Goal: Task Accomplishment & Management: Use online tool/utility

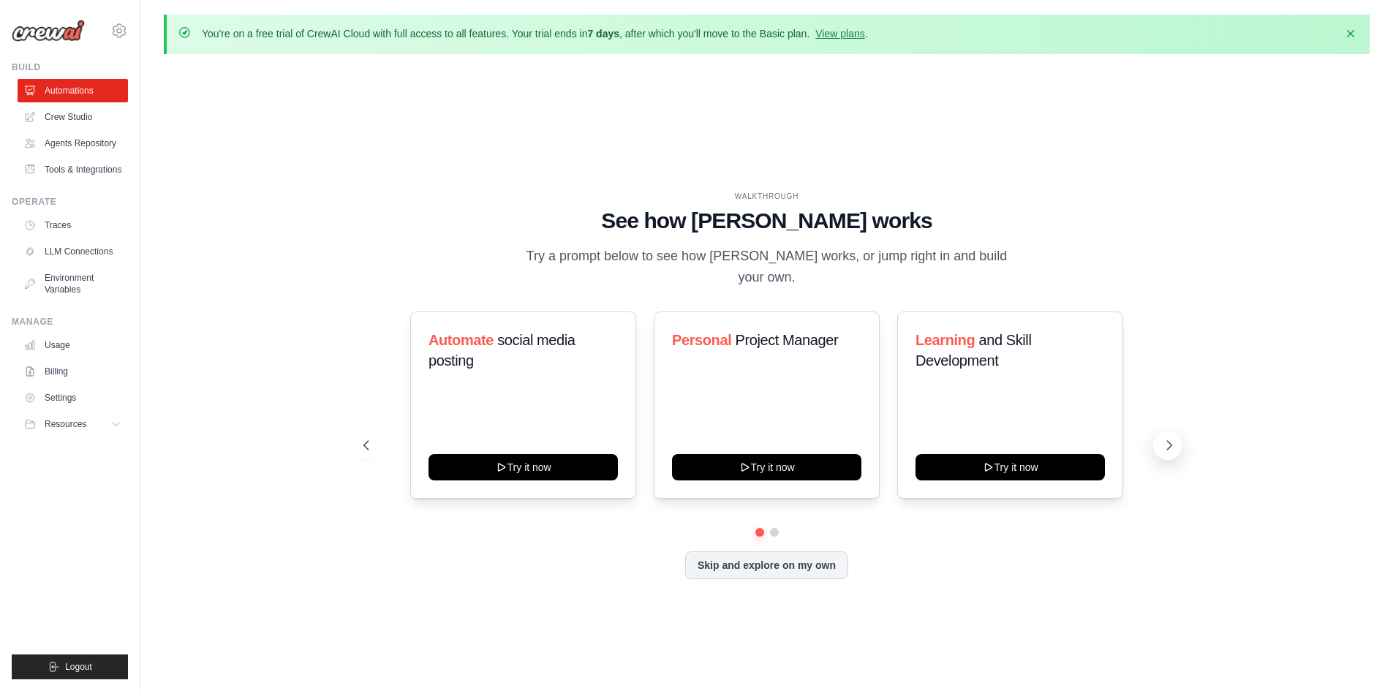
click at [1164, 438] on icon at bounding box center [1169, 445] width 15 height 15
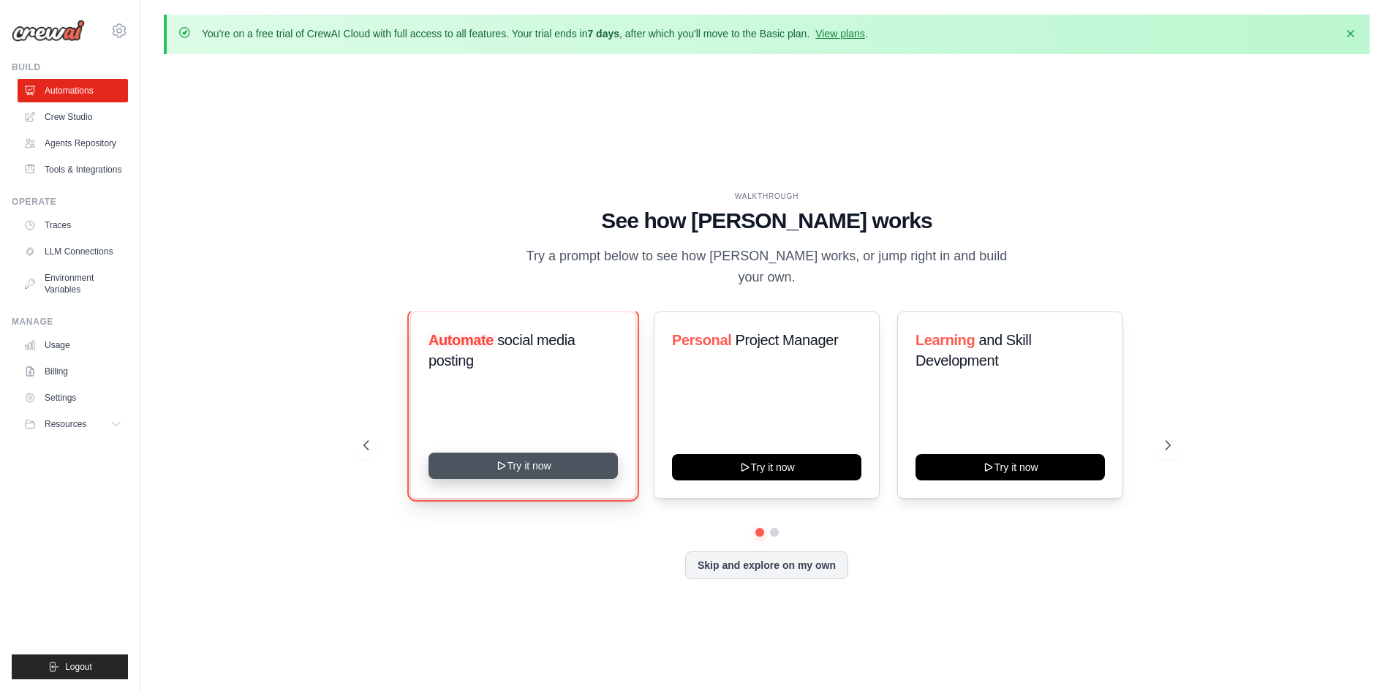
click at [543, 453] on button "Try it now" at bounding box center [522, 466] width 189 height 26
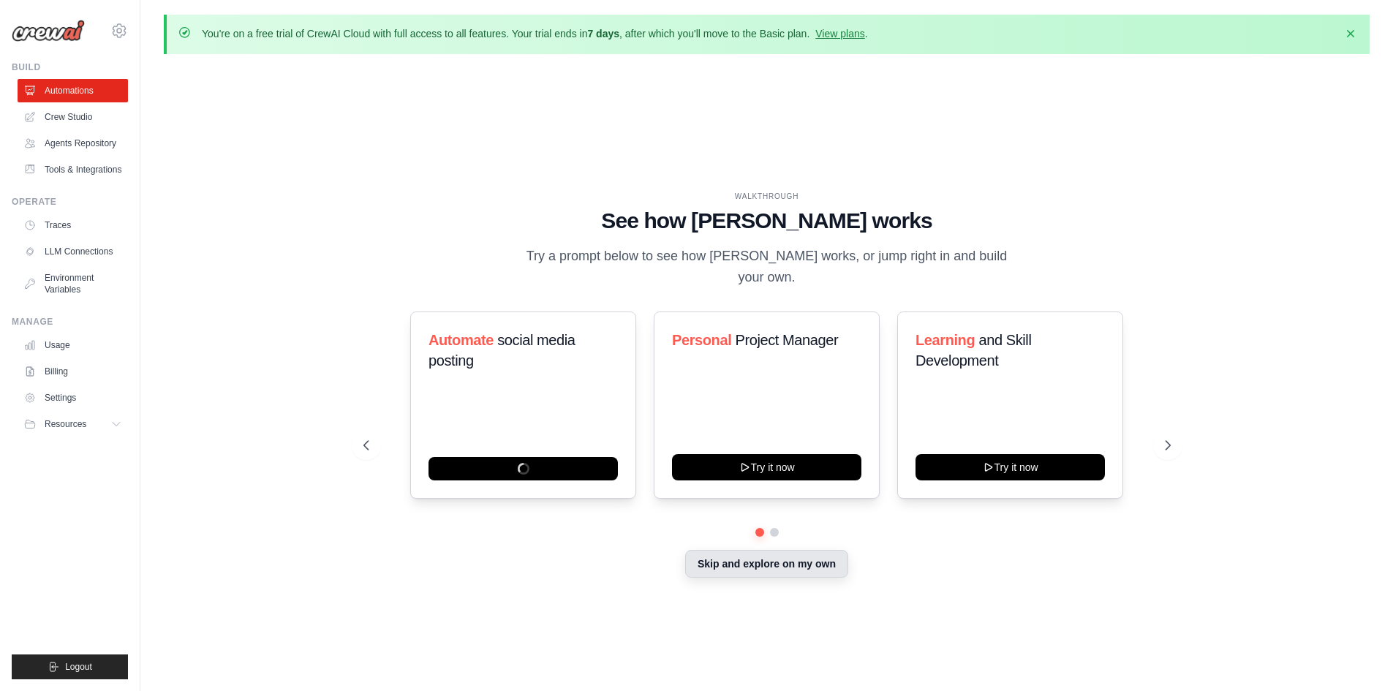
click at [735, 567] on button "Skip and explore on my own" at bounding box center [766, 564] width 163 height 28
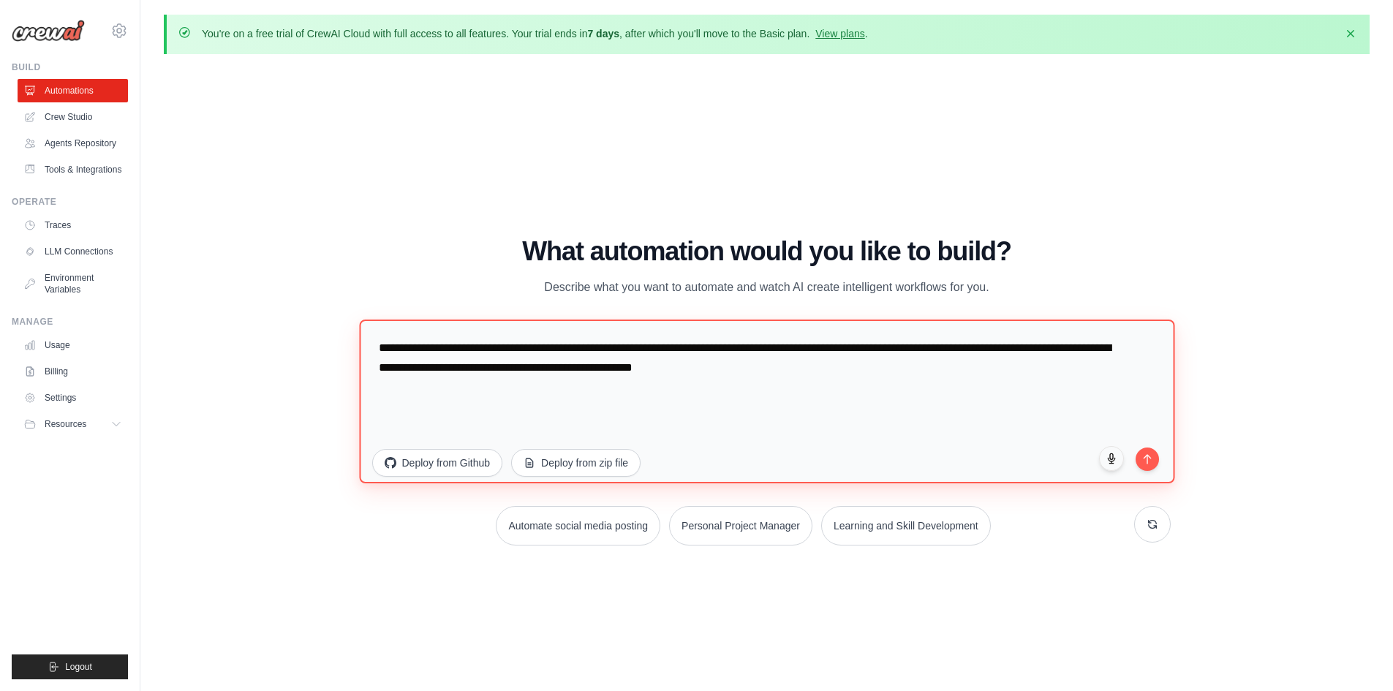
click at [447, 365] on textarea "**********" at bounding box center [766, 401] width 815 height 164
click at [524, 384] on textarea "**********" at bounding box center [766, 401] width 815 height 164
drag, startPoint x: 834, startPoint y: 378, endPoint x: 478, endPoint y: 353, distance: 356.9
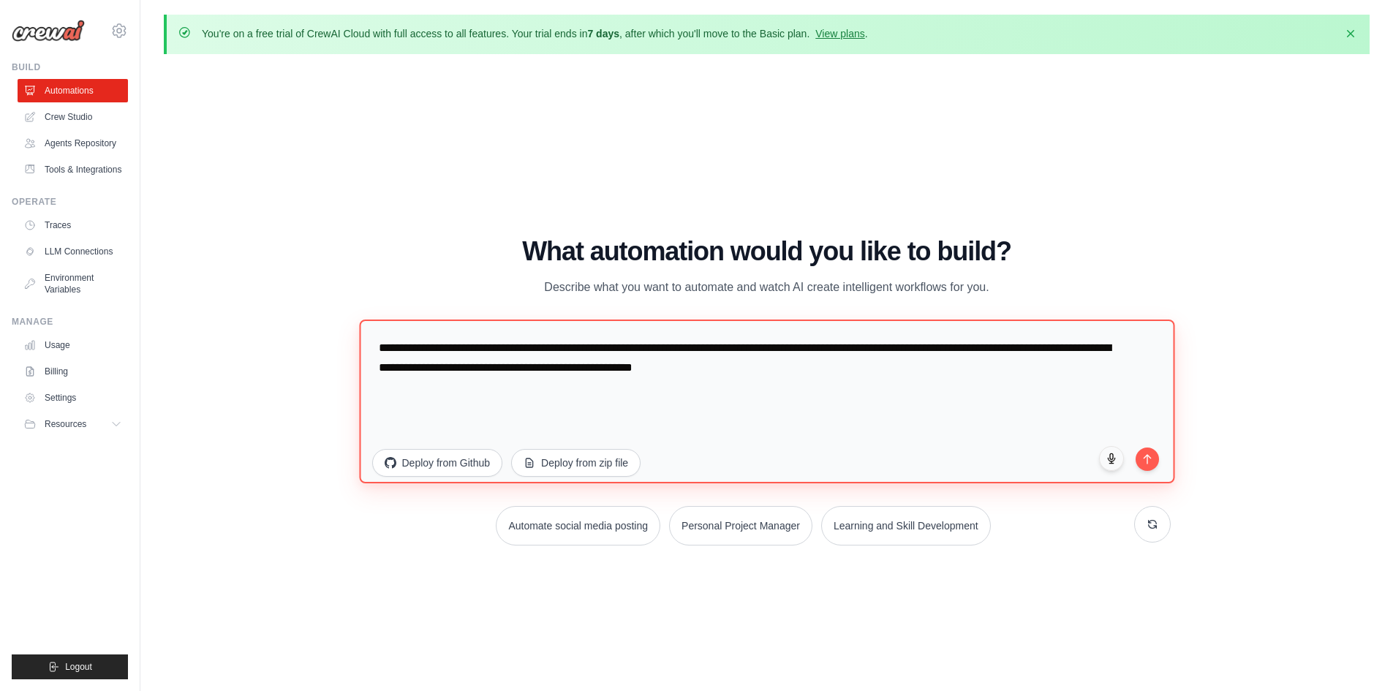
click at [478, 353] on textarea "**********" at bounding box center [766, 401] width 815 height 164
click at [820, 386] on textarea "**********" at bounding box center [766, 401] width 815 height 164
drag, startPoint x: 828, startPoint y: 372, endPoint x: 479, endPoint y: 347, distance: 349.7
click at [479, 347] on textarea "**********" at bounding box center [766, 401] width 815 height 164
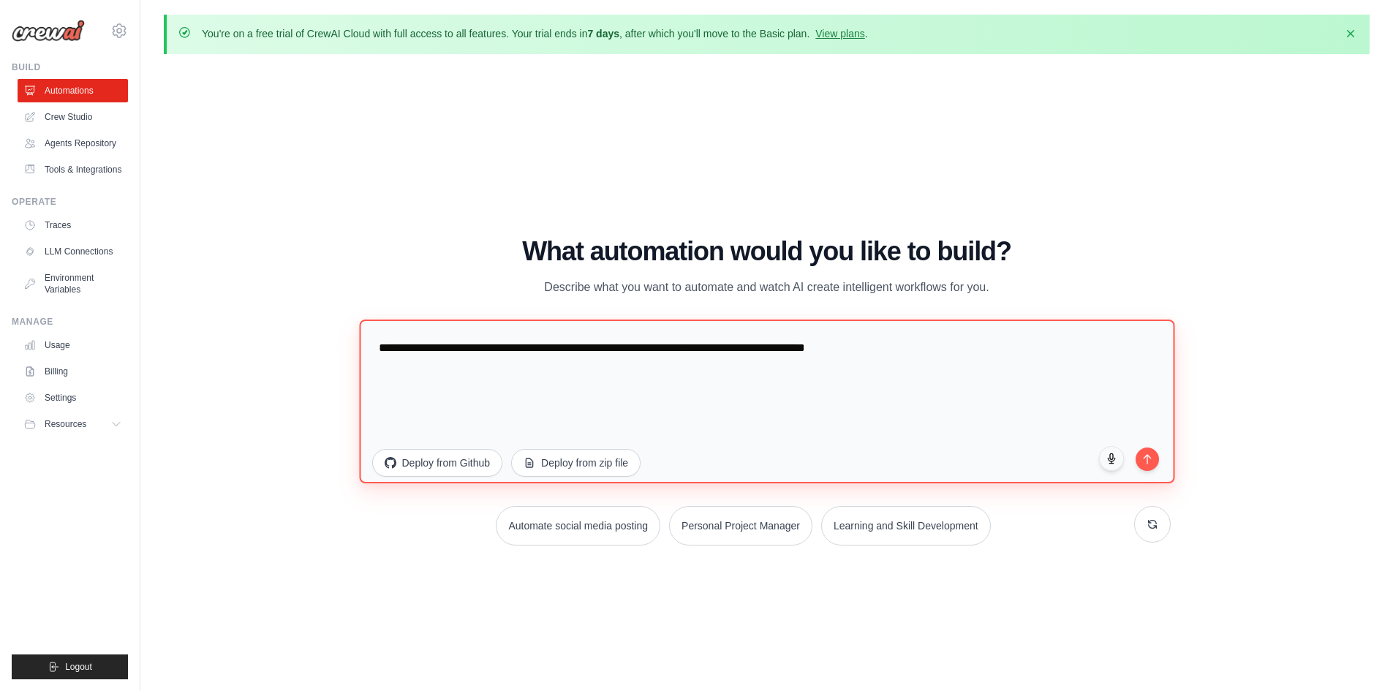
click at [475, 348] on textarea "**********" at bounding box center [766, 401] width 815 height 164
click at [474, 347] on textarea "**********" at bounding box center [766, 401] width 815 height 164
click at [996, 348] on textarea "**********" at bounding box center [766, 401] width 815 height 164
paste textarea "**********"
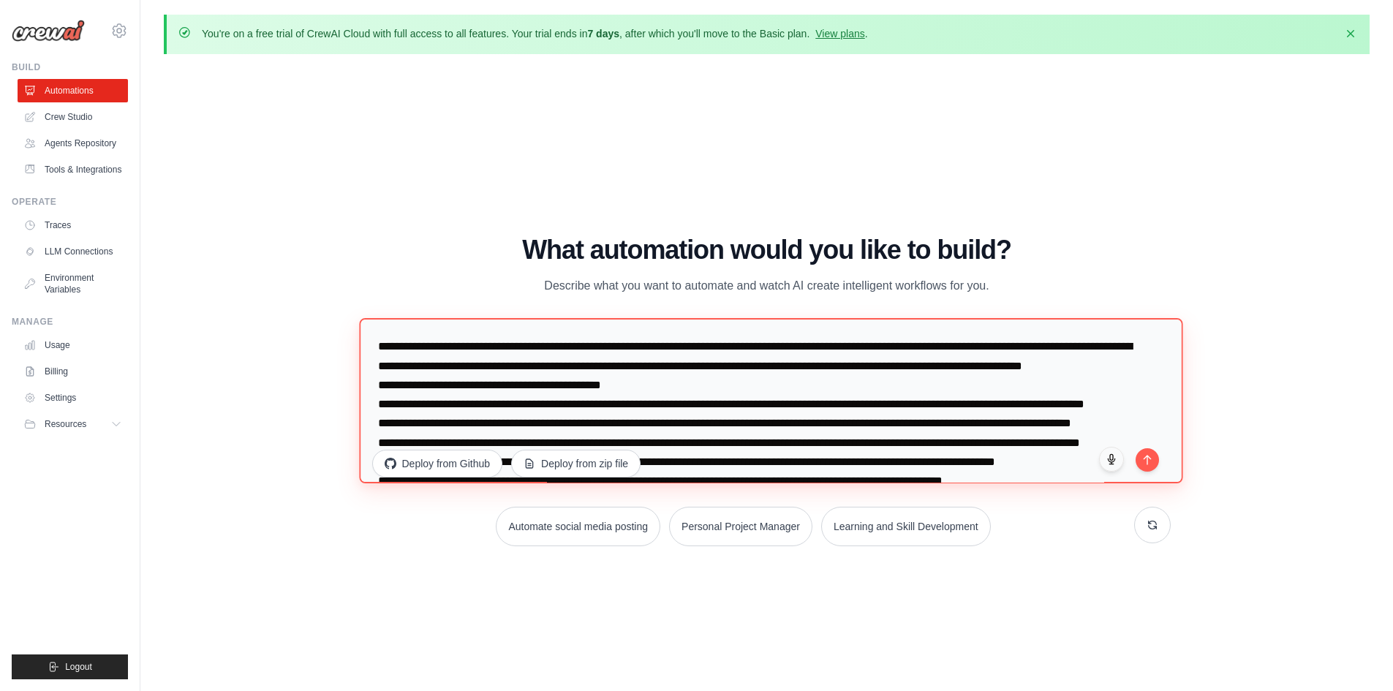
click at [977, 345] on textarea at bounding box center [770, 400] width 823 height 165
click at [977, 349] on textarea at bounding box center [770, 400] width 823 height 165
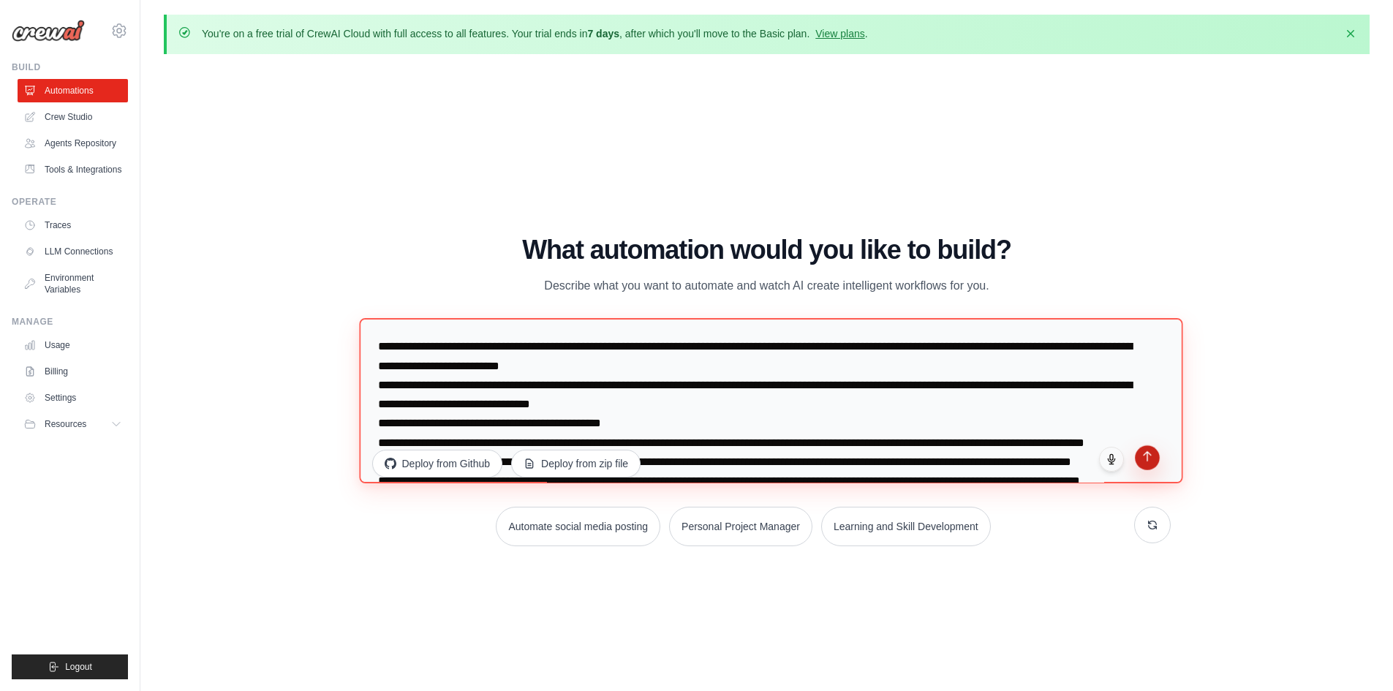
type textarea "**********"
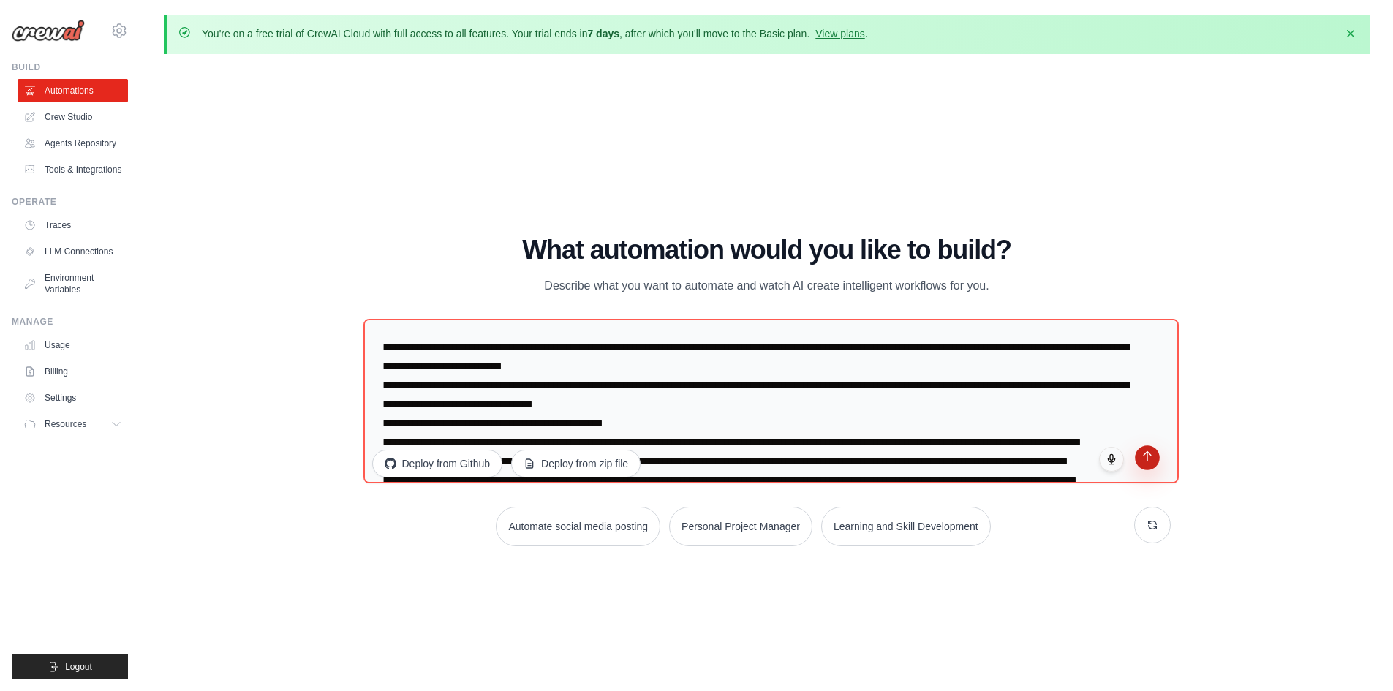
click at [1137, 455] on button "submit" at bounding box center [1147, 457] width 25 height 25
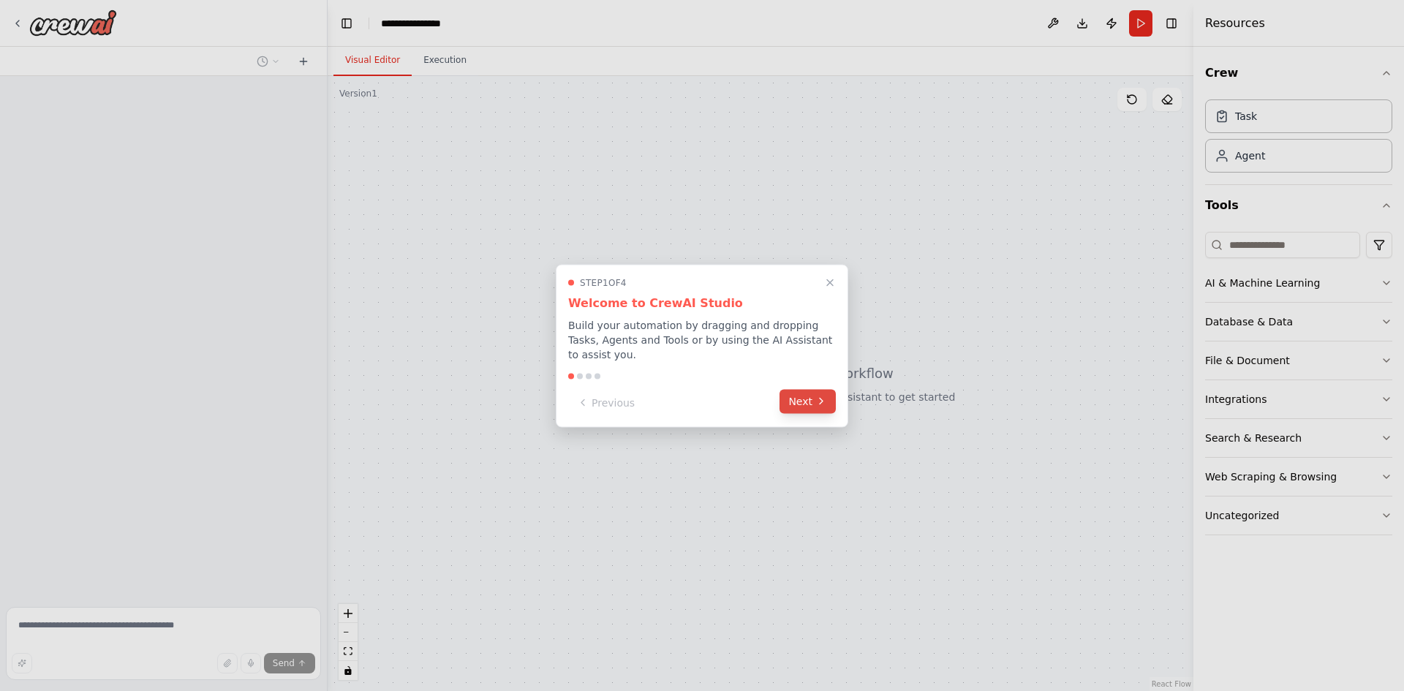
click at [819, 400] on button "Next" at bounding box center [807, 401] width 56 height 24
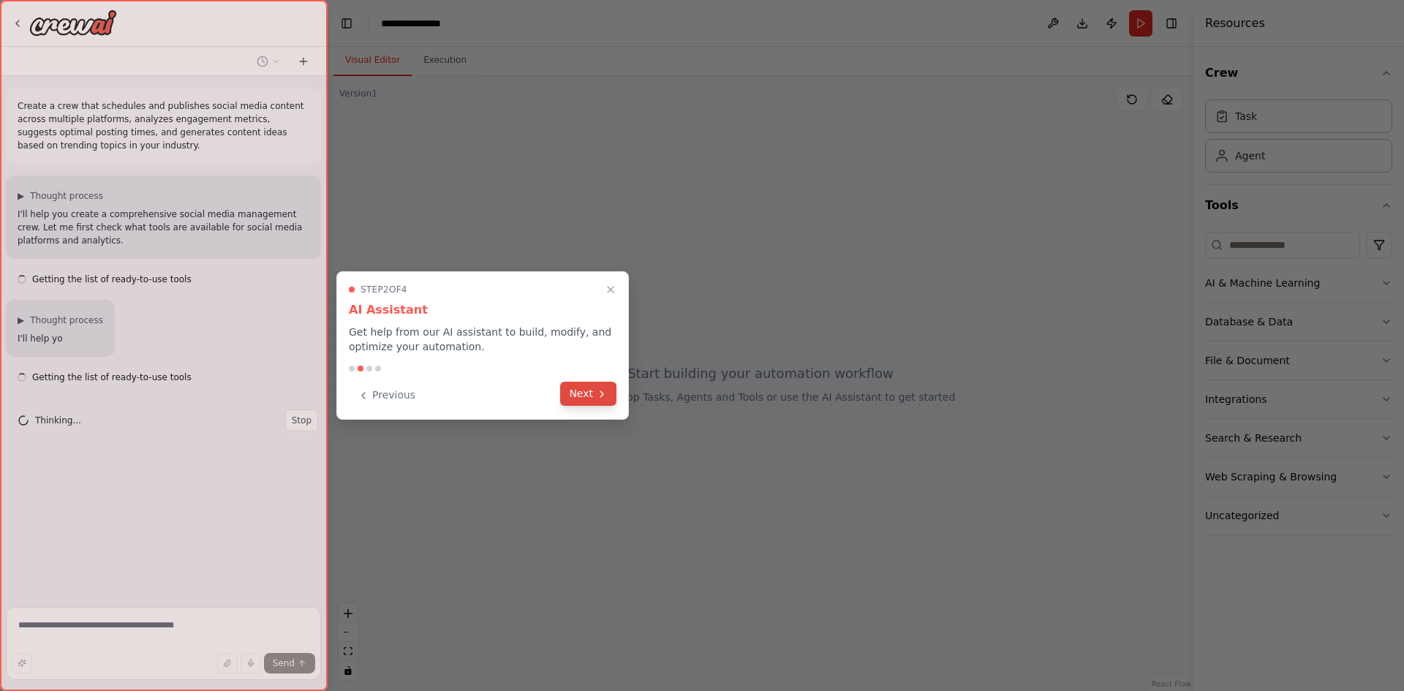
click at [594, 390] on button "Next" at bounding box center [588, 394] width 56 height 24
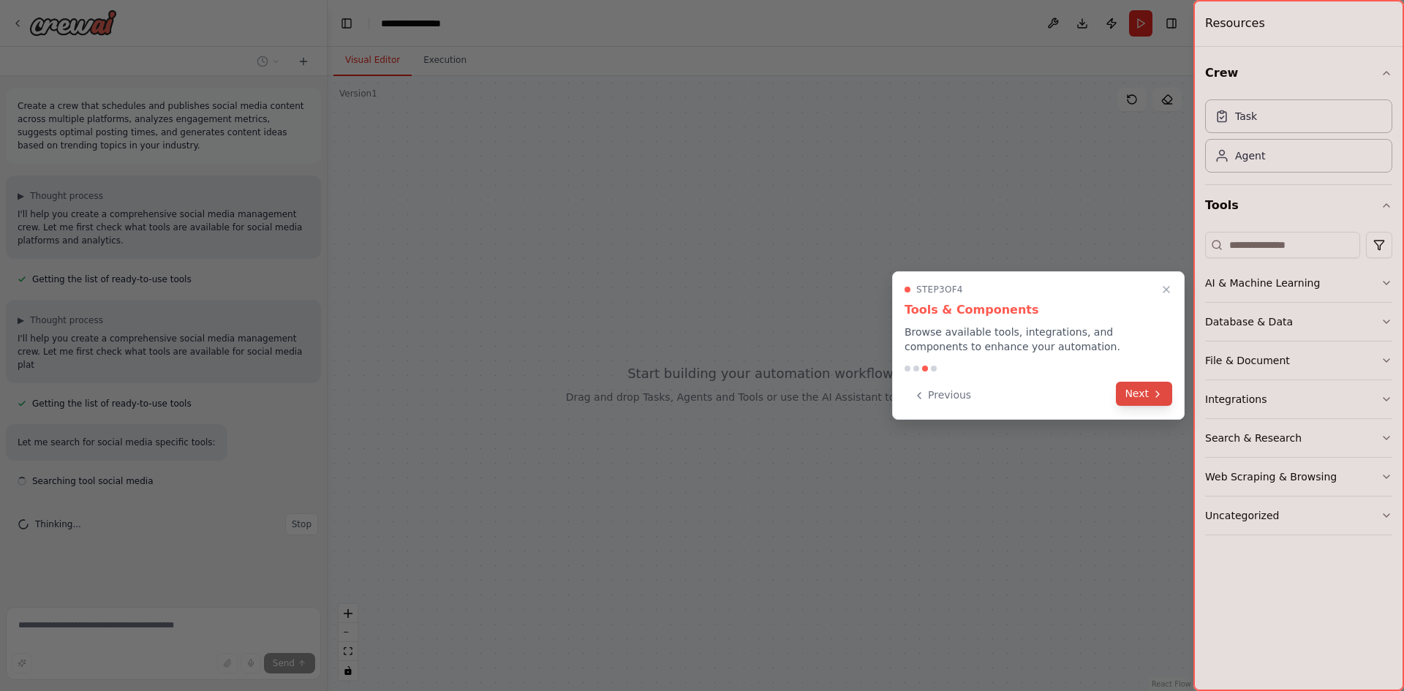
click at [1153, 396] on icon at bounding box center [1157, 394] width 12 height 12
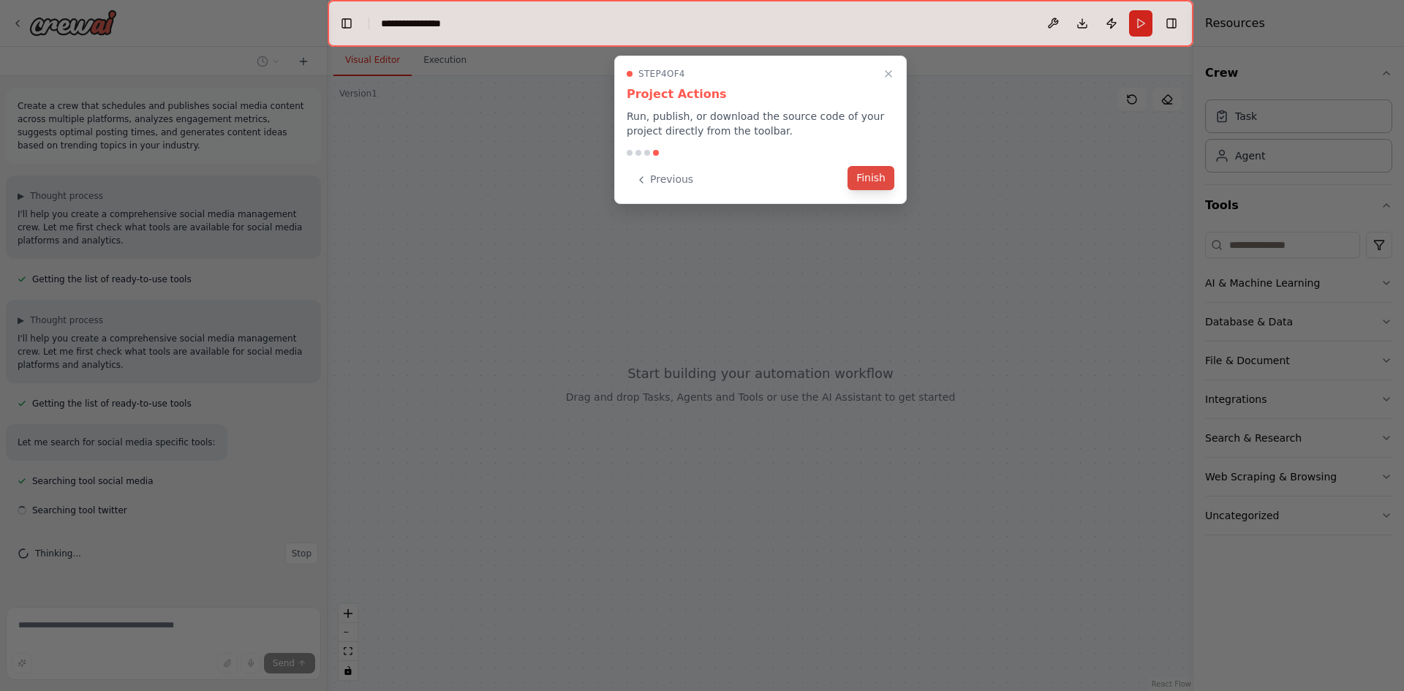
click at [871, 178] on button "Finish" at bounding box center [870, 178] width 47 height 24
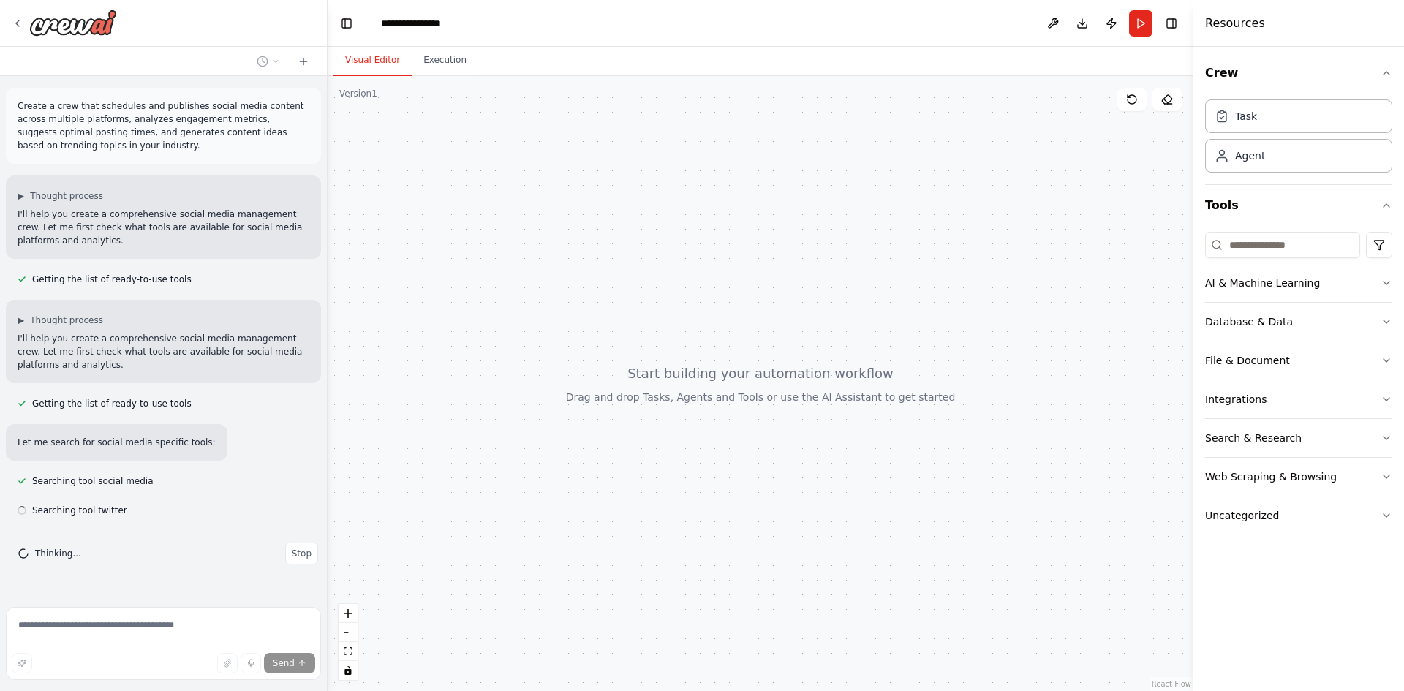
click at [912, 273] on div at bounding box center [761, 383] width 866 height 615
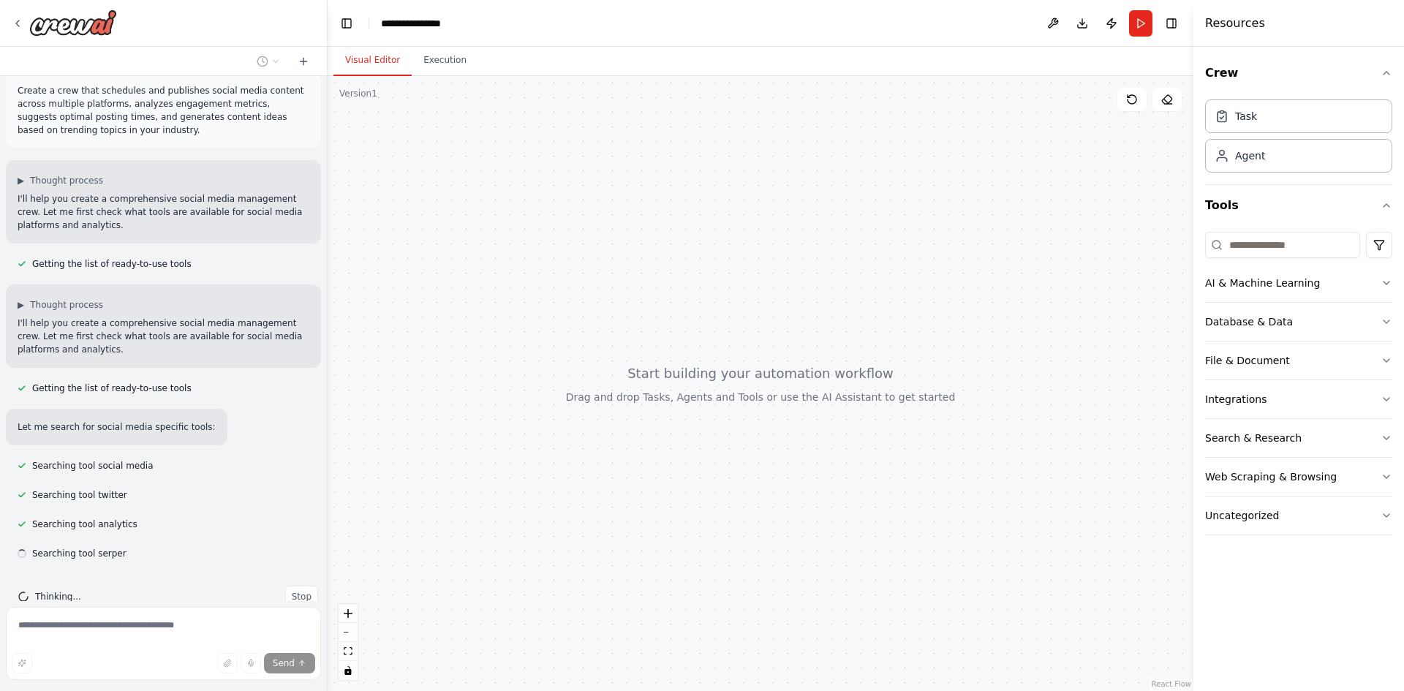
scroll to position [45, 0]
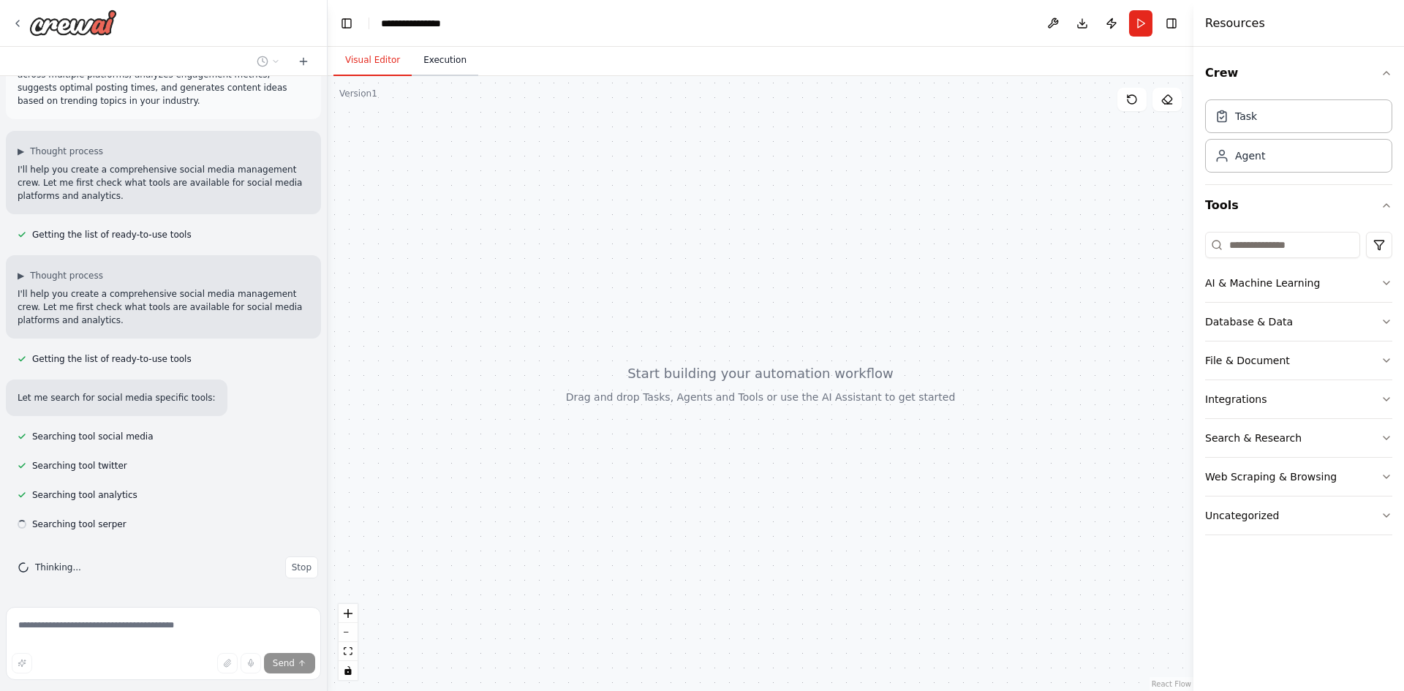
click at [430, 69] on button "Execution" at bounding box center [445, 60] width 67 height 31
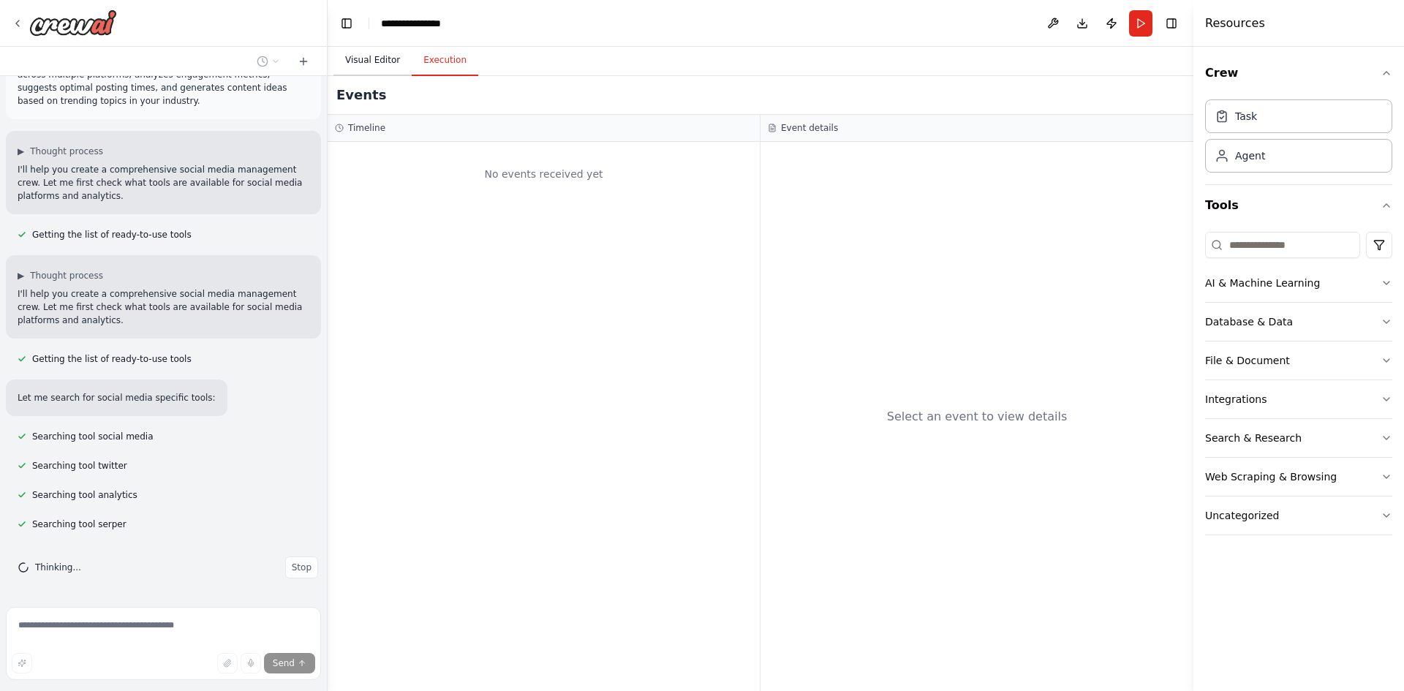
click at [359, 58] on button "Visual Editor" at bounding box center [372, 60] width 78 height 31
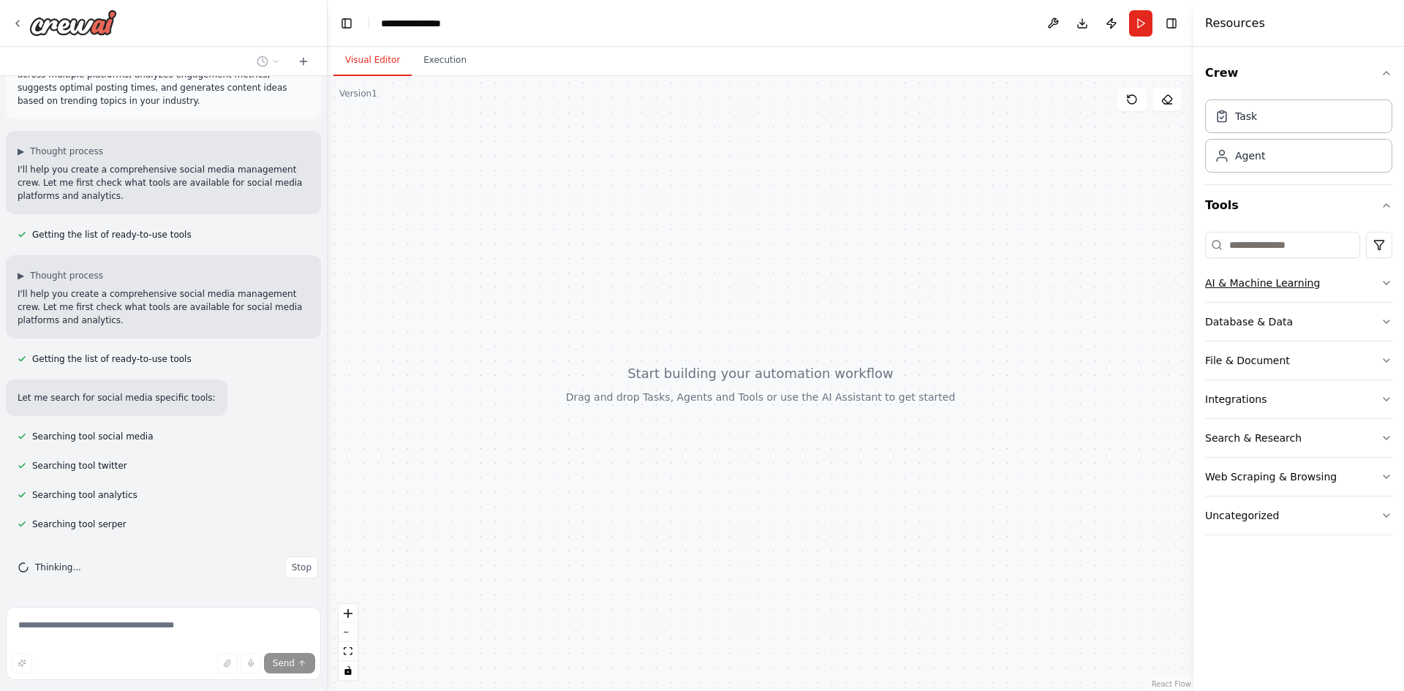
click at [1244, 277] on div "AI & Machine Learning" at bounding box center [1262, 283] width 115 height 15
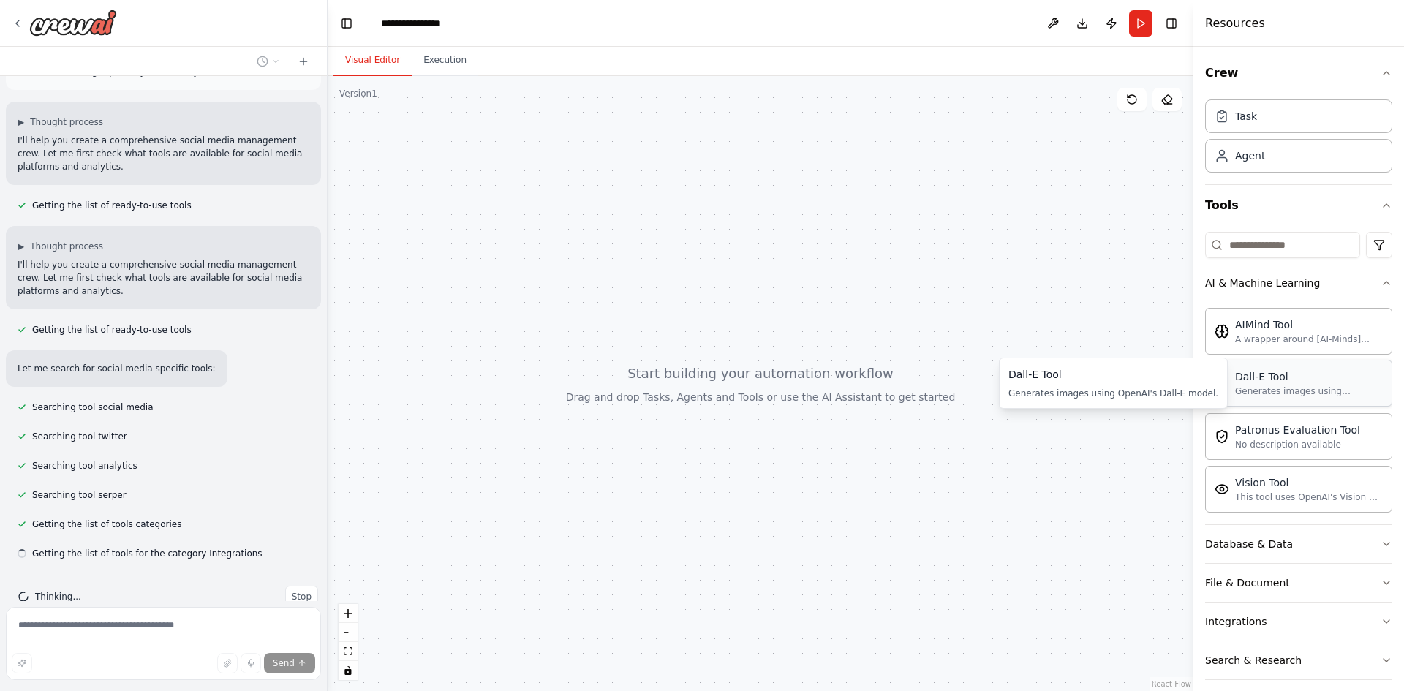
scroll to position [103, 0]
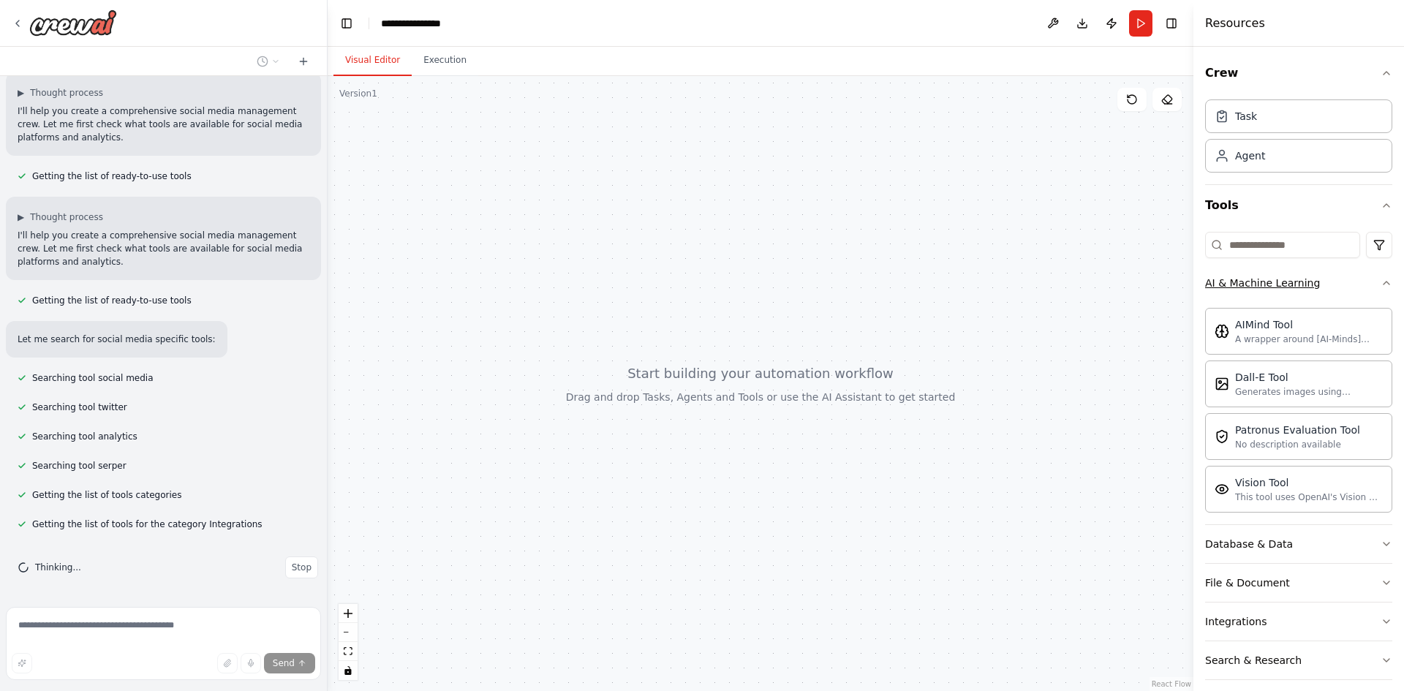
click at [1264, 296] on button "AI & Machine Learning" at bounding box center [1298, 283] width 187 height 38
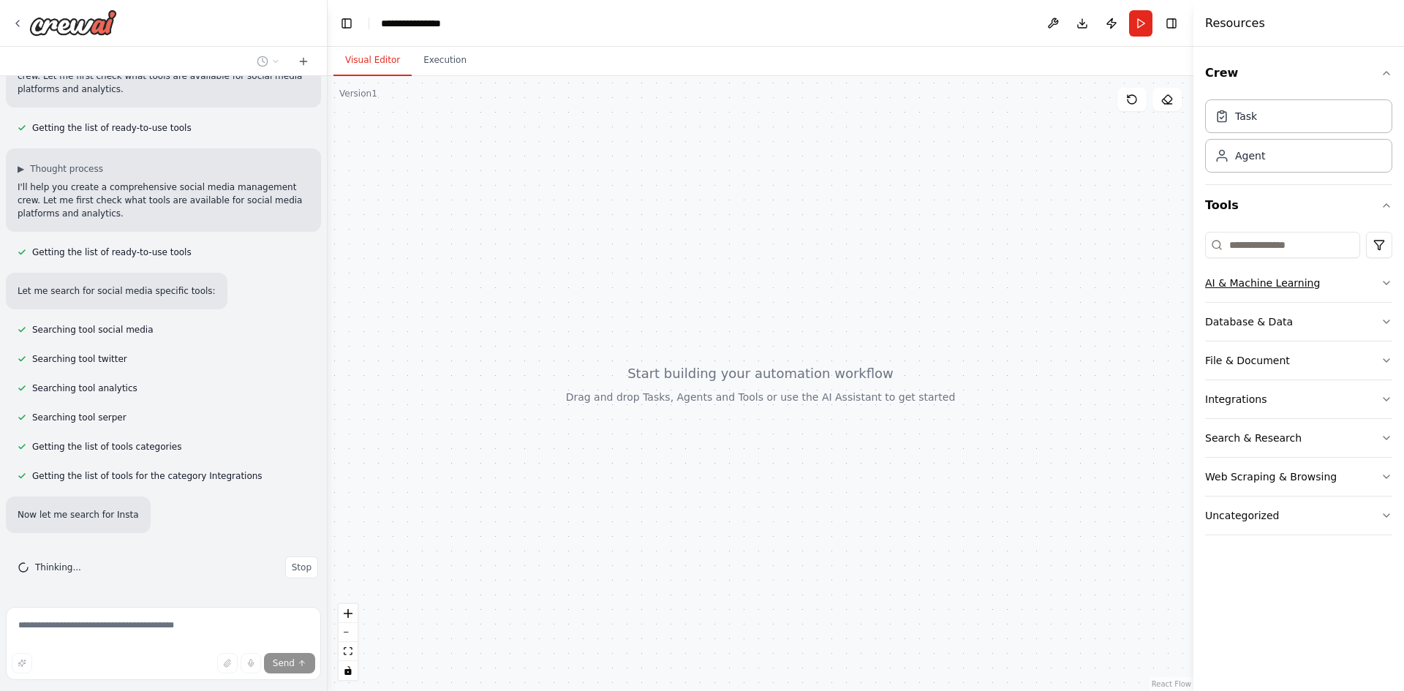
scroll to position [181, 0]
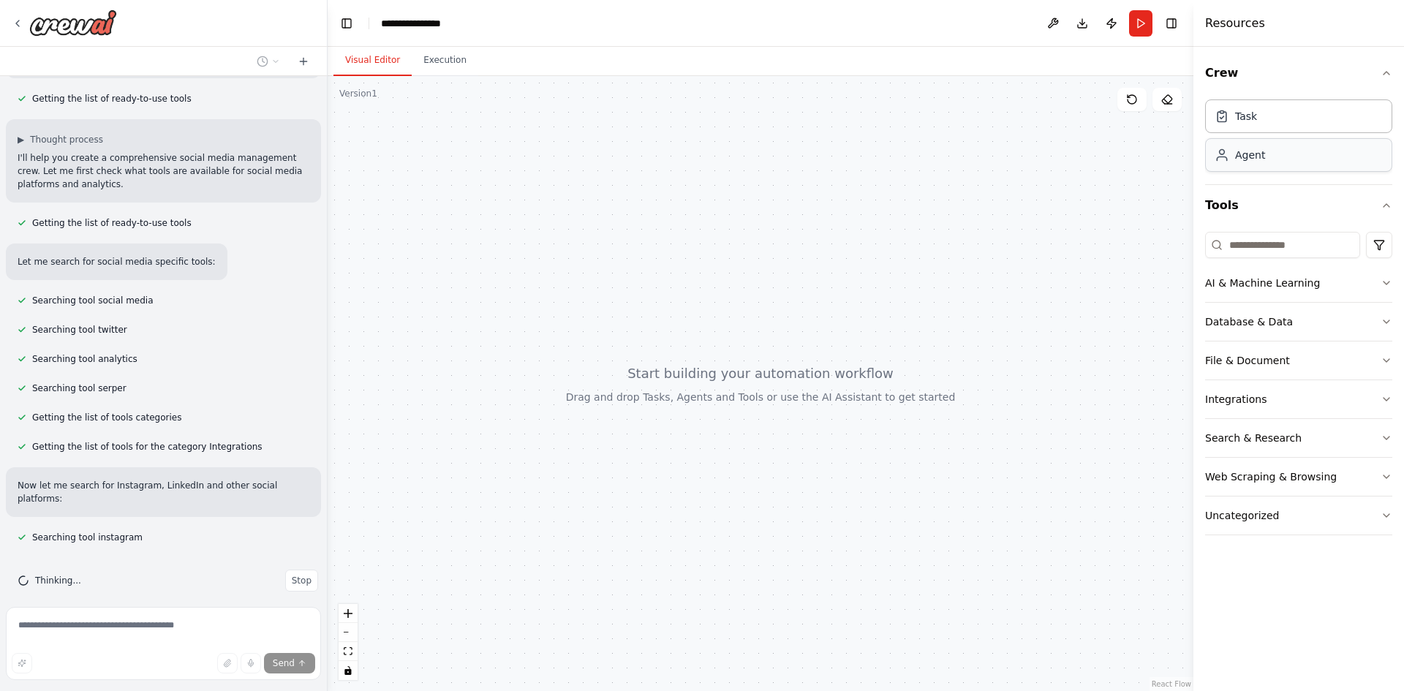
click at [1254, 151] on div "Agent" at bounding box center [1250, 155] width 30 height 15
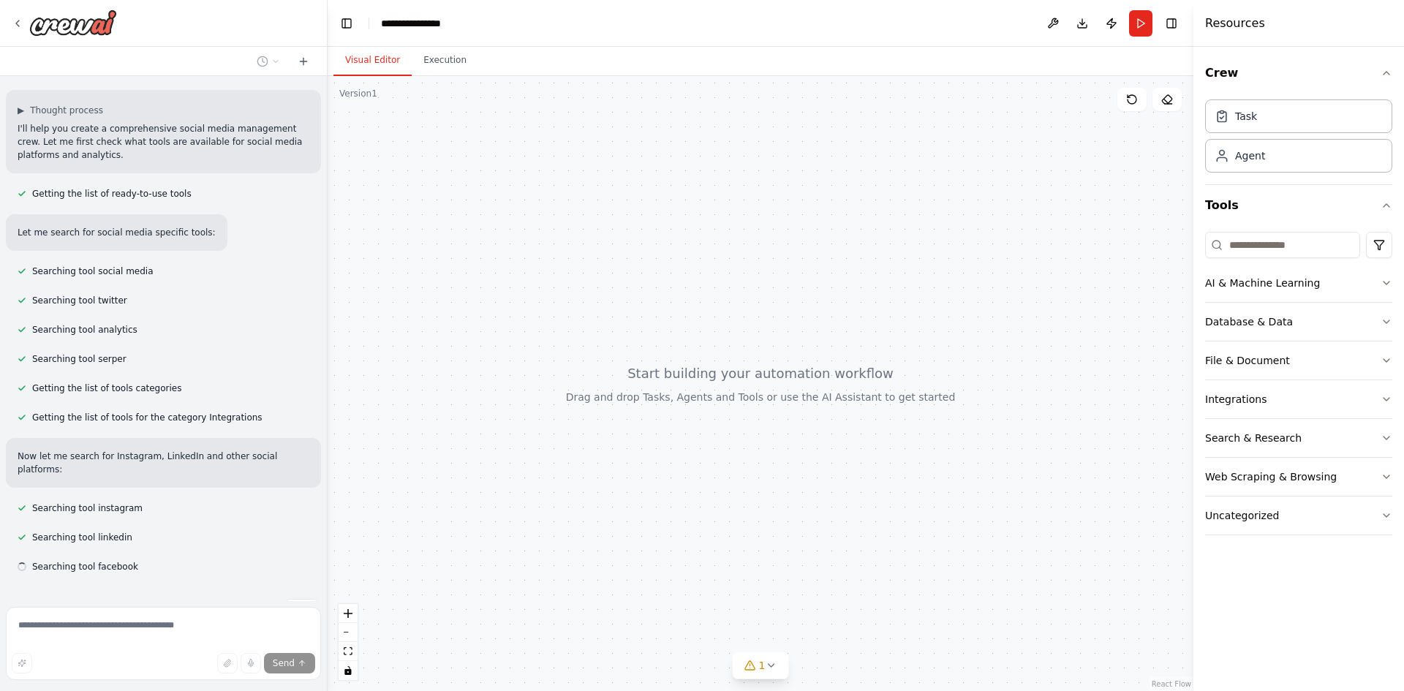
scroll to position [239, 0]
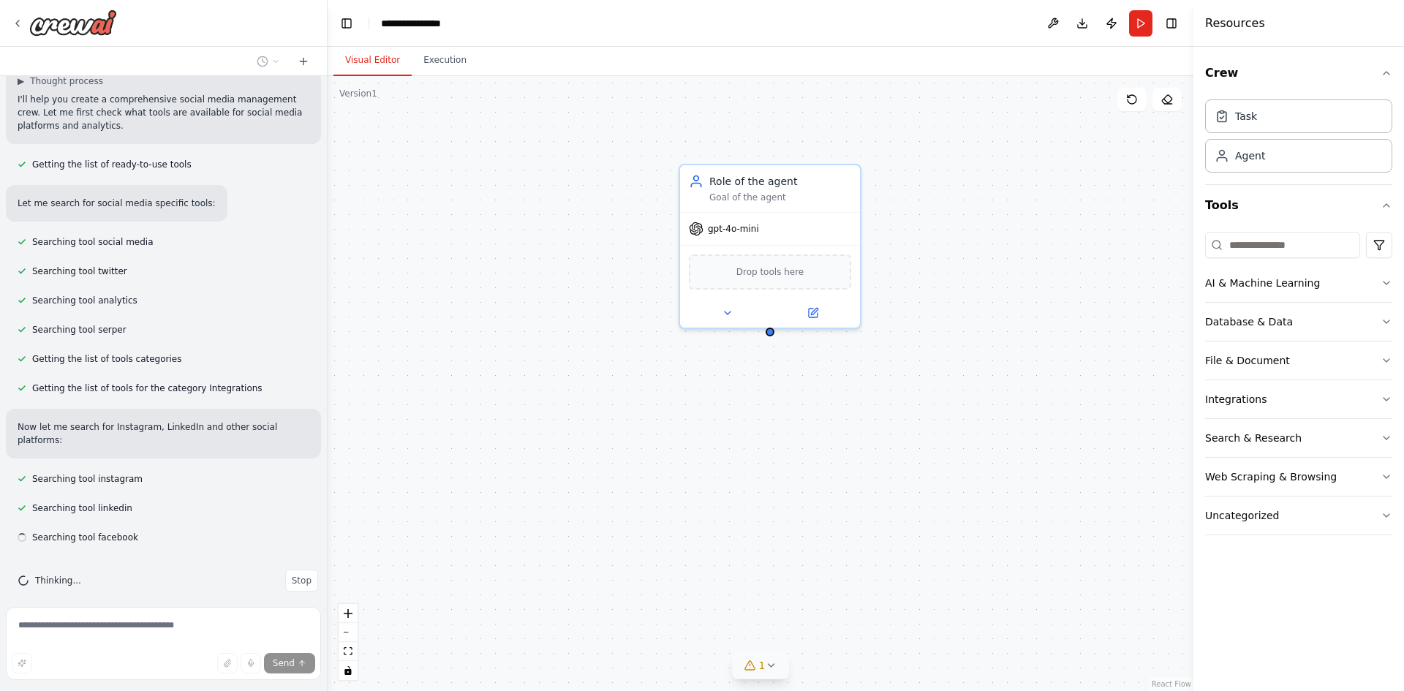
click at [759, 678] on button "1" at bounding box center [761, 665] width 56 height 27
click at [815, 464] on div "Role of the agent Goal of the agent gpt-4o-mini Drop tools here" at bounding box center [761, 383] width 866 height 615
click at [1269, 608] on div "Crew Task Agent Tools AI & Machine Learning Database & Data File & Document Int…" at bounding box center [1298, 369] width 211 height 644
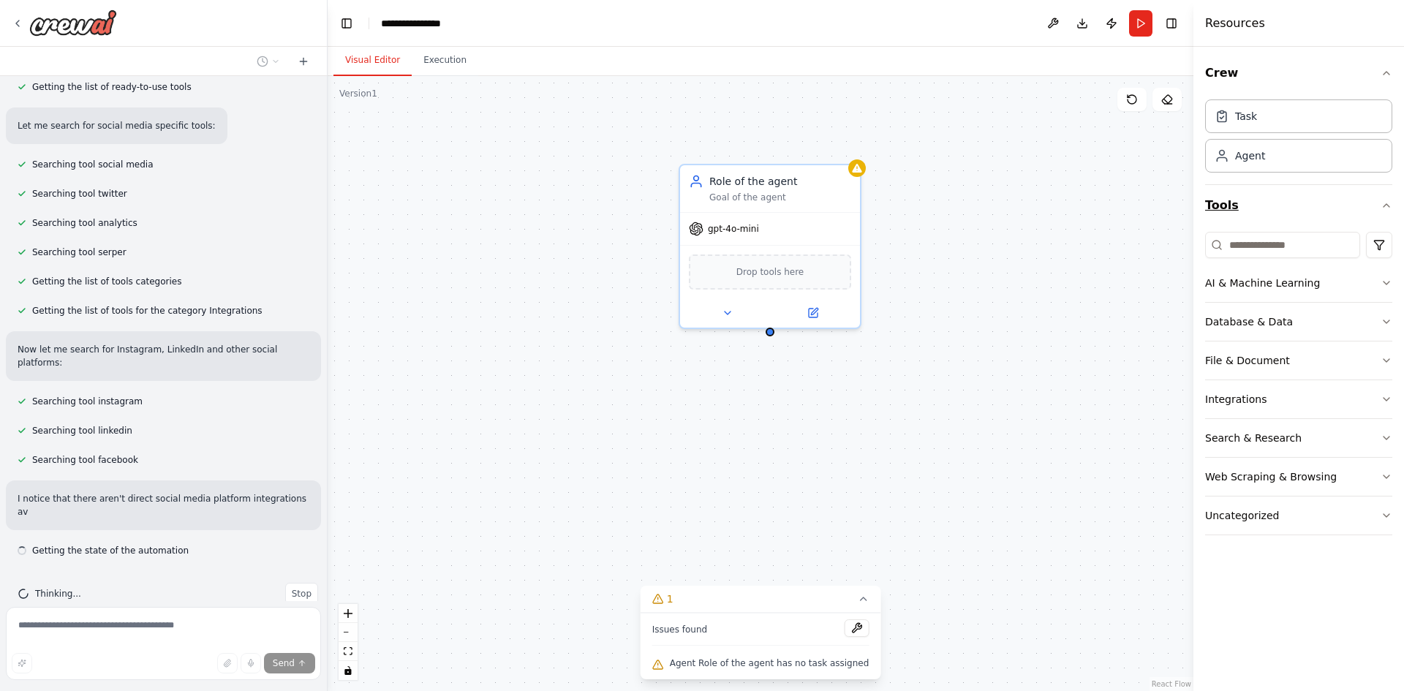
click at [1344, 208] on button "Tools" at bounding box center [1298, 205] width 187 height 41
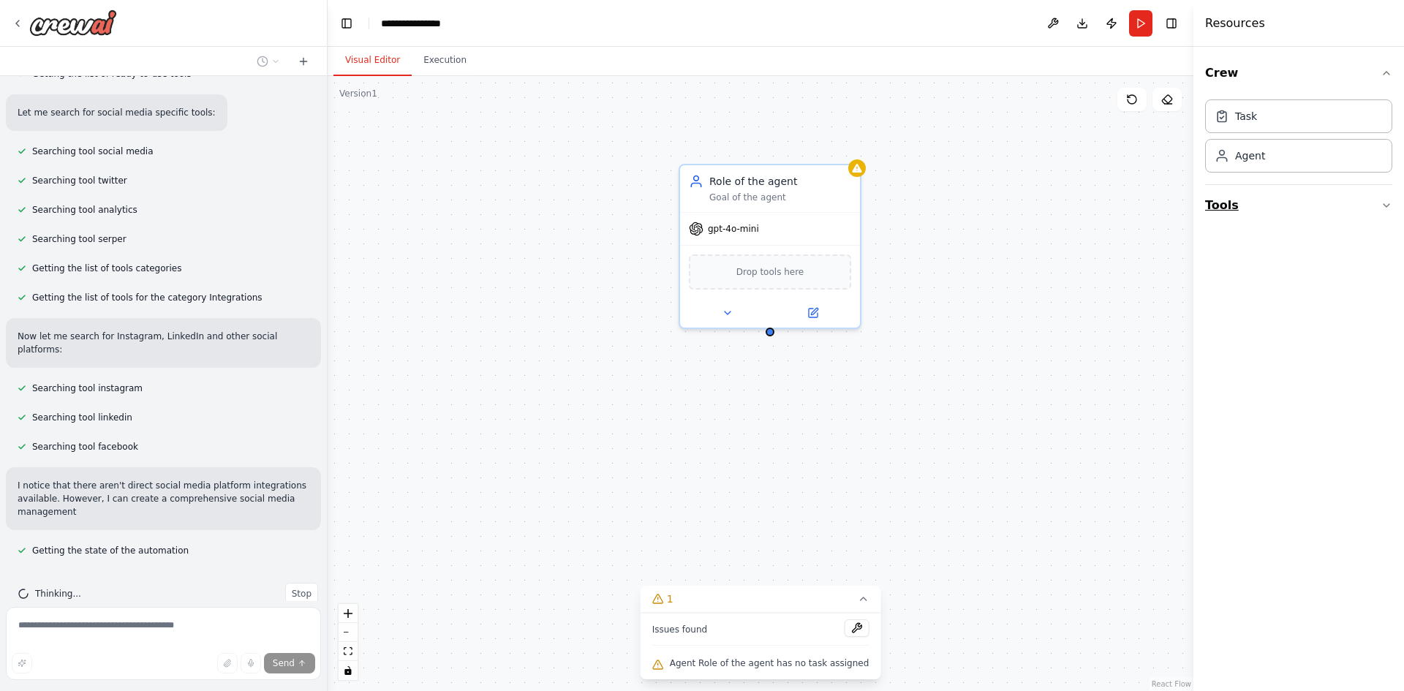
click at [1344, 208] on button "Tools" at bounding box center [1298, 205] width 187 height 41
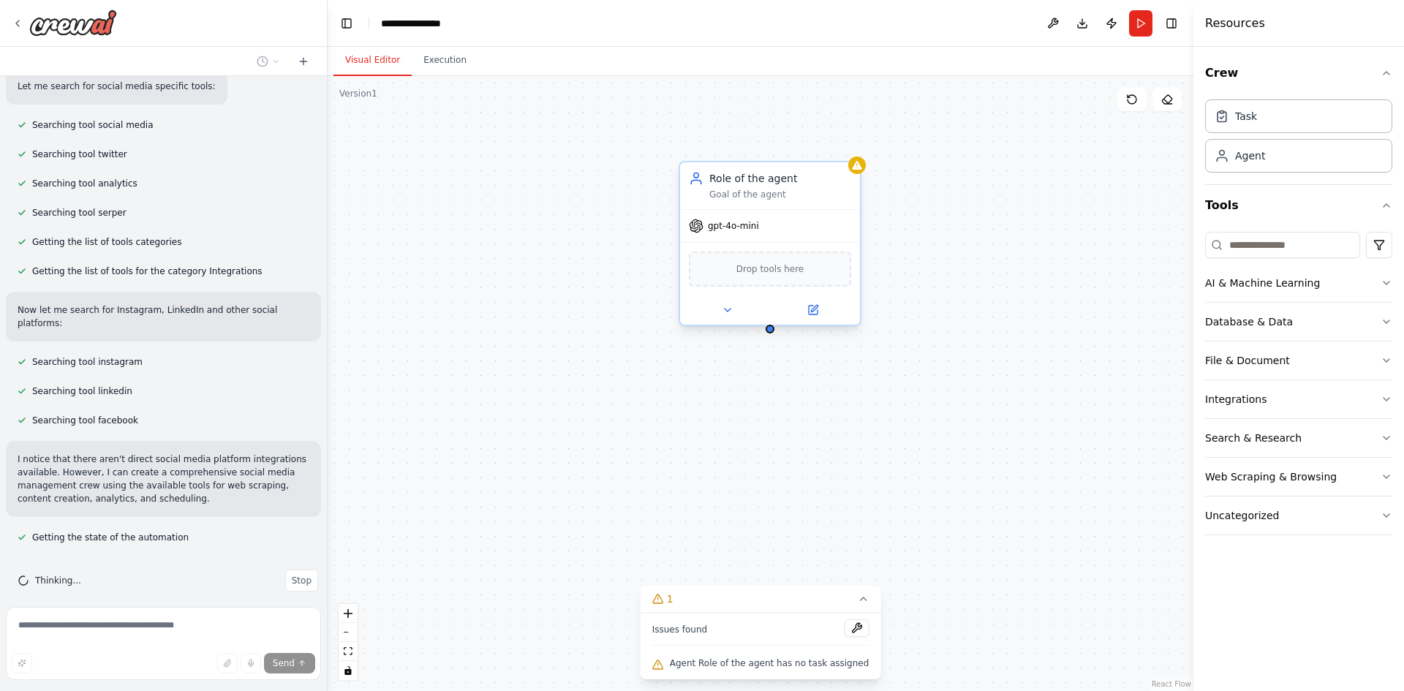
click at [784, 231] on div "gpt-4o-mini" at bounding box center [770, 226] width 180 height 32
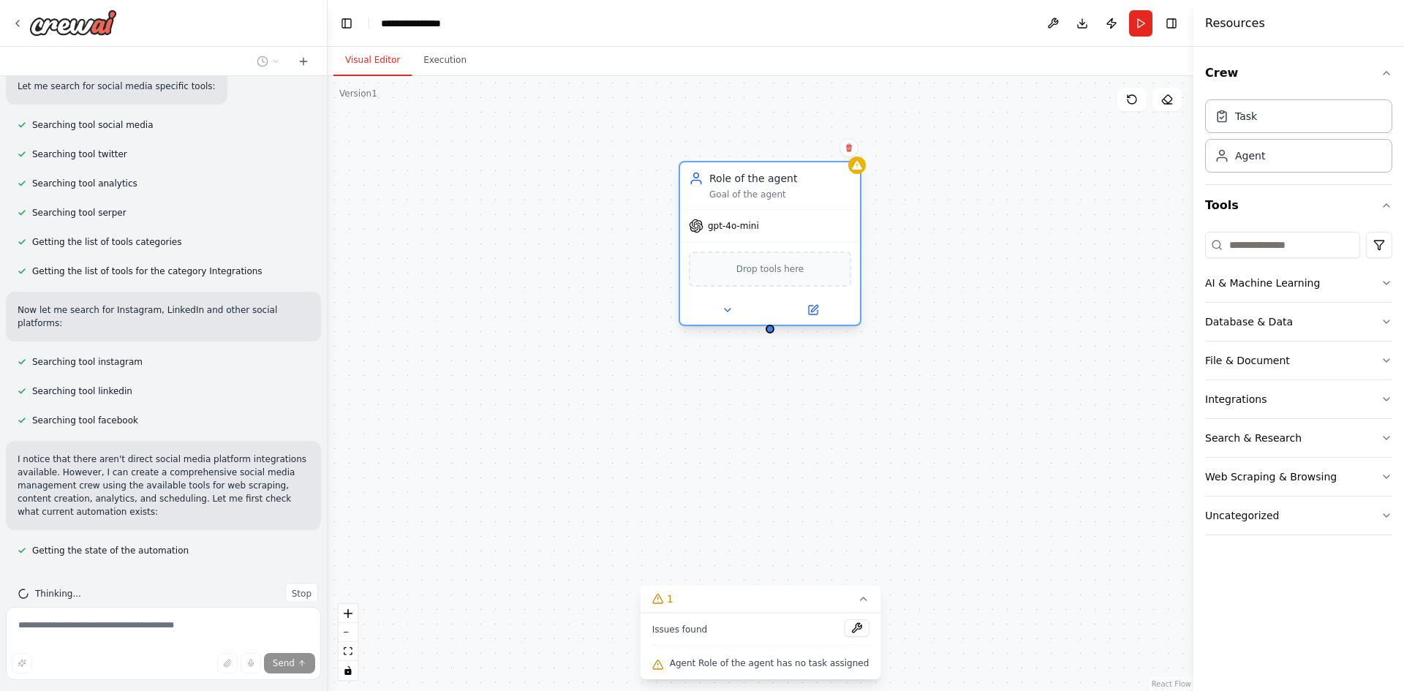
scroll to position [369, 0]
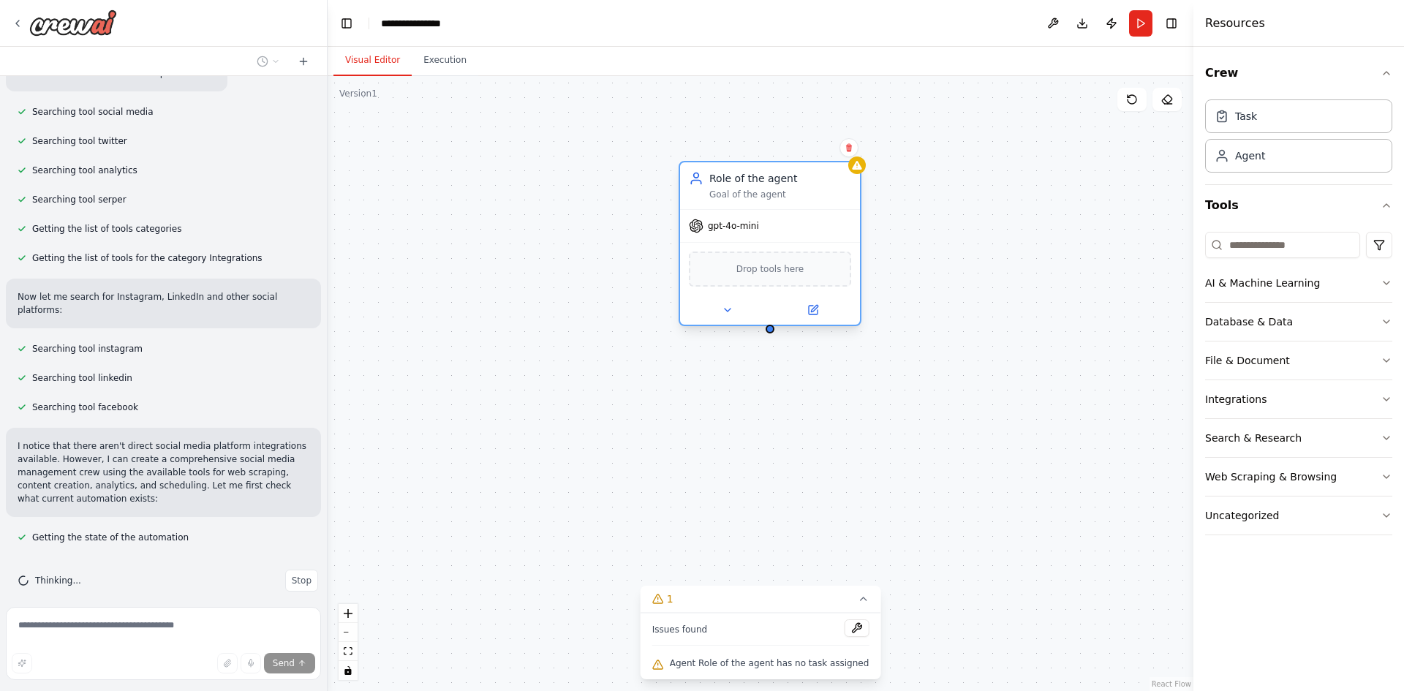
click at [744, 232] on div "gpt-4o-mini" at bounding box center [724, 226] width 70 height 15
click at [804, 320] on div at bounding box center [770, 309] width 180 height 29
click at [812, 316] on button at bounding box center [812, 310] width 83 height 18
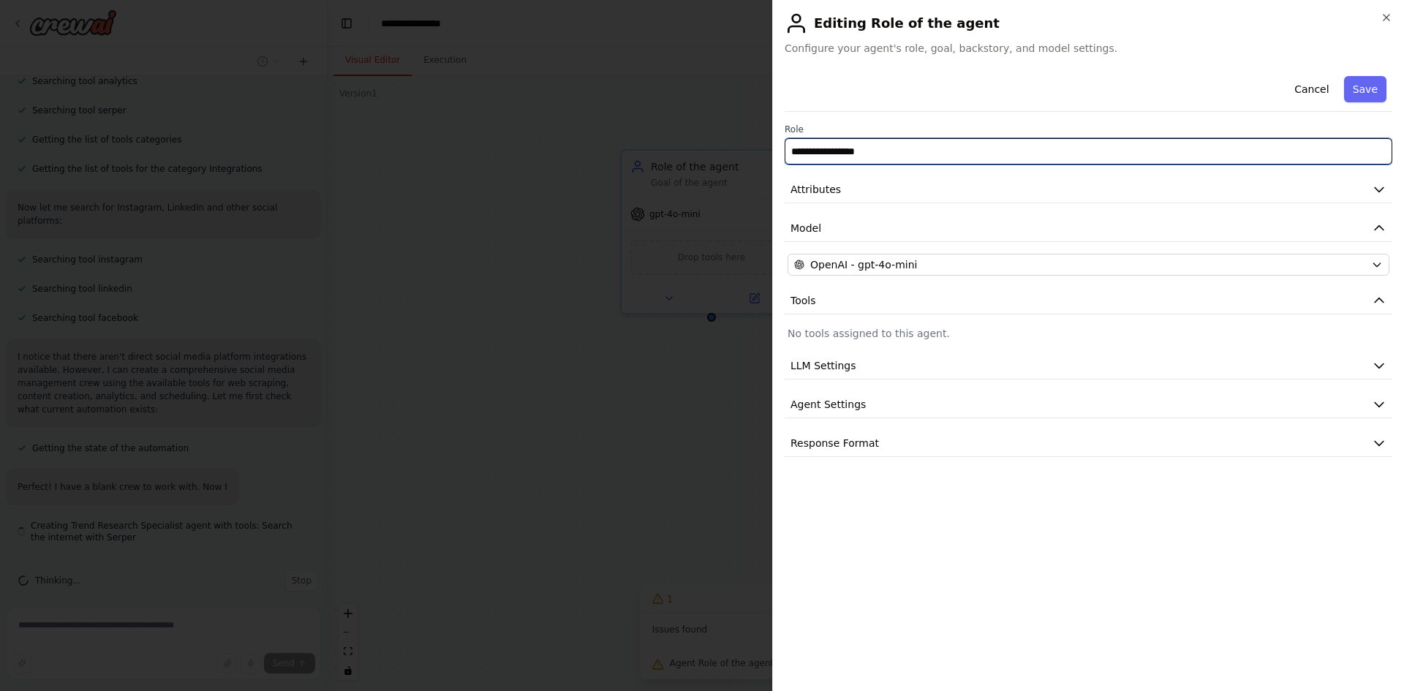
click at [860, 146] on input "**********" at bounding box center [1088, 151] width 608 height 26
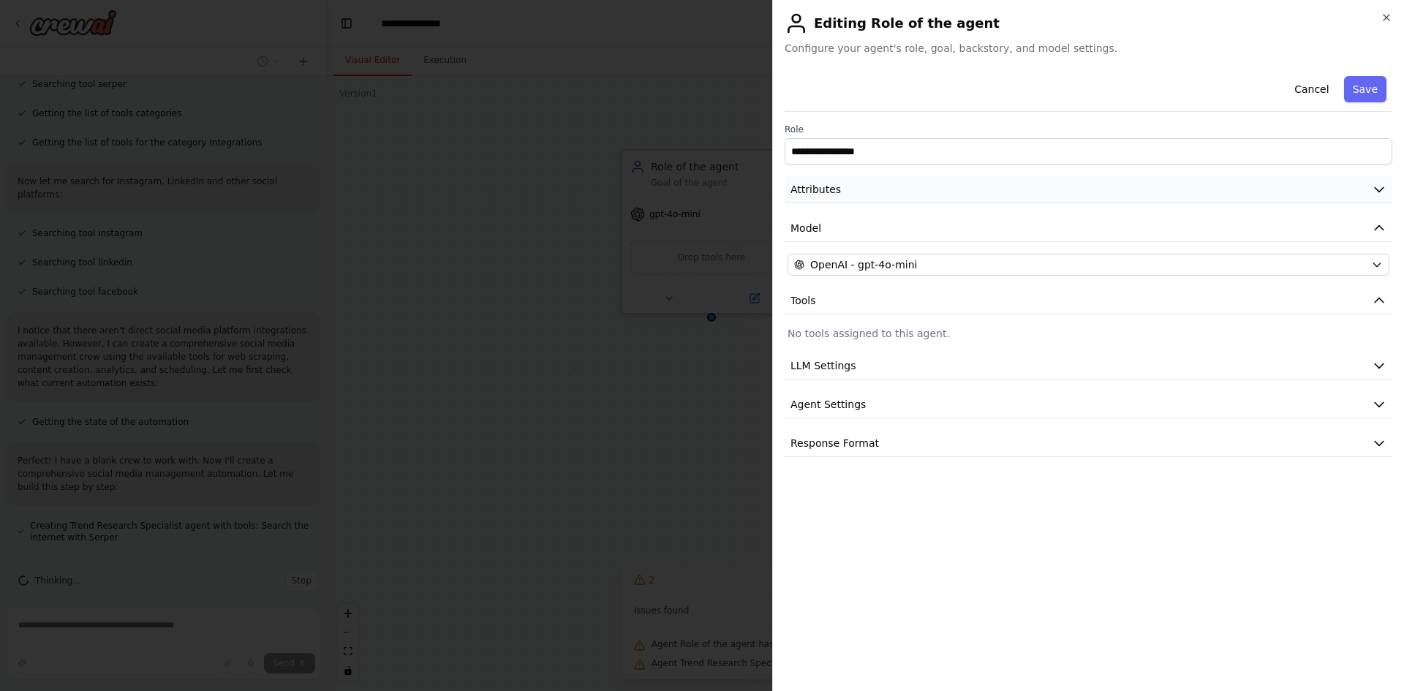
click at [1132, 193] on button "Attributes" at bounding box center [1088, 189] width 608 height 27
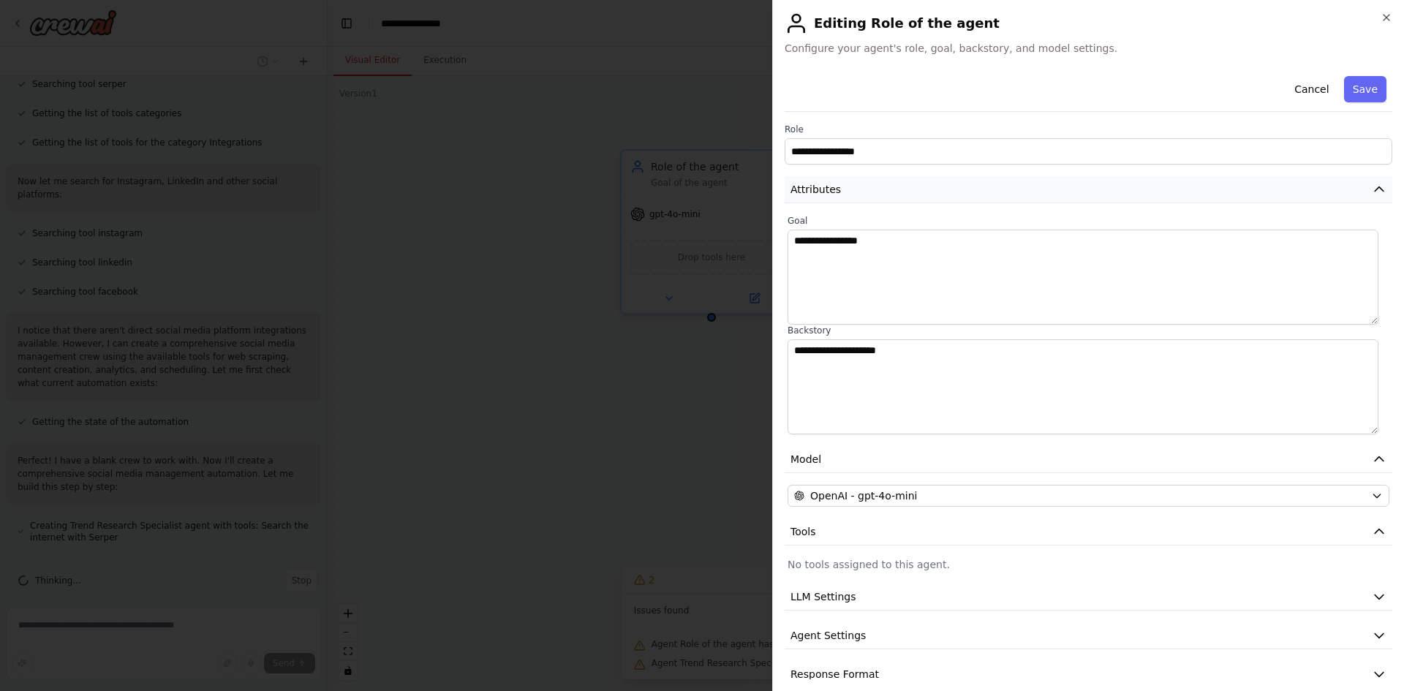
click at [1132, 193] on button "Attributes" at bounding box center [1088, 189] width 608 height 27
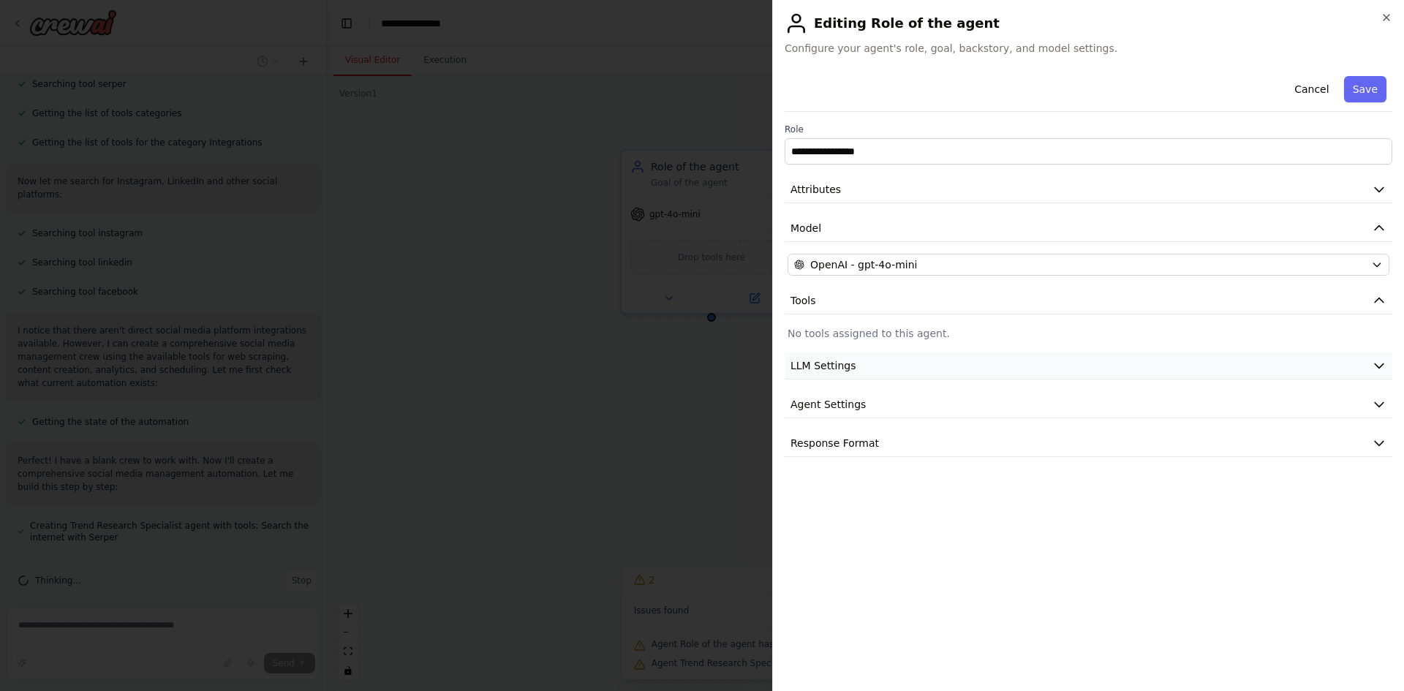
click at [857, 362] on button "LLM Settings" at bounding box center [1088, 365] width 608 height 27
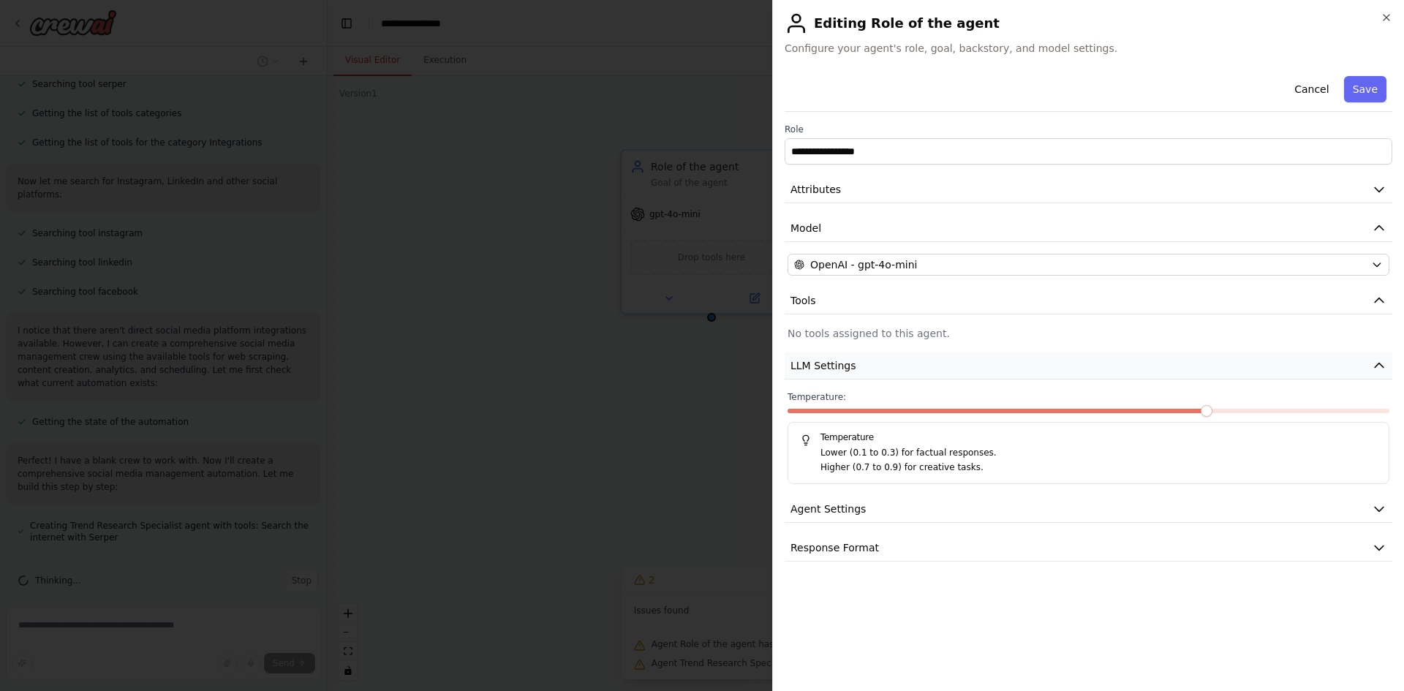
scroll to position [526, 0]
click at [905, 417] on span at bounding box center [911, 411] width 12 height 12
click at [907, 512] on button "Agent Settings" at bounding box center [1088, 509] width 608 height 27
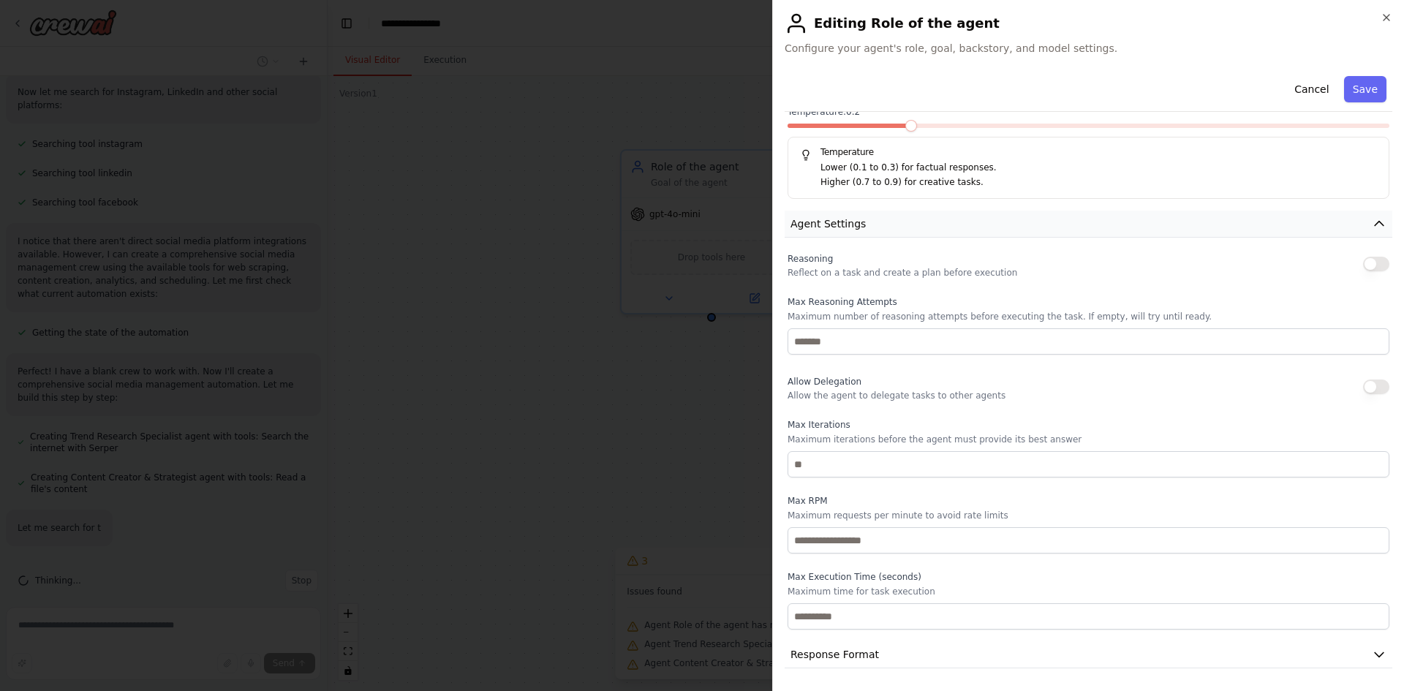
scroll to position [286, 0]
click at [898, 270] on p "Reflect on a task and create a plan before execution" at bounding box center [902, 272] width 230 height 12
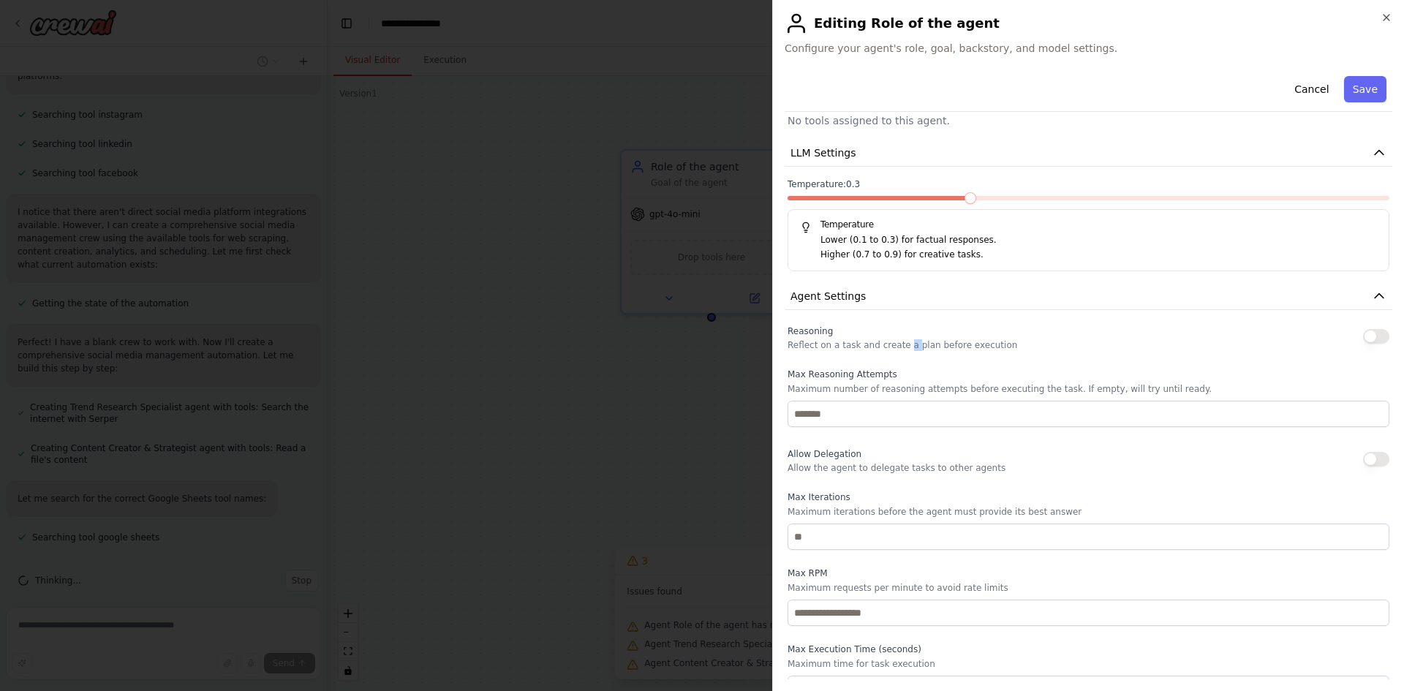
click at [976, 197] on span at bounding box center [970, 198] width 12 height 12
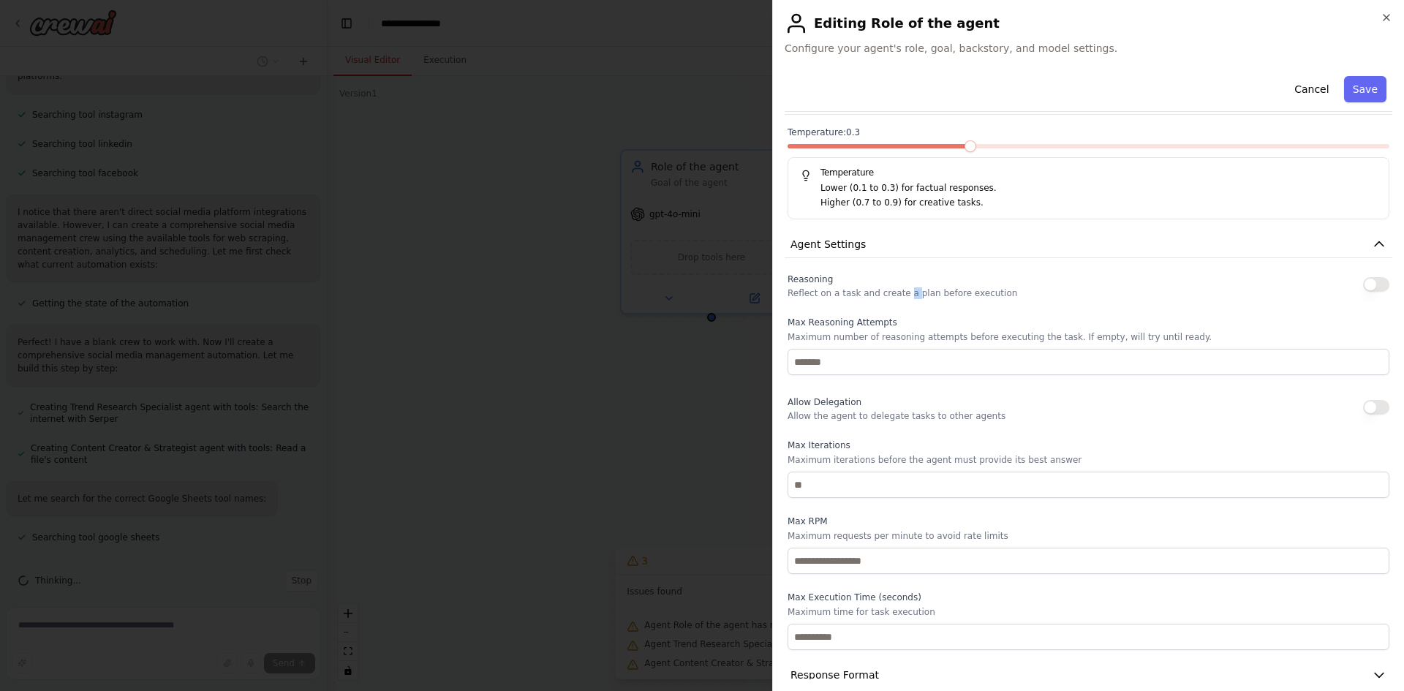
scroll to position [286, 0]
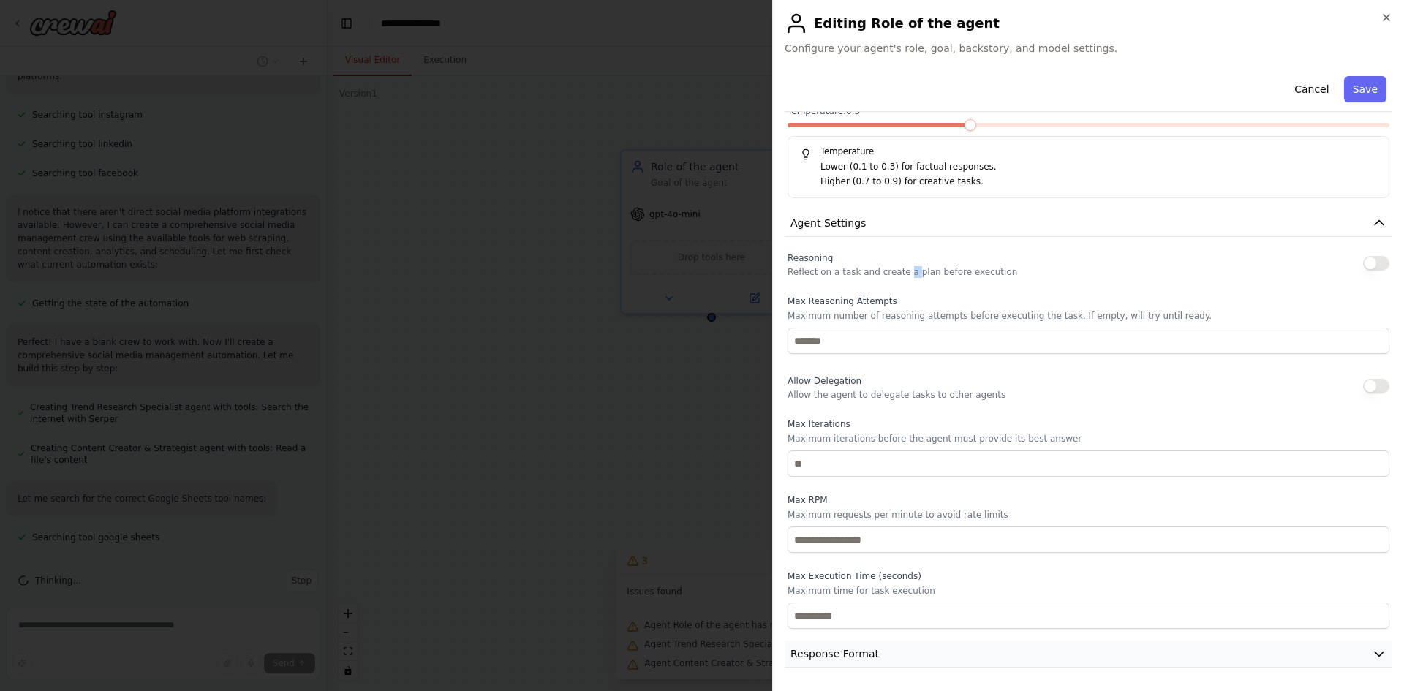
click at [929, 642] on button "Response Format" at bounding box center [1088, 653] width 608 height 27
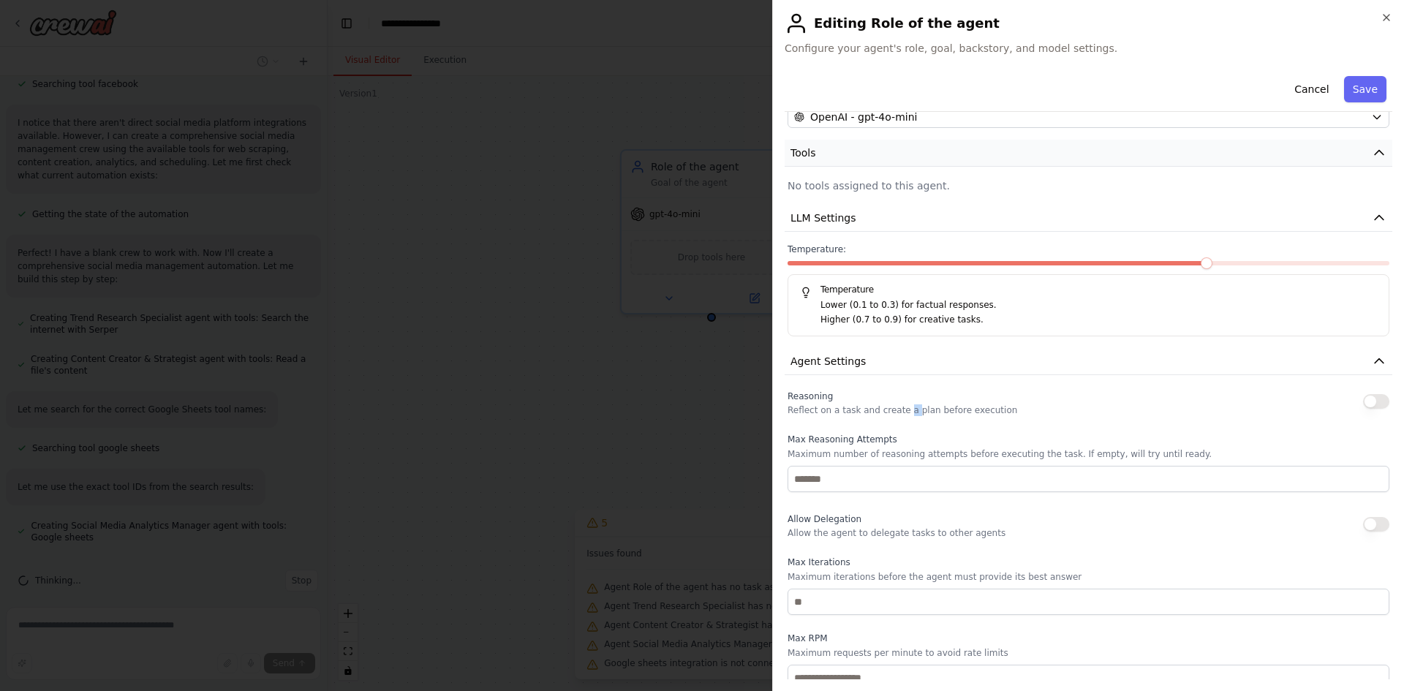
scroll to position [0, 0]
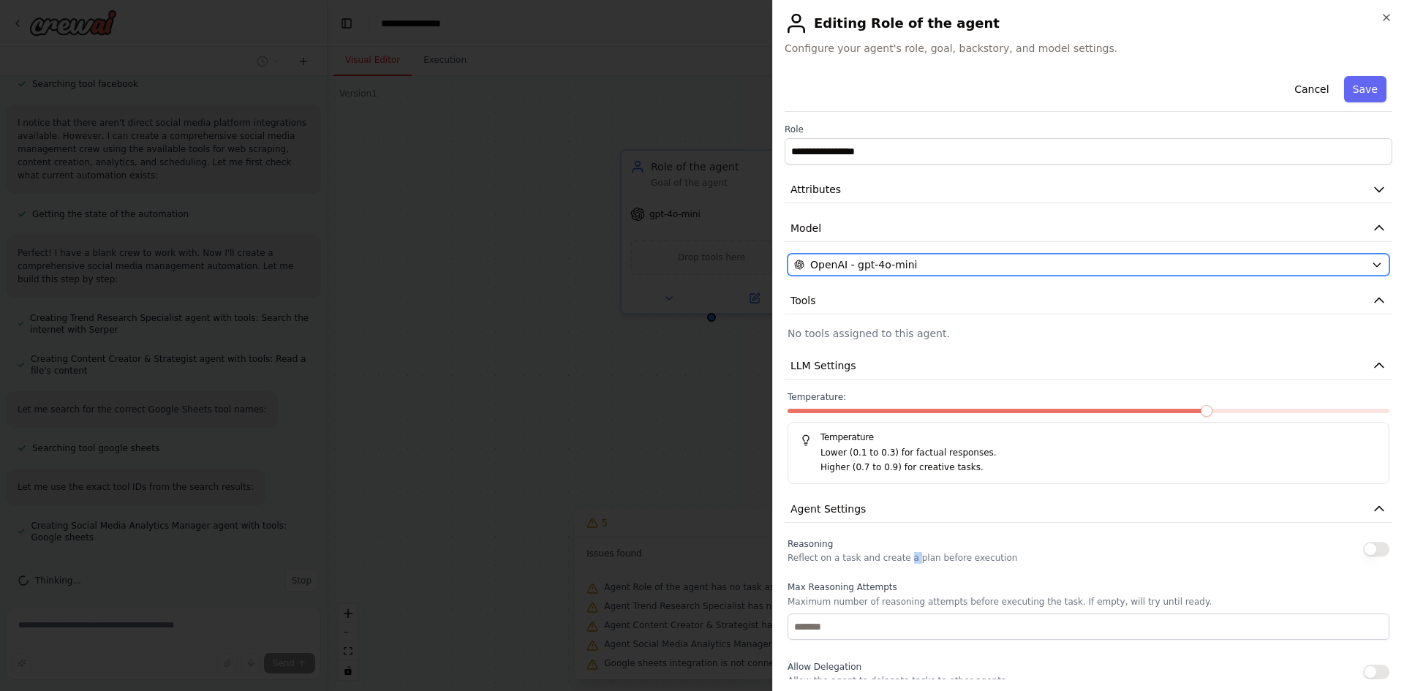
click at [1192, 267] on div "OpenAI - gpt-4o-mini" at bounding box center [1079, 264] width 571 height 15
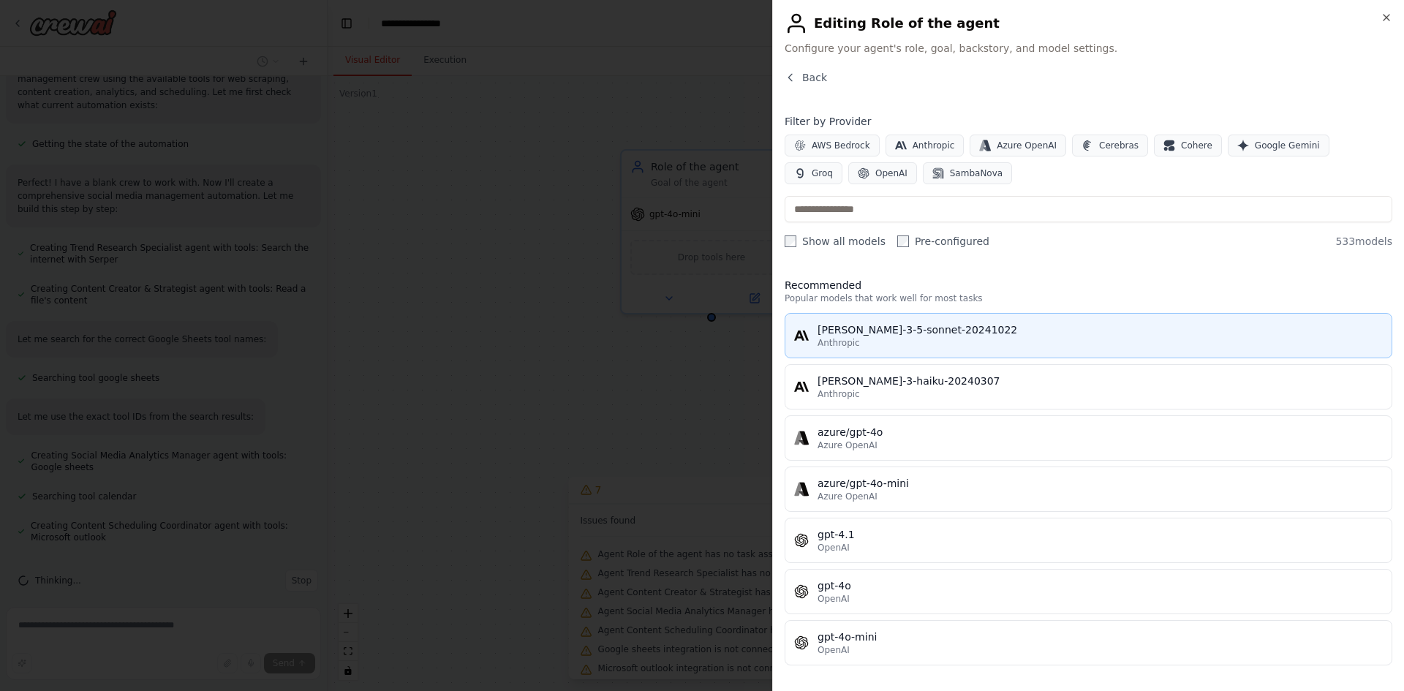
click at [928, 339] on div "Anthropic" at bounding box center [1099, 343] width 565 height 12
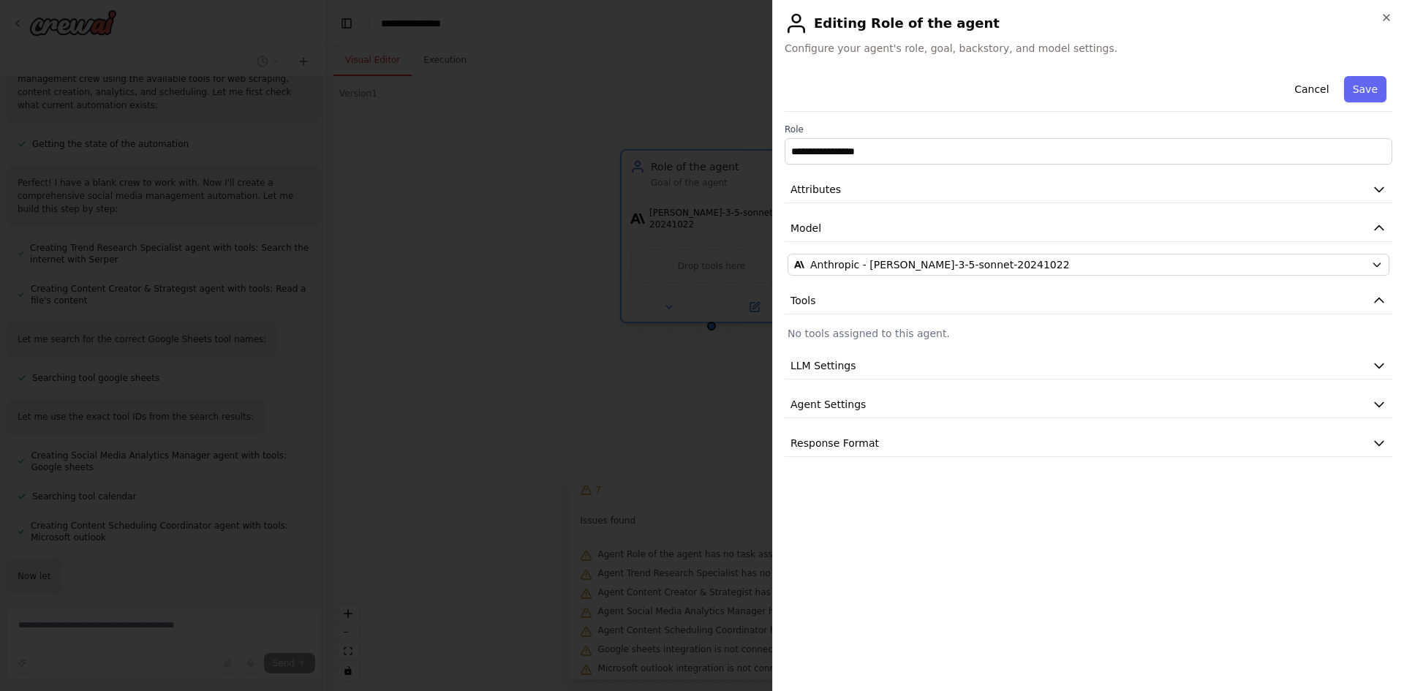
scroll to position [840, 0]
click at [928, 339] on p "No tools assigned to this agent." at bounding box center [1088, 333] width 602 height 15
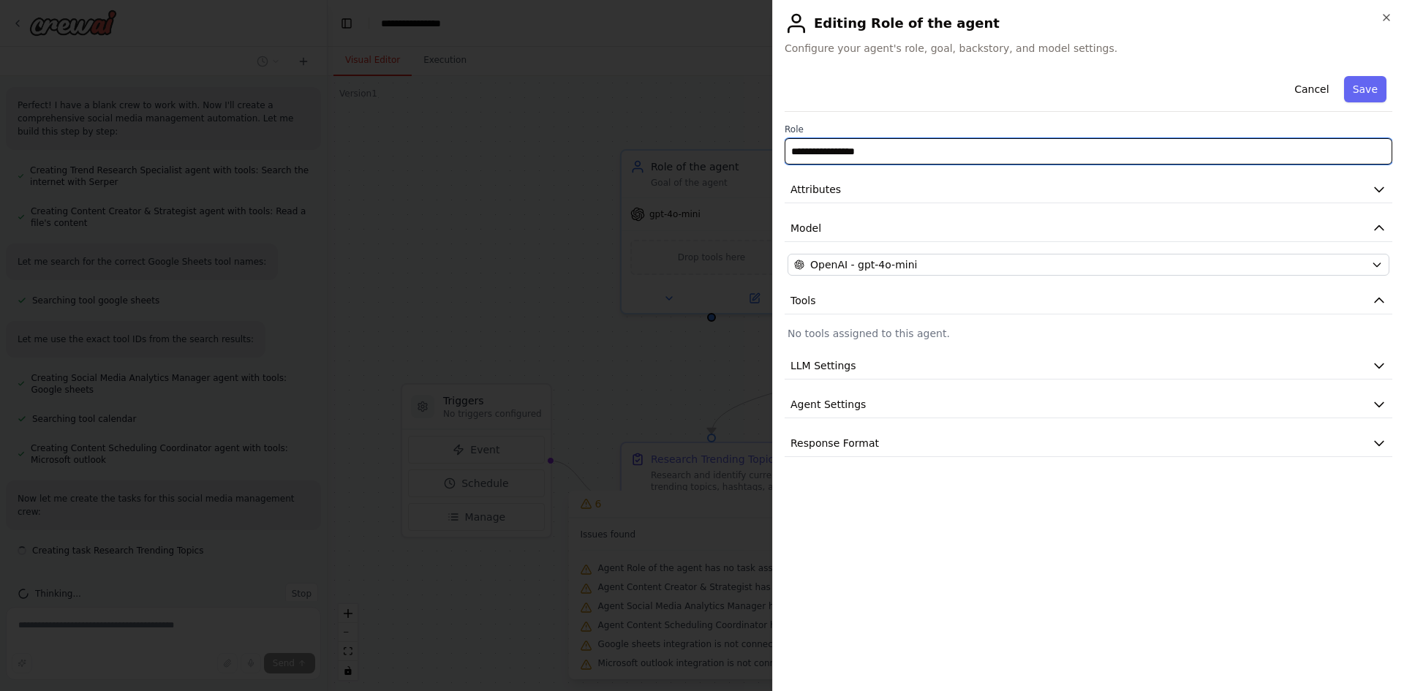
click at [870, 154] on input "**********" at bounding box center [1088, 151] width 608 height 26
type input "**********"
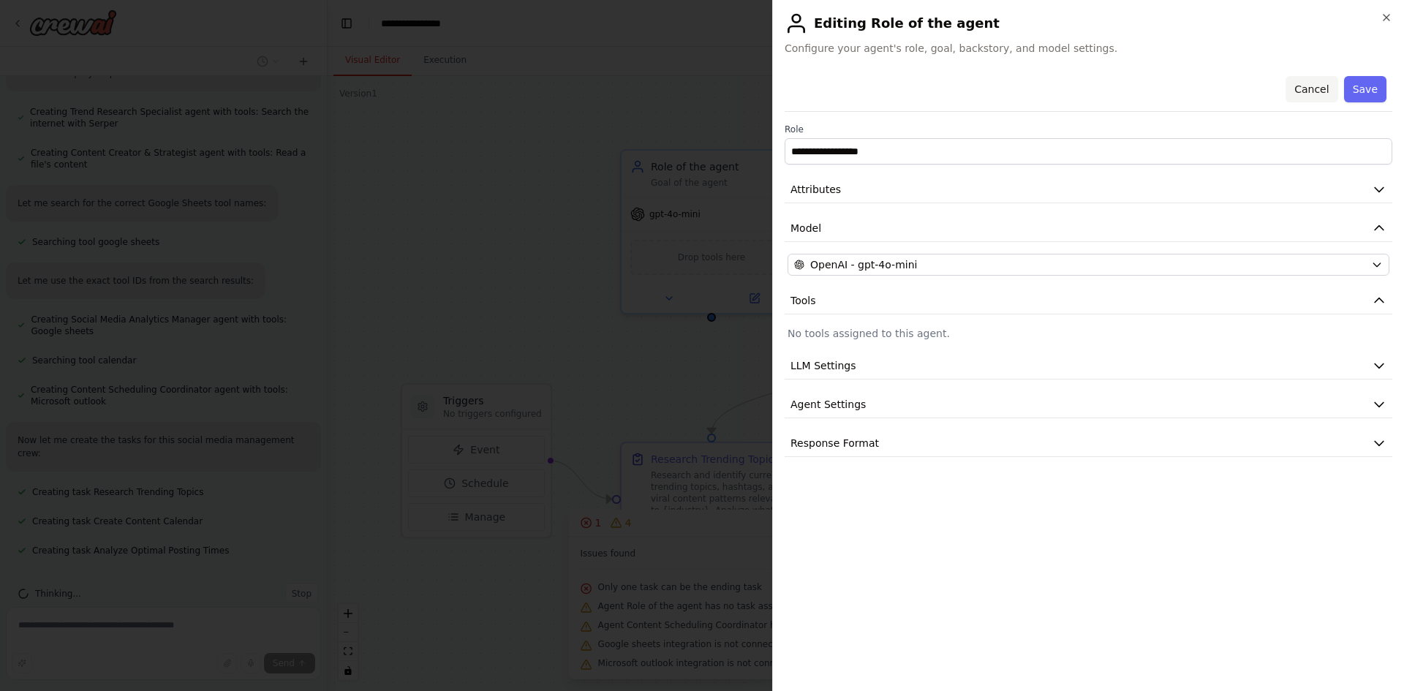
click at [1307, 97] on button "Cancel" at bounding box center [1311, 89] width 52 height 26
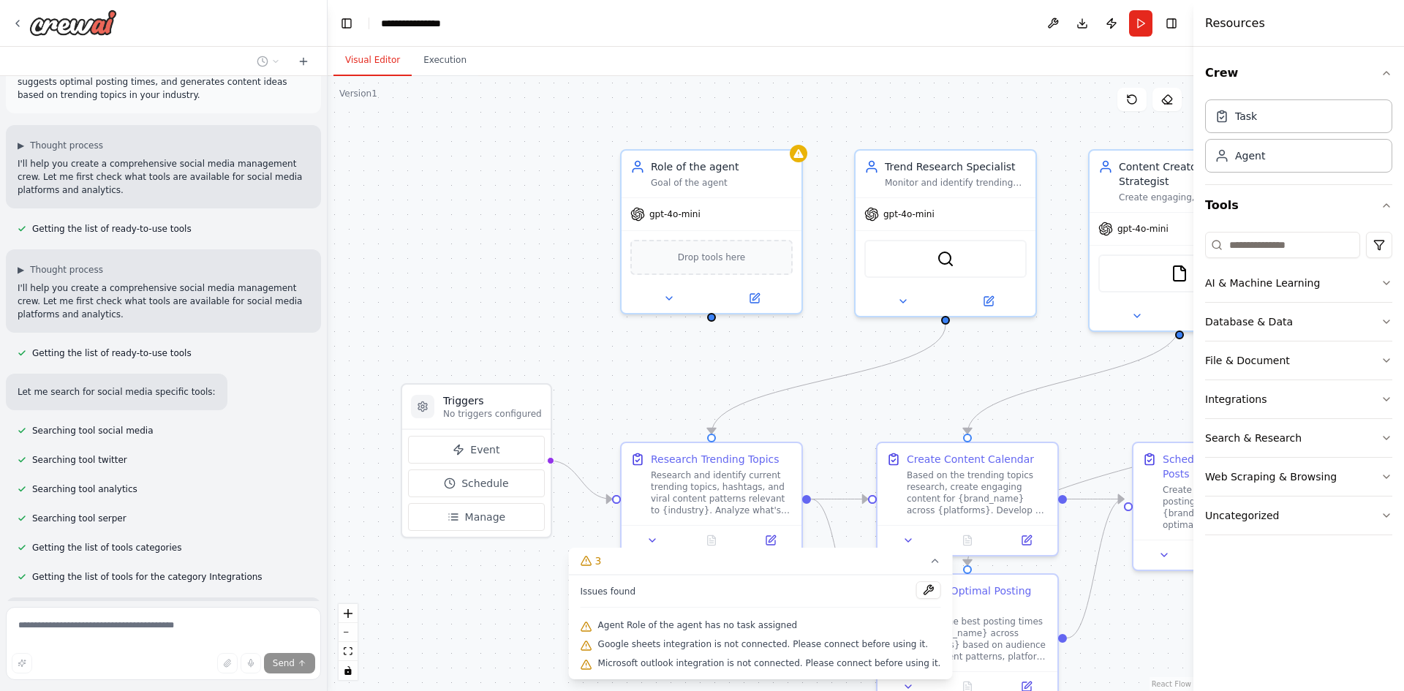
scroll to position [0, 0]
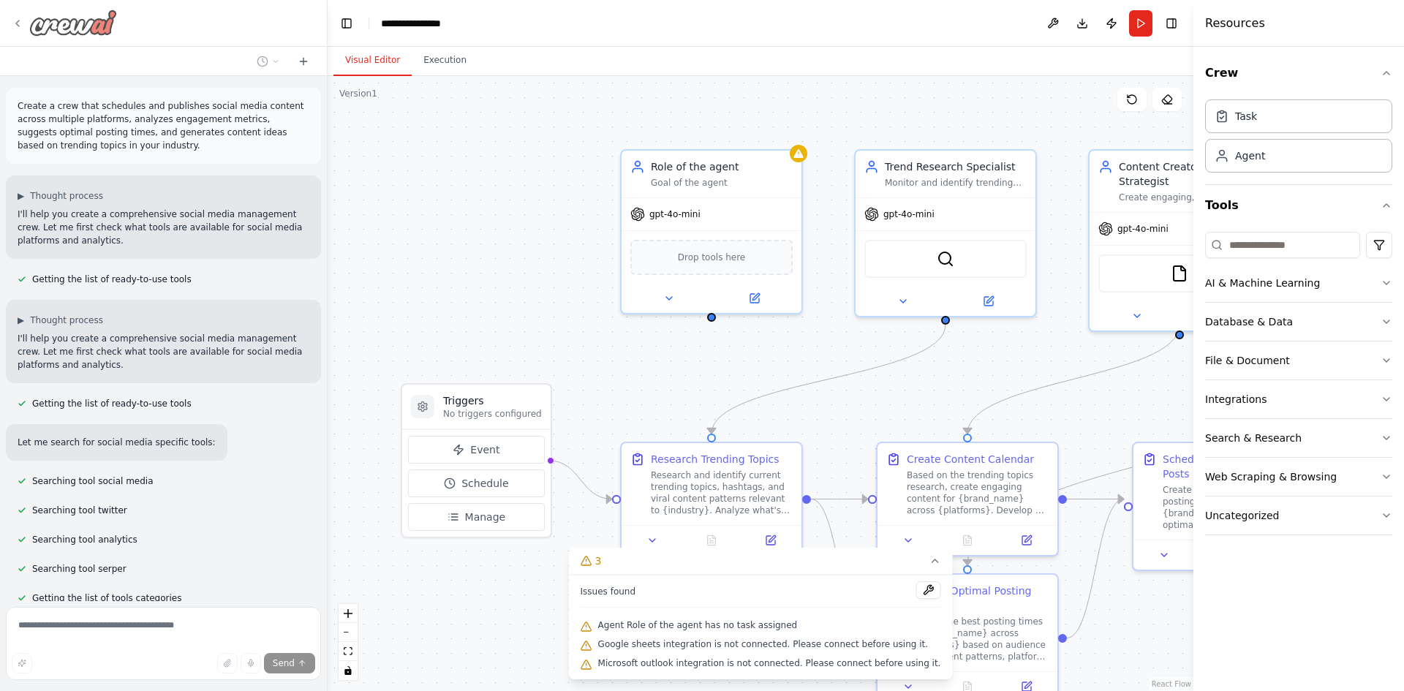
click at [18, 21] on icon at bounding box center [18, 24] width 12 height 12
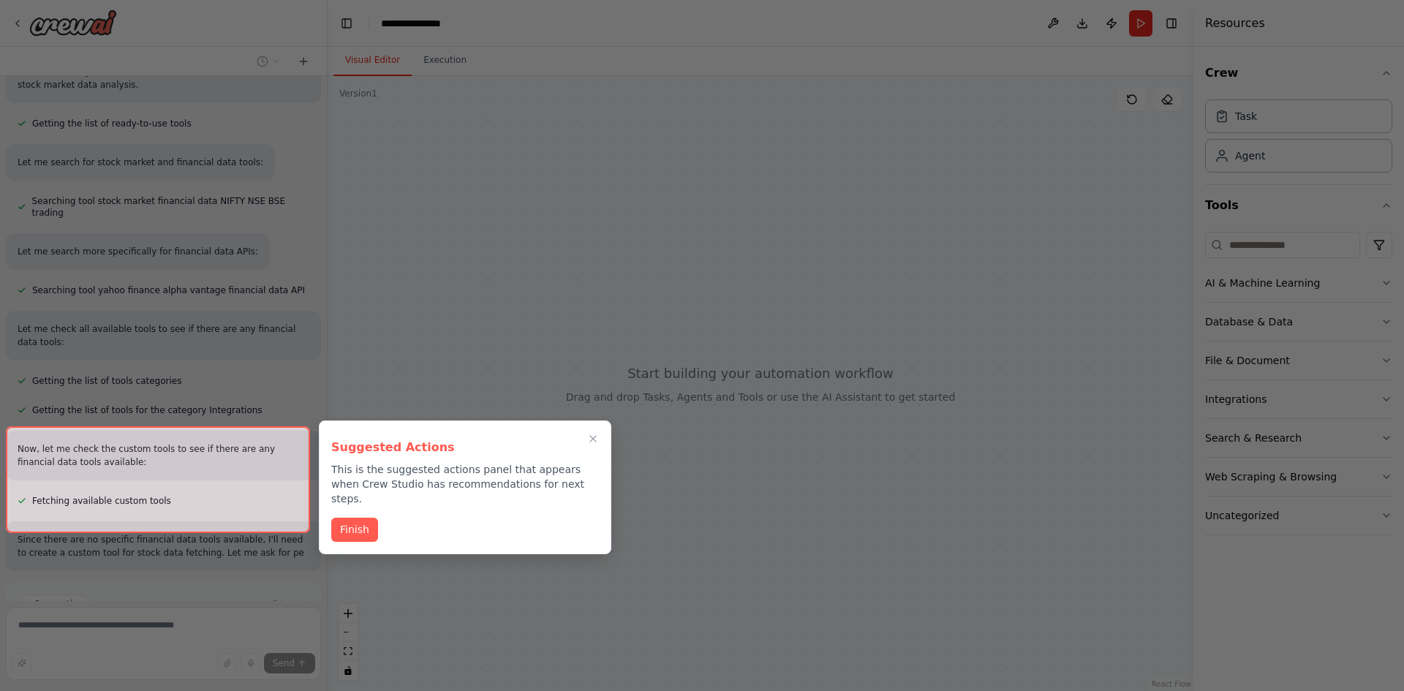
scroll to position [1516, 0]
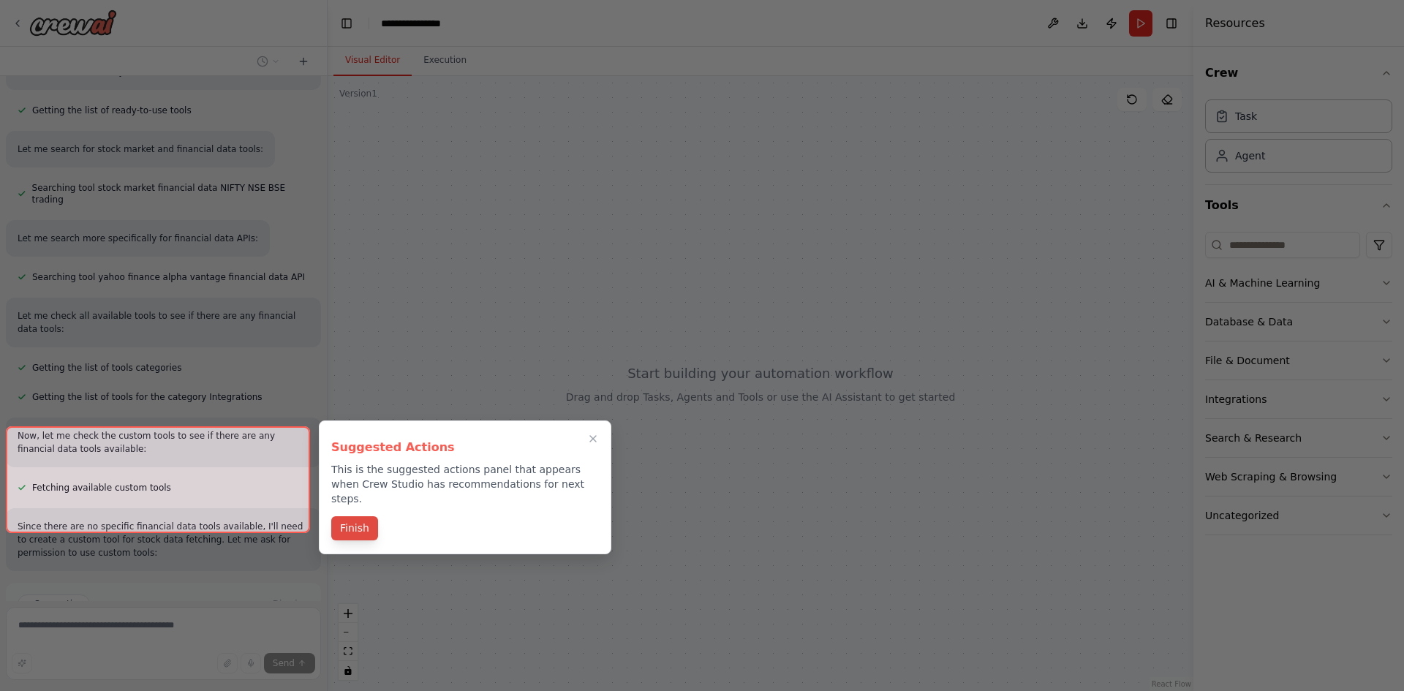
click at [355, 516] on button "Finish" at bounding box center [354, 528] width 47 height 24
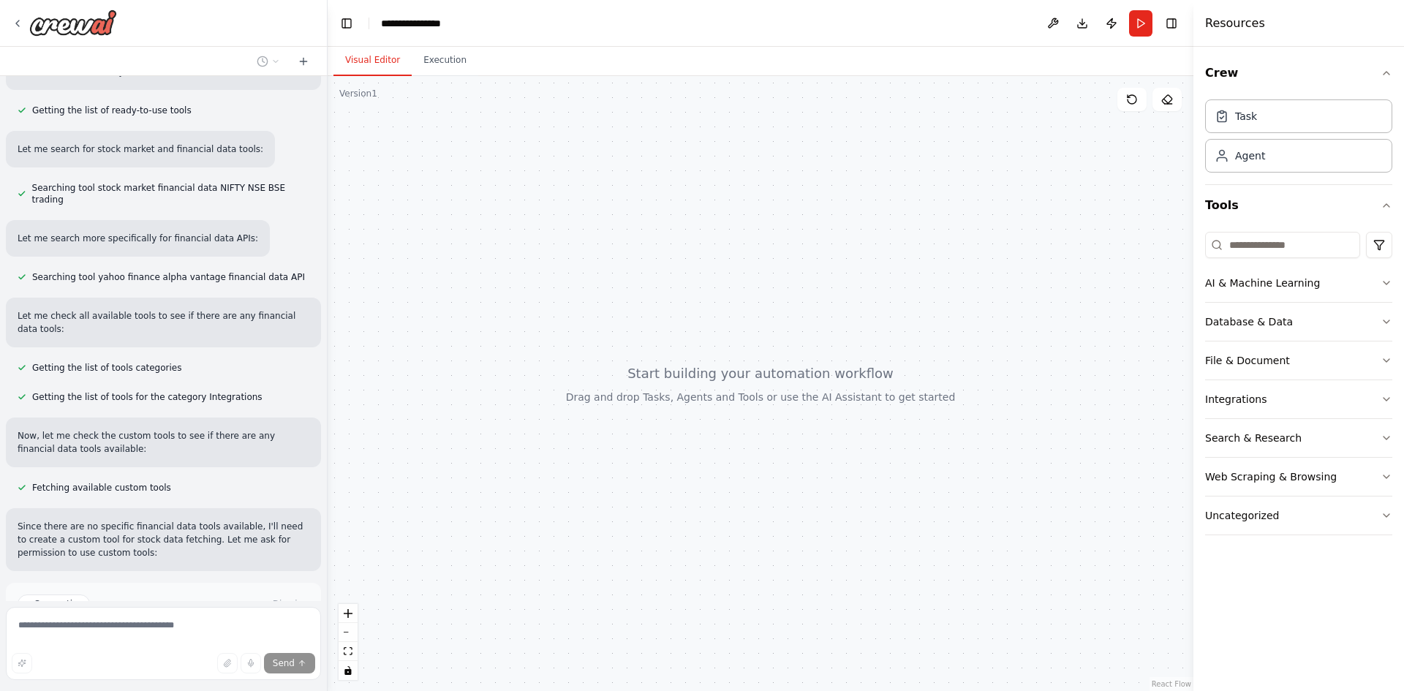
click at [170, 660] on span "Enable coding skills" at bounding box center [169, 666] width 86 height 12
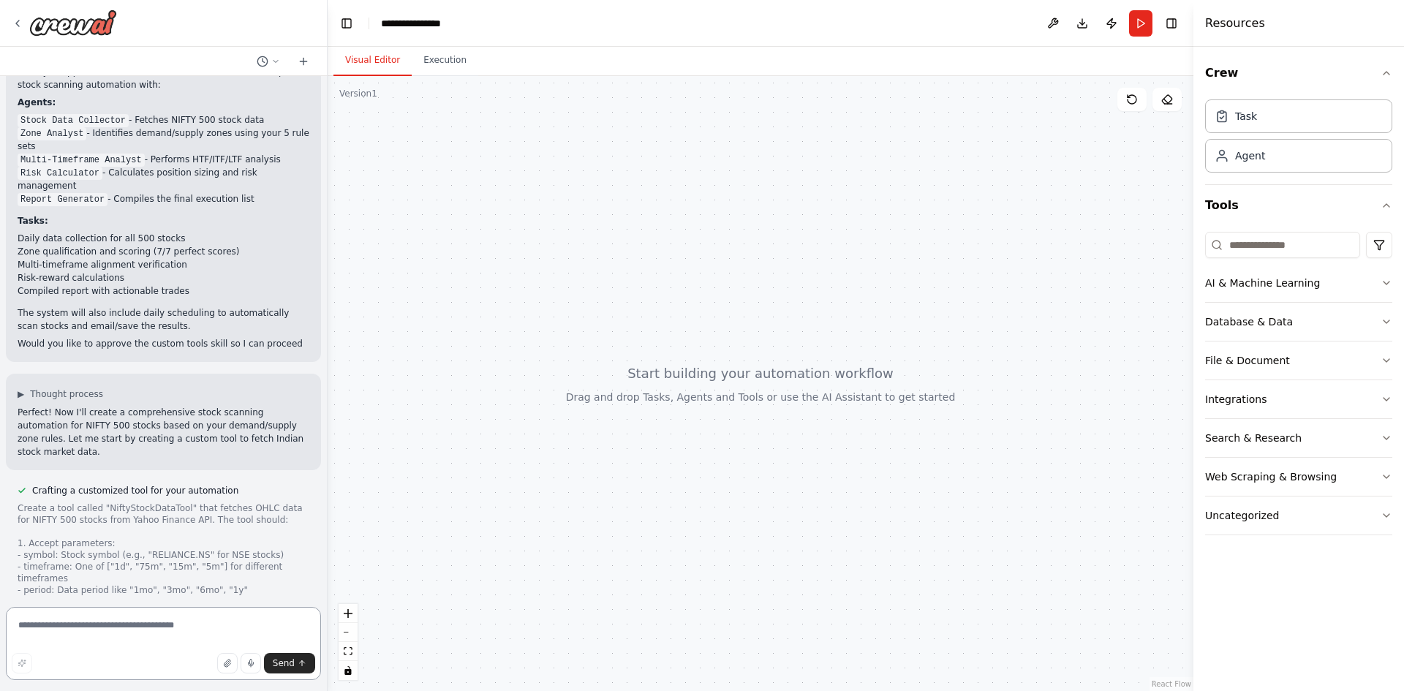
scroll to position [1988, 0]
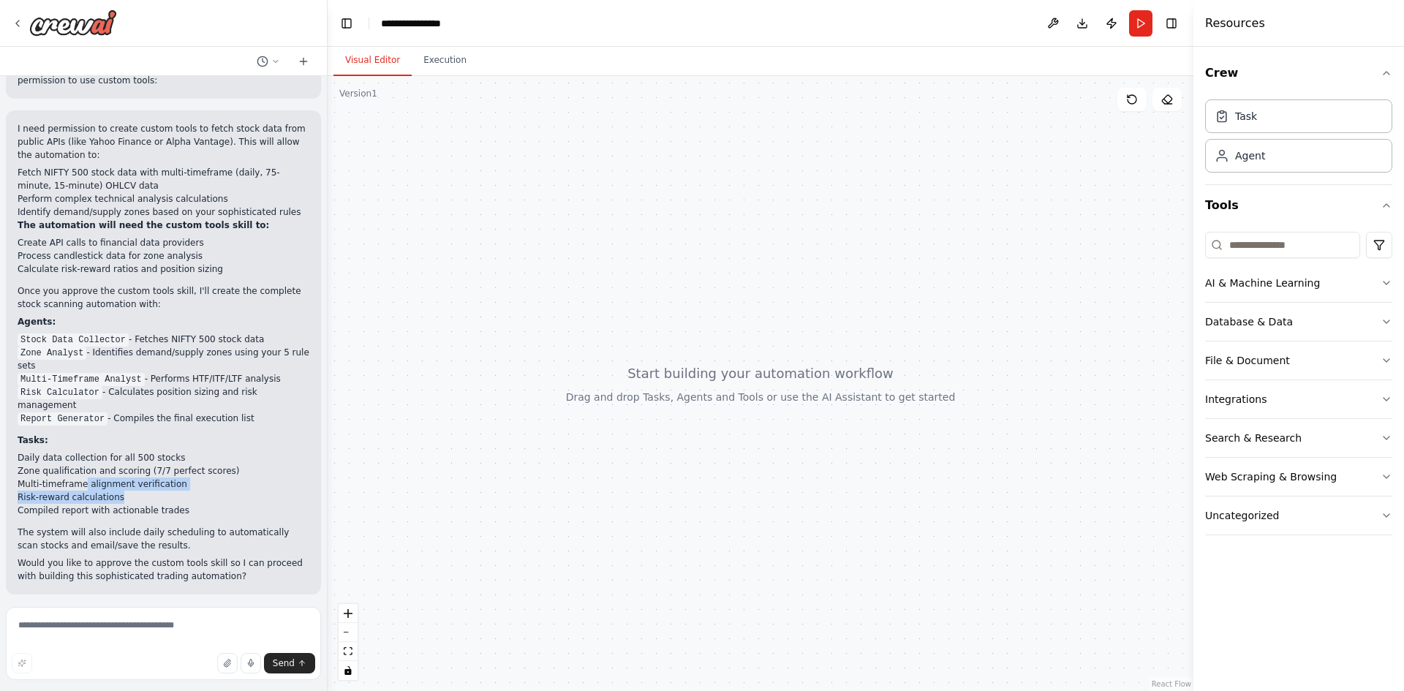
drag, startPoint x: 81, startPoint y: 300, endPoint x: 127, endPoint y: 314, distance: 47.9
click at [127, 451] on ul "Daily data collection for all 500 stocks Zone qualification and scoring (7/7 pe…" at bounding box center [164, 484] width 292 height 66
click at [124, 504] on li "Compiled report with actionable trades" at bounding box center [164, 510] width 292 height 13
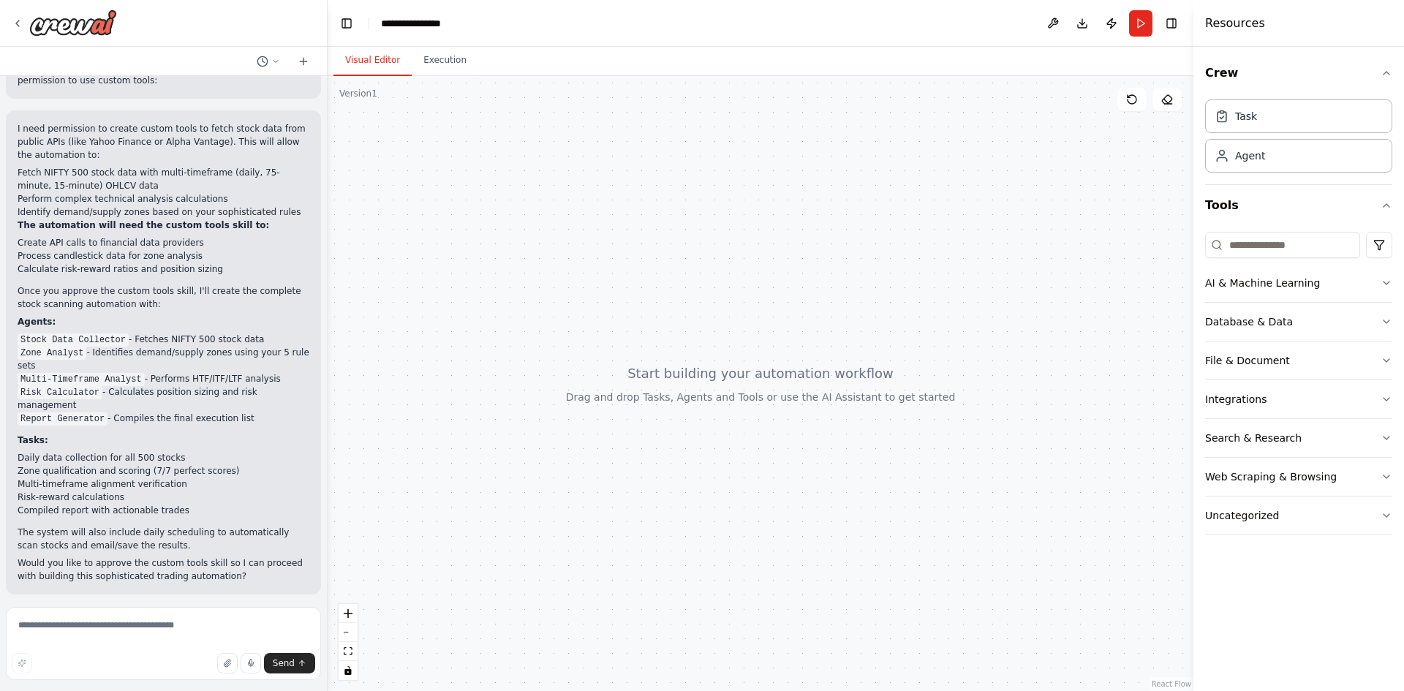
click at [96, 373] on code "Multi-Timeframe Analyst" at bounding box center [81, 379] width 127 height 13
click at [57, 386] on code "Risk Calculator" at bounding box center [60, 392] width 85 height 13
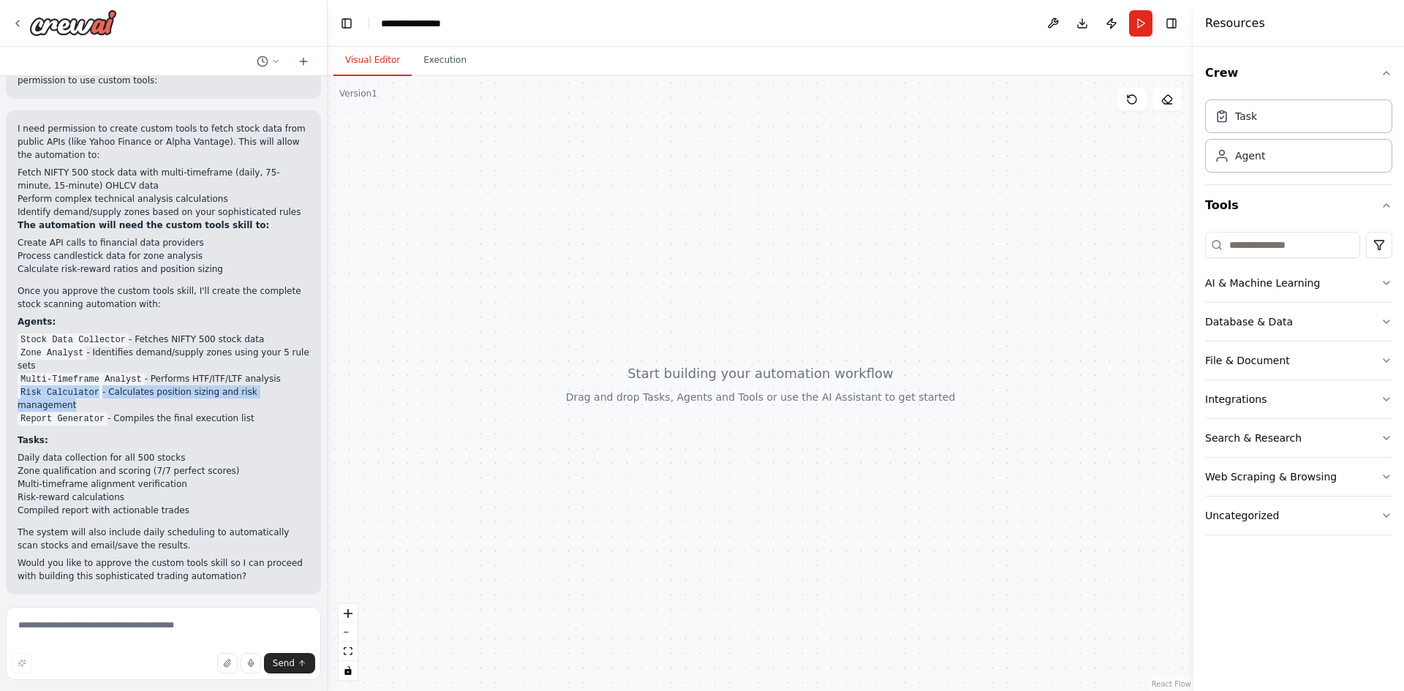
click at [57, 386] on code "Risk Calculator" at bounding box center [60, 392] width 85 height 13
click at [57, 412] on code "Report Generator" at bounding box center [63, 418] width 90 height 13
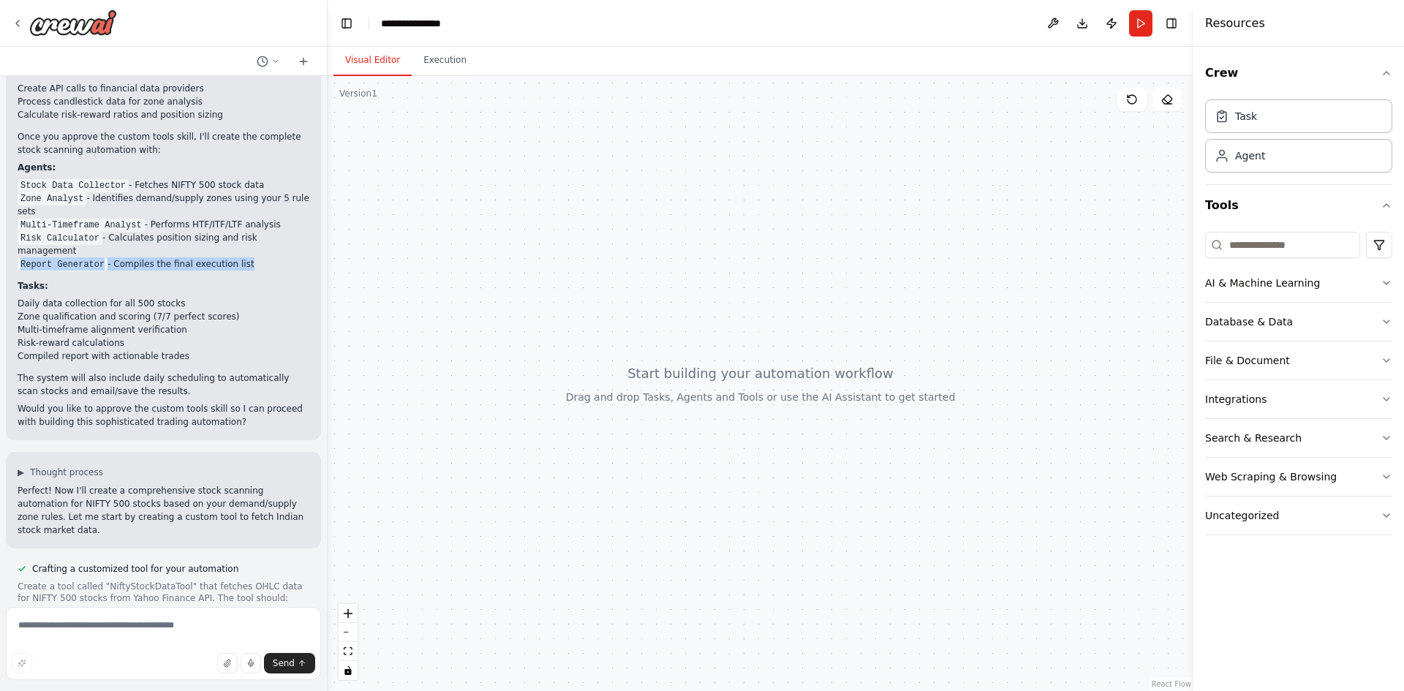
scroll to position [2220, 0]
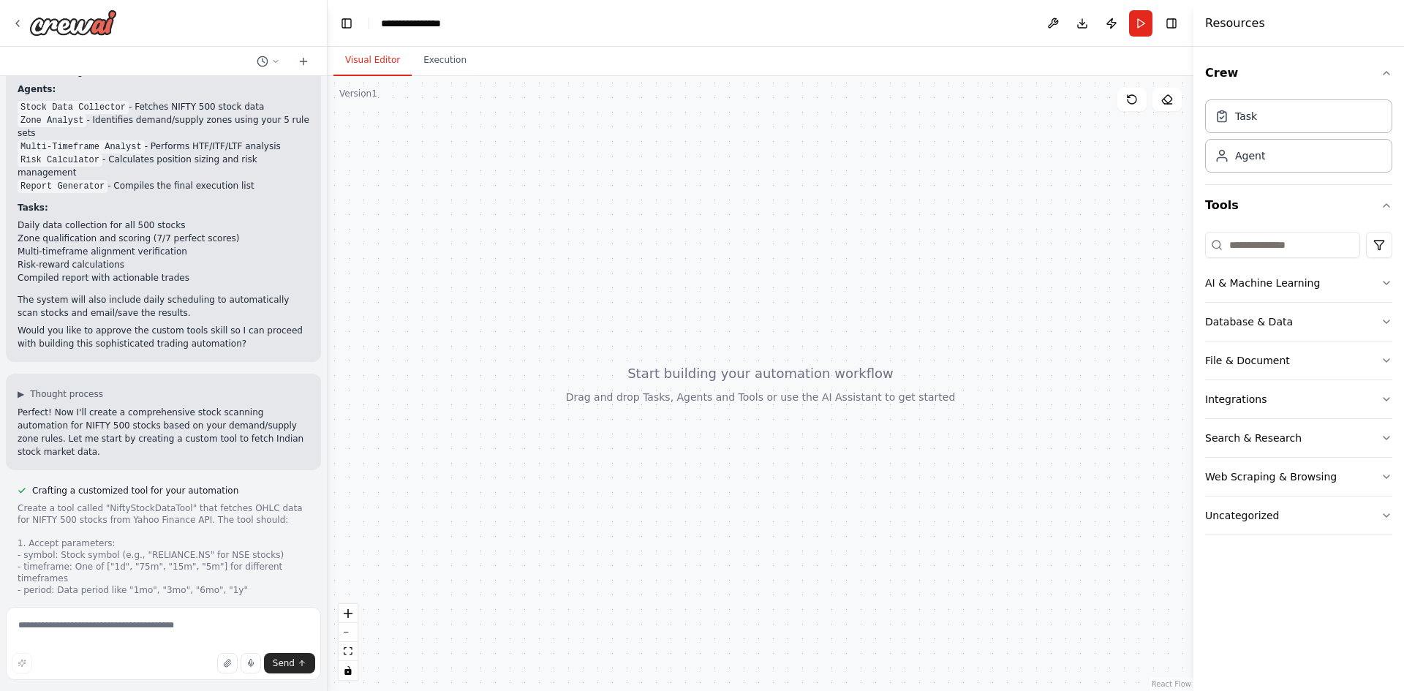
click at [92, 510] on div "Create a tool called "NiftyStockDataTool" that fetches OHLC data for NIFTY 500 …" at bounding box center [164, 648] width 292 height 292
click at [113, 629] on textarea at bounding box center [163, 643] width 315 height 73
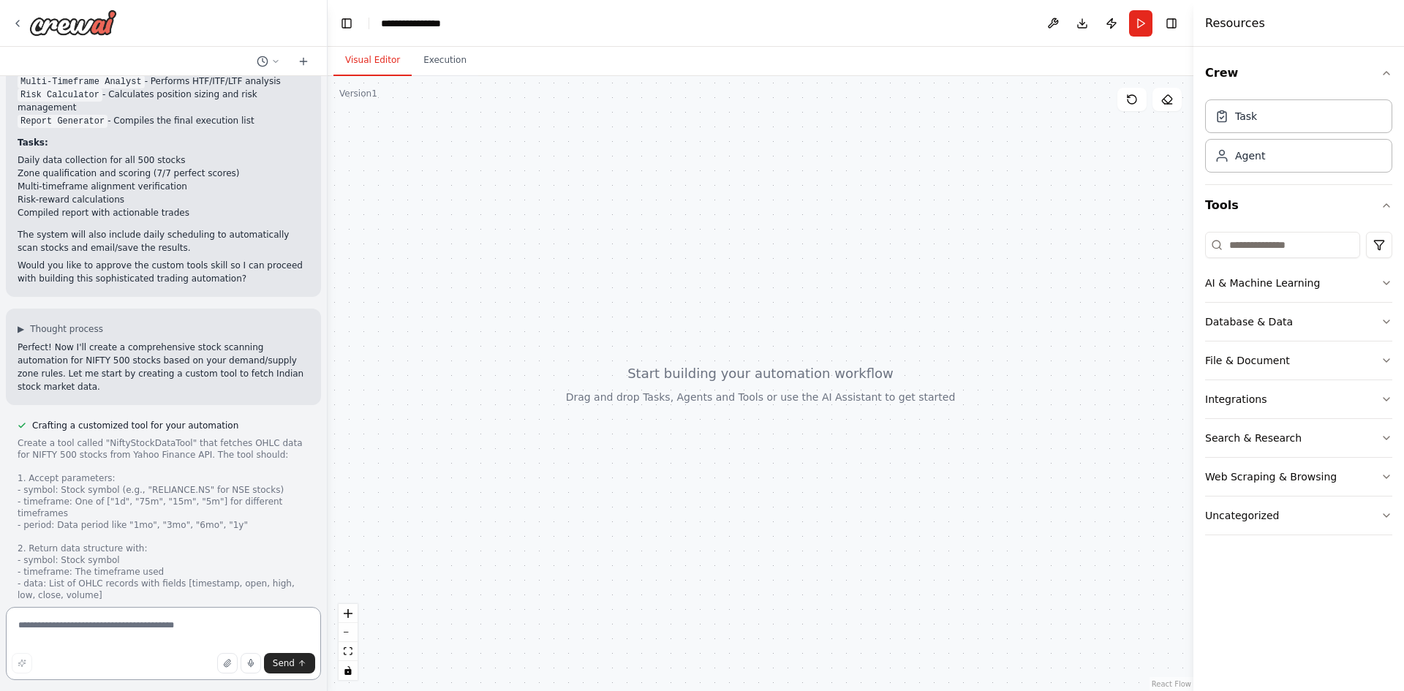
scroll to position [2296, 0]
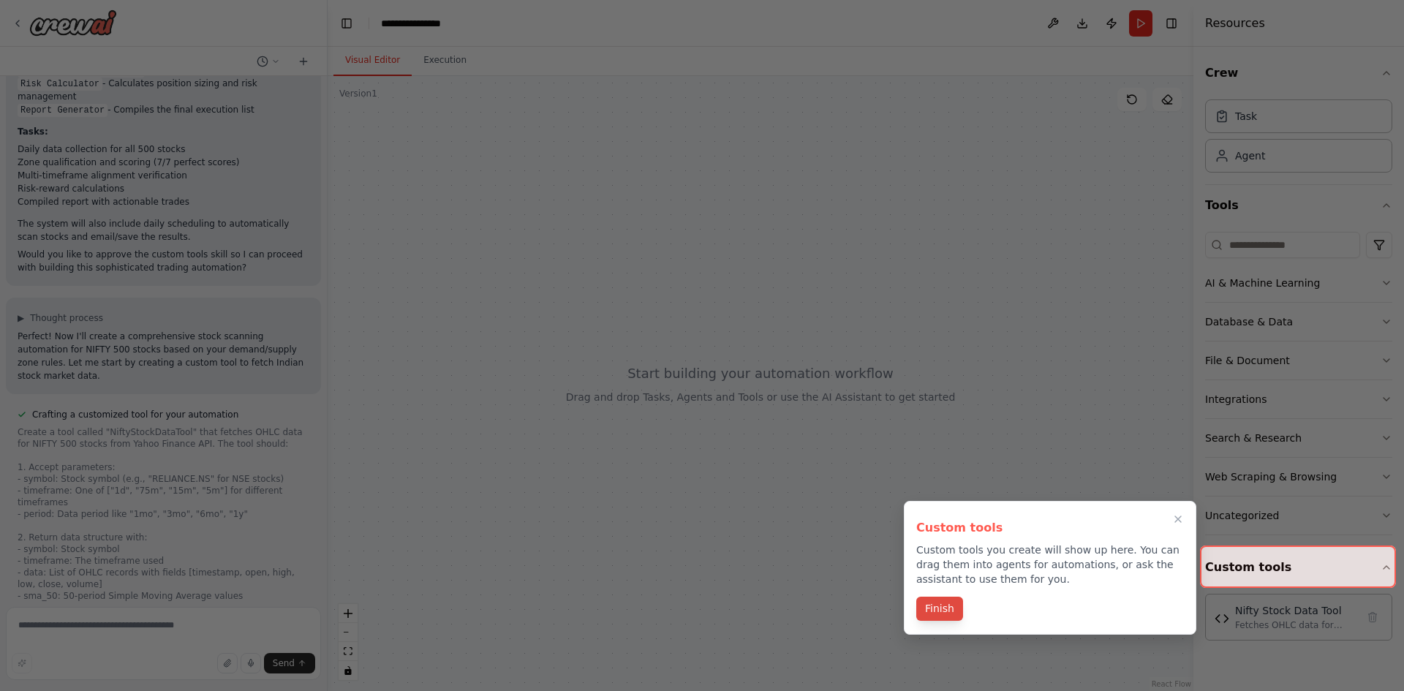
click at [923, 609] on button "Finish" at bounding box center [939, 609] width 47 height 24
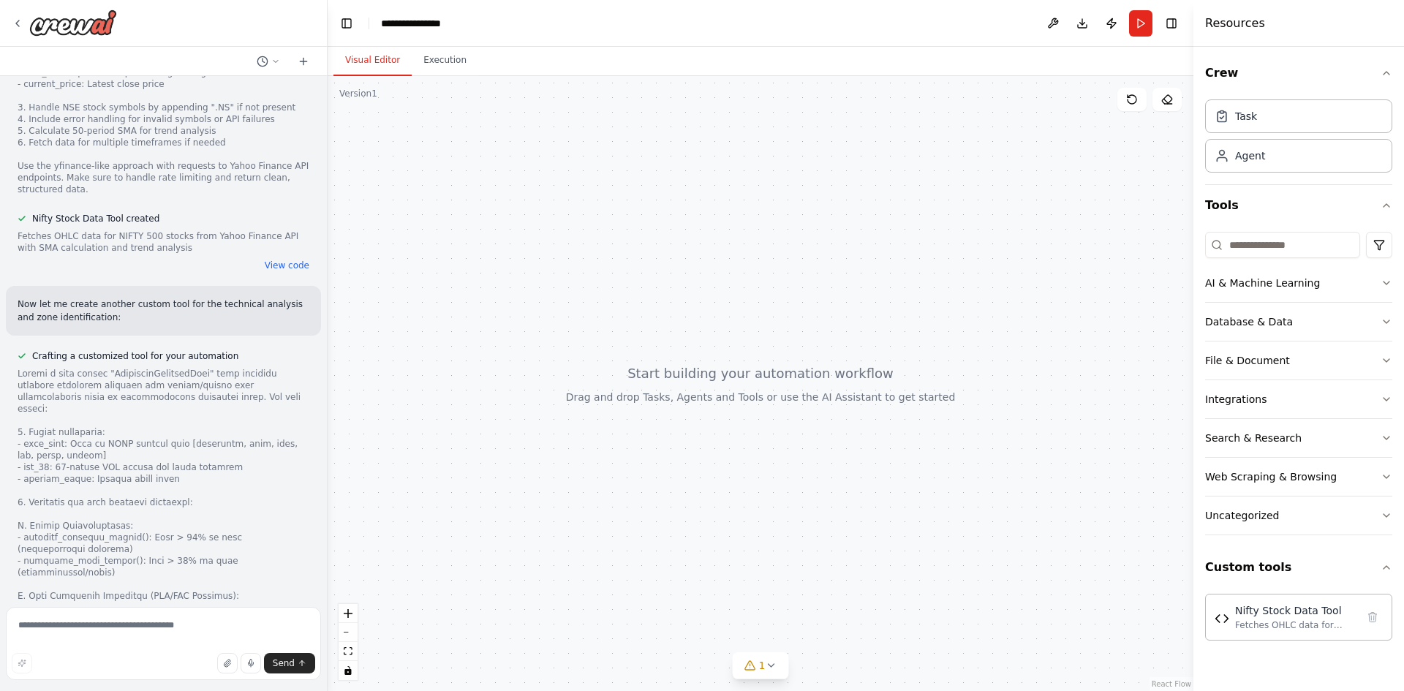
scroll to position [2931, 0]
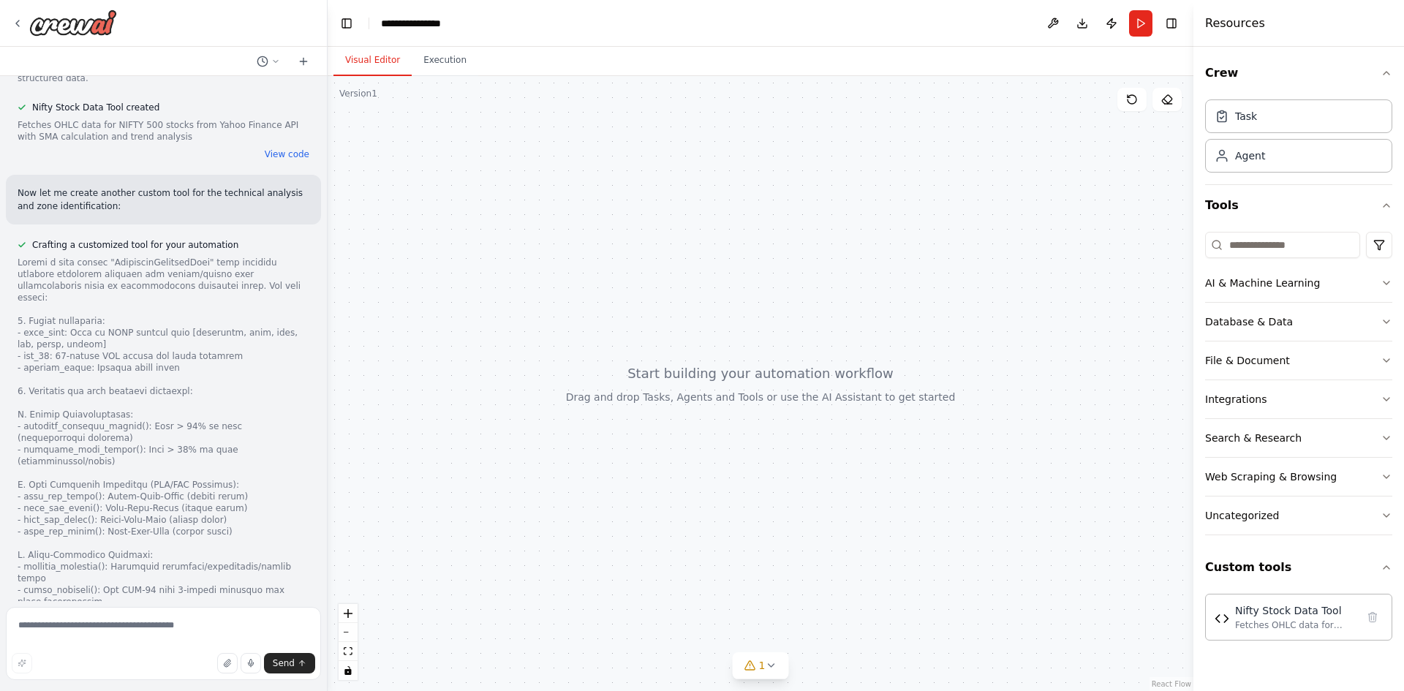
click at [159, 488] on div at bounding box center [164, 555] width 292 height 597
click at [1267, 627] on div "Fetches OHLC data for NIFTY 500 stocks from Yahoo Finance API with SMA calculat…" at bounding box center [1295, 624] width 121 height 12
click at [1225, 627] on div "Nifty Stock Data Tool Fetches OHLC data for NIFTY 500 stocks from Yahoo Finance…" at bounding box center [1298, 616] width 168 height 28
drag, startPoint x: 1225, startPoint y: 627, endPoint x: 1260, endPoint y: 624, distance: 35.2
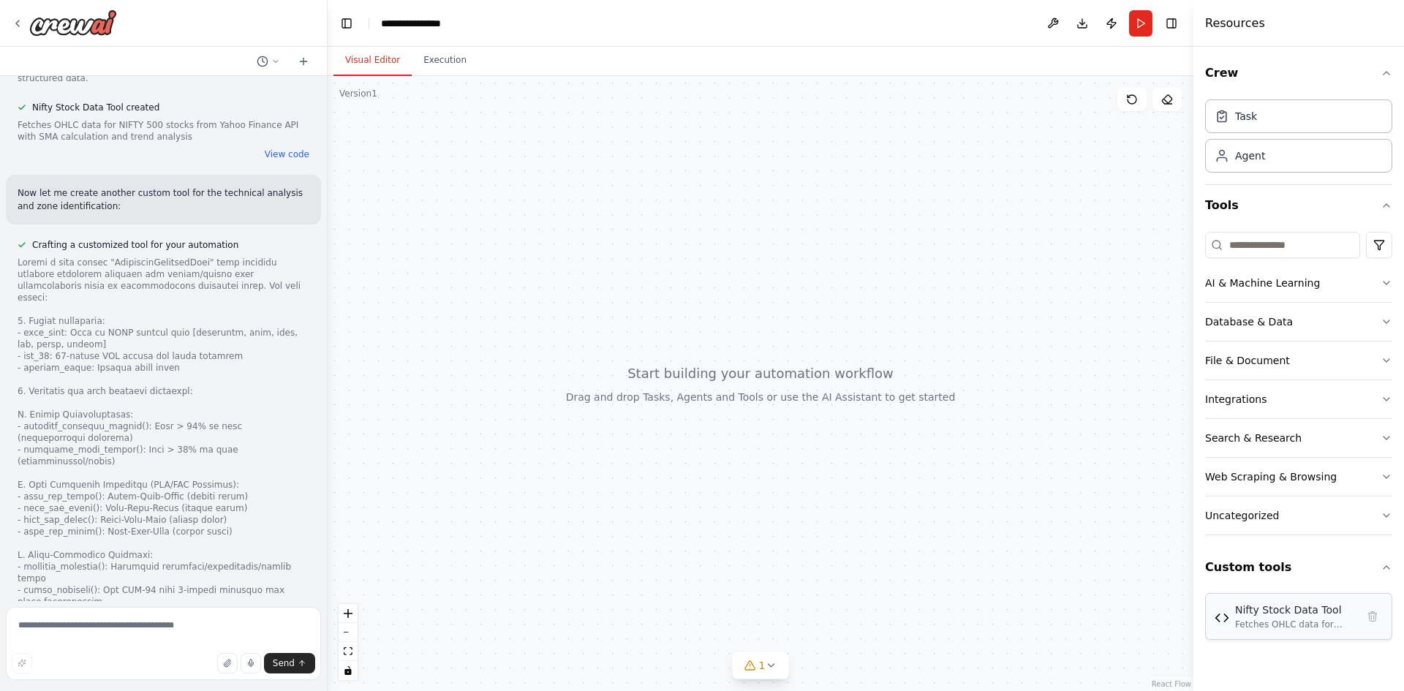
click at [1260, 624] on div "Fetches OHLC data for NIFTY 500 stocks from Yahoo Finance API with SMA calculat…" at bounding box center [1295, 624] width 121 height 12
click at [32, 664] on div "Send" at bounding box center [163, 663] width 303 height 20
click at [127, 616] on textarea at bounding box center [163, 643] width 315 height 73
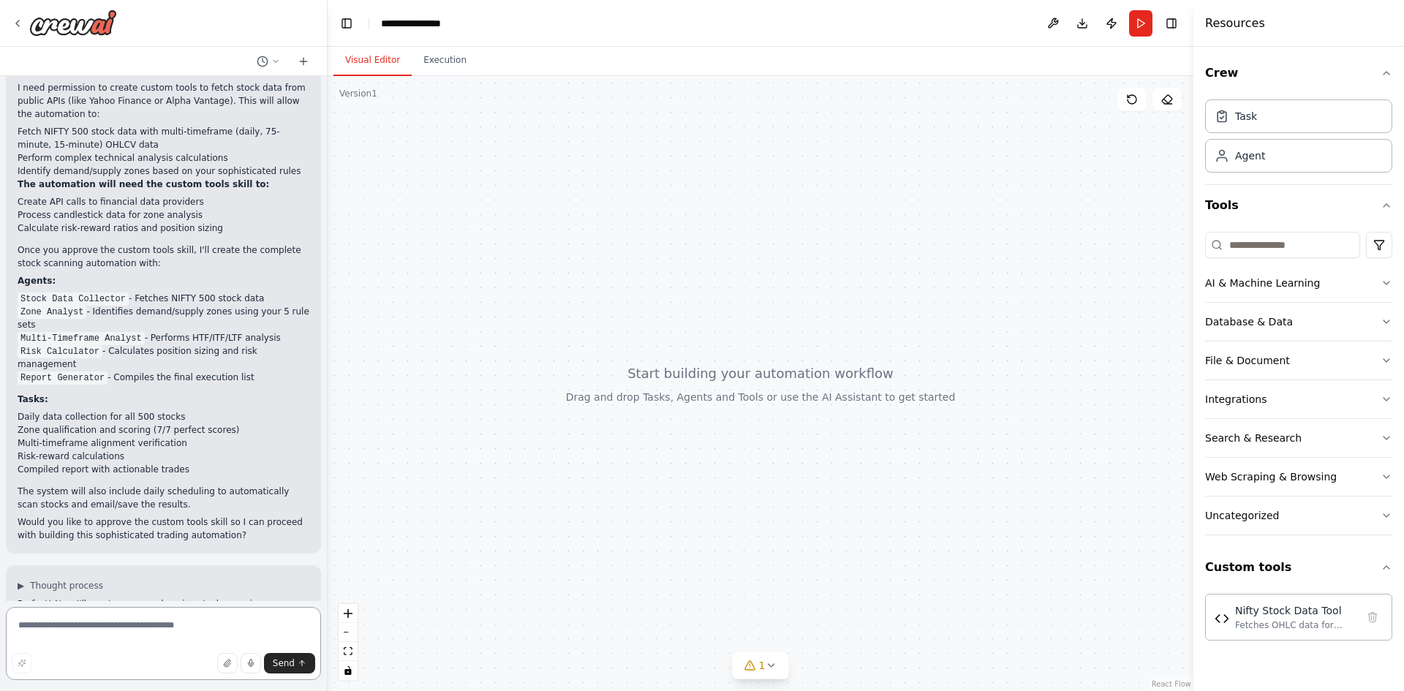
scroll to position [1907, 0]
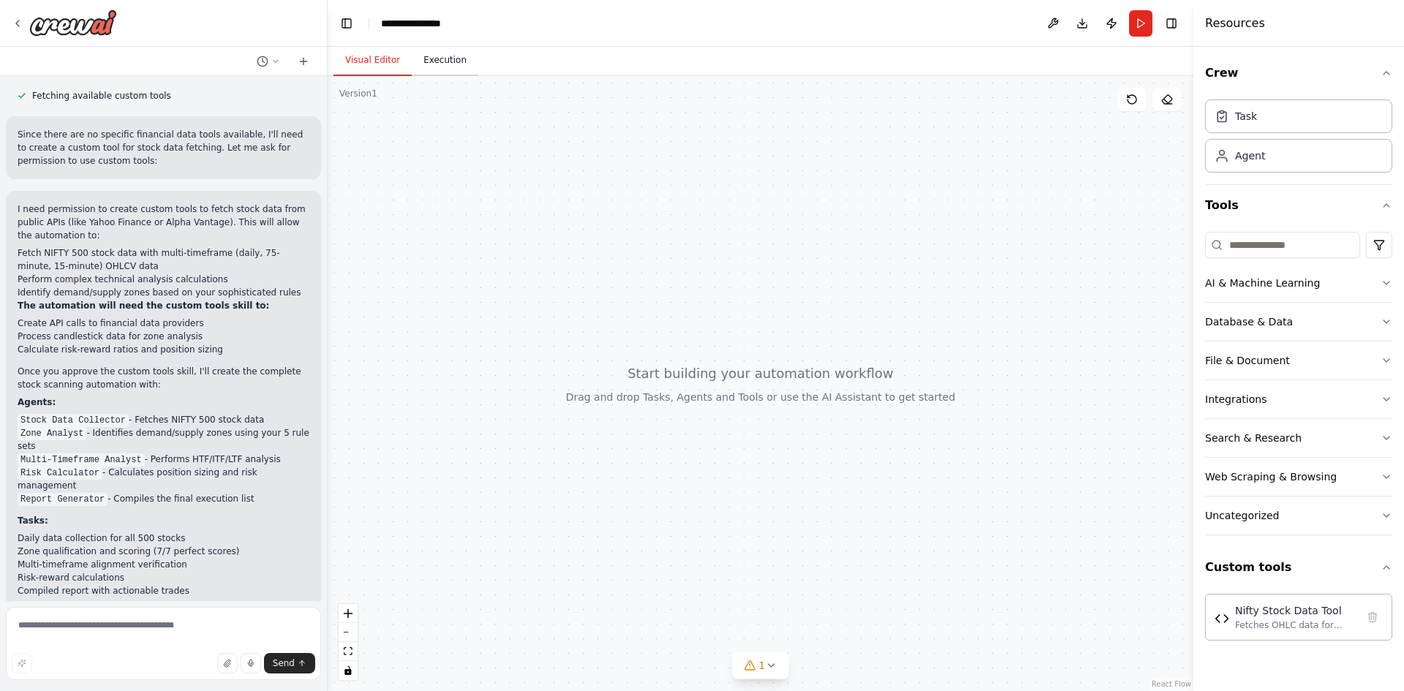
click at [445, 56] on button "Execution" at bounding box center [445, 60] width 67 height 31
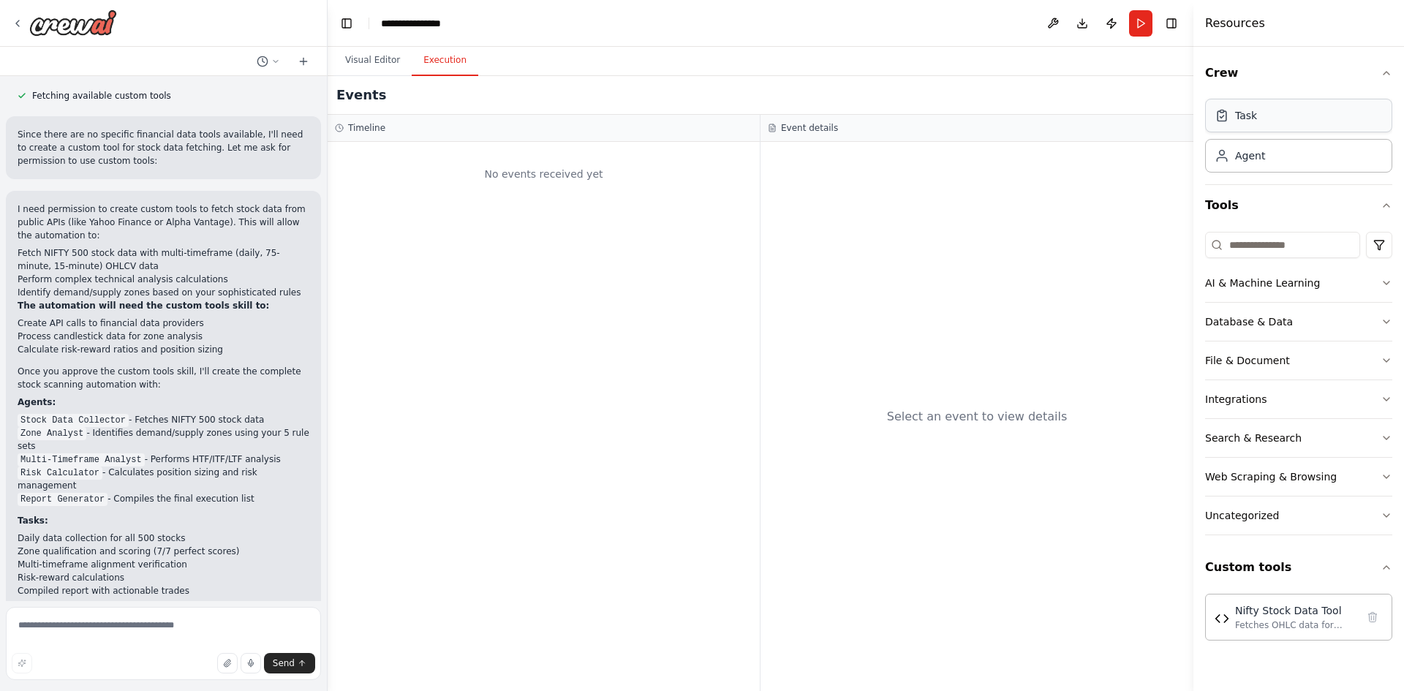
click at [1255, 129] on div "Task" at bounding box center [1298, 116] width 187 height 34
click at [1230, 163] on div "Agent" at bounding box center [1298, 155] width 187 height 34
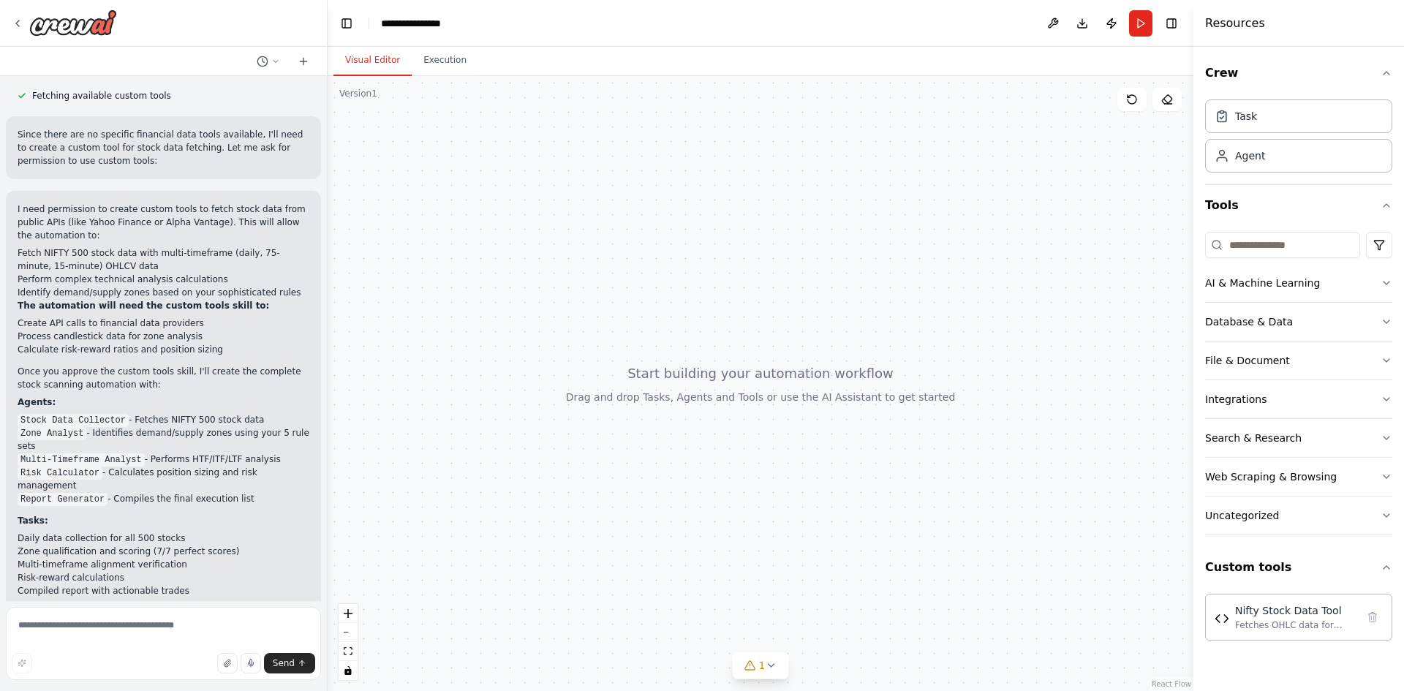
click at [351, 68] on button "Visual Editor" at bounding box center [372, 60] width 78 height 31
click at [771, 663] on icon at bounding box center [771, 665] width 12 height 12
click at [711, 660] on span "Tool Nifty Stock Data Tool is not in use" at bounding box center [769, 663] width 167 height 12
click at [680, 662] on icon at bounding box center [674, 665] width 12 height 12
click at [828, 630] on button at bounding box center [840, 628] width 25 height 18
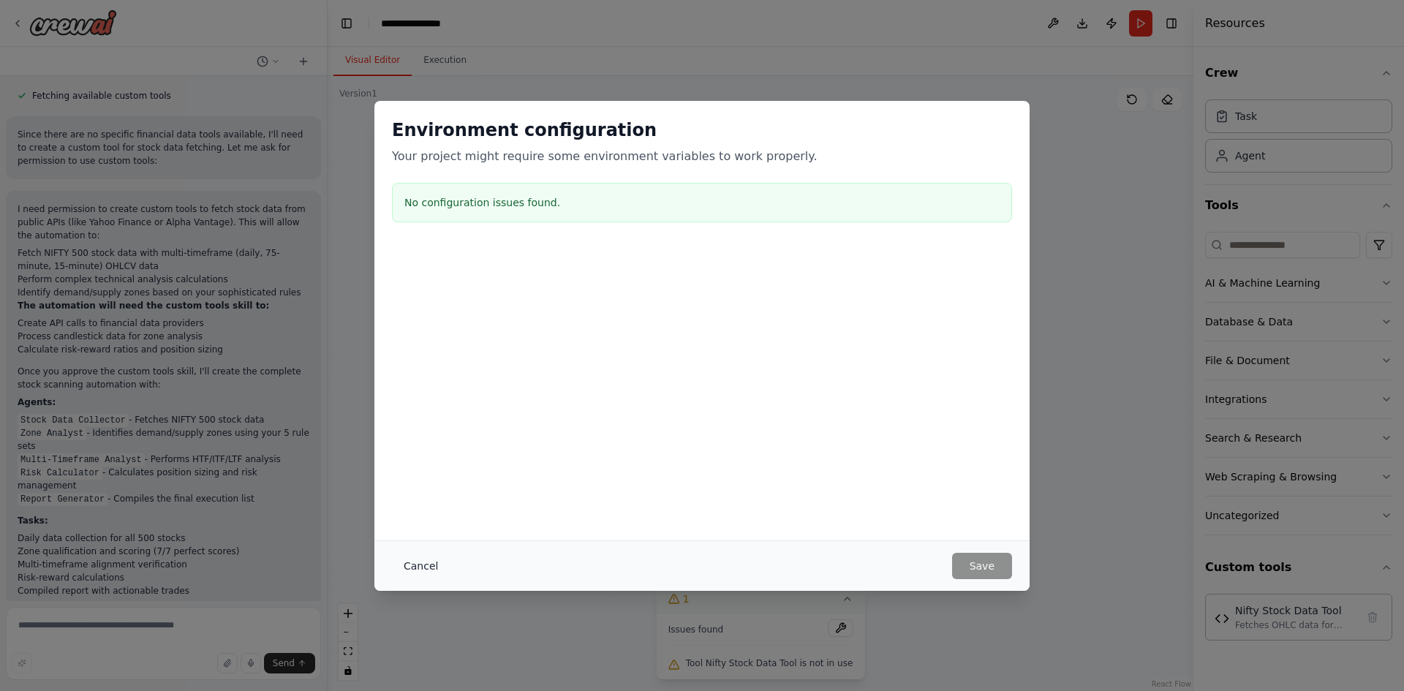
click at [405, 574] on button "Cancel" at bounding box center [421, 566] width 58 height 26
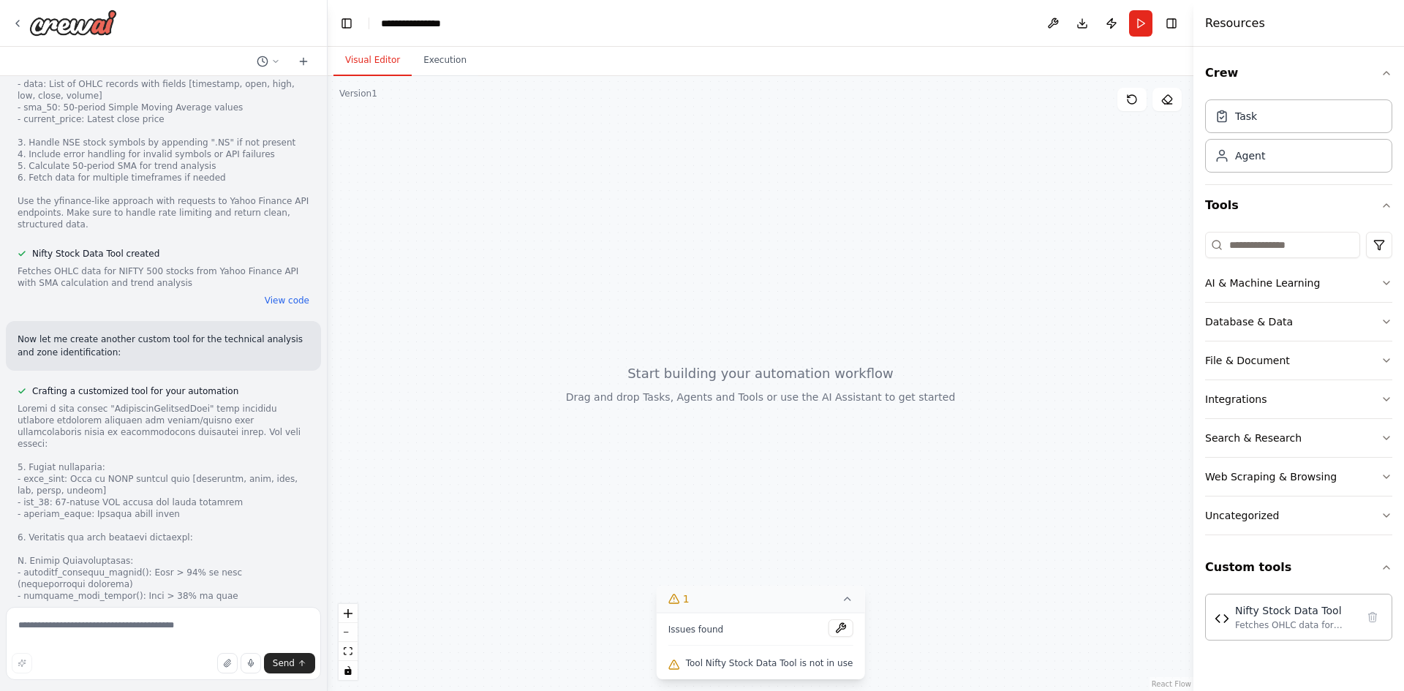
scroll to position [2931, 0]
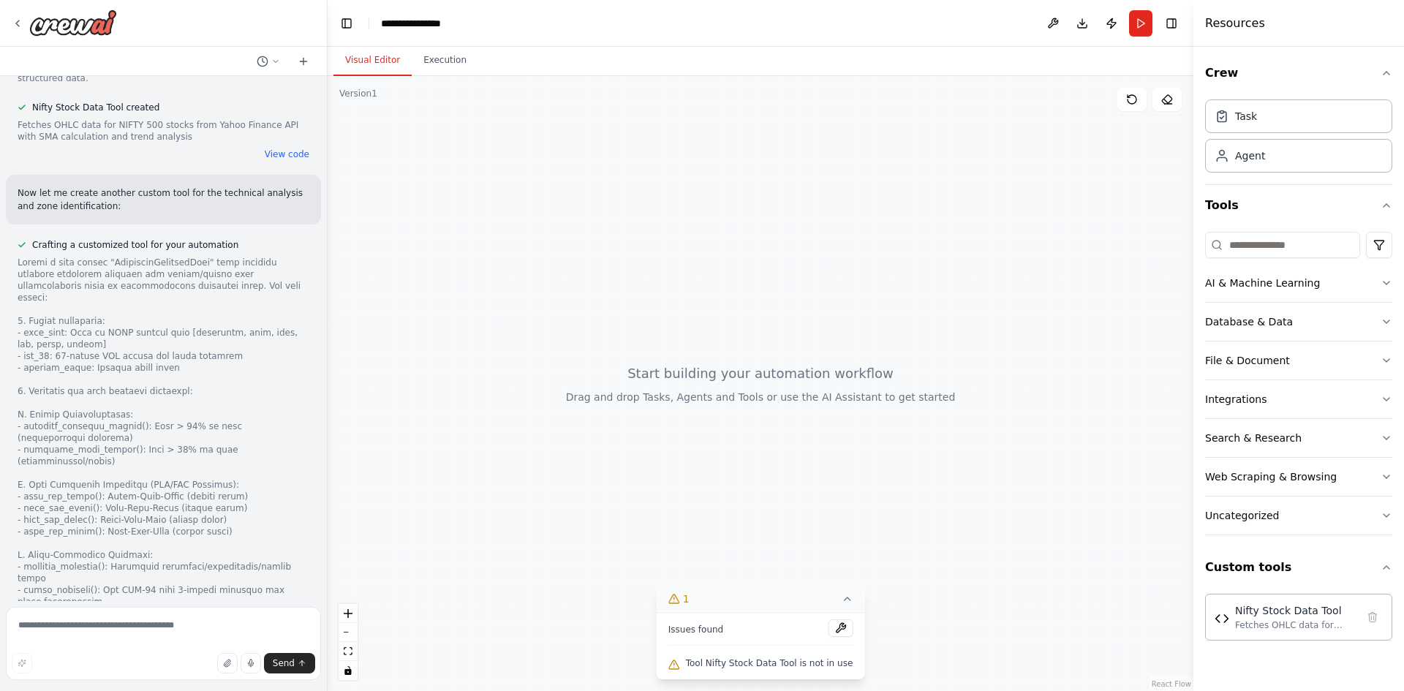
click at [114, 529] on div at bounding box center [164, 555] width 292 height 597
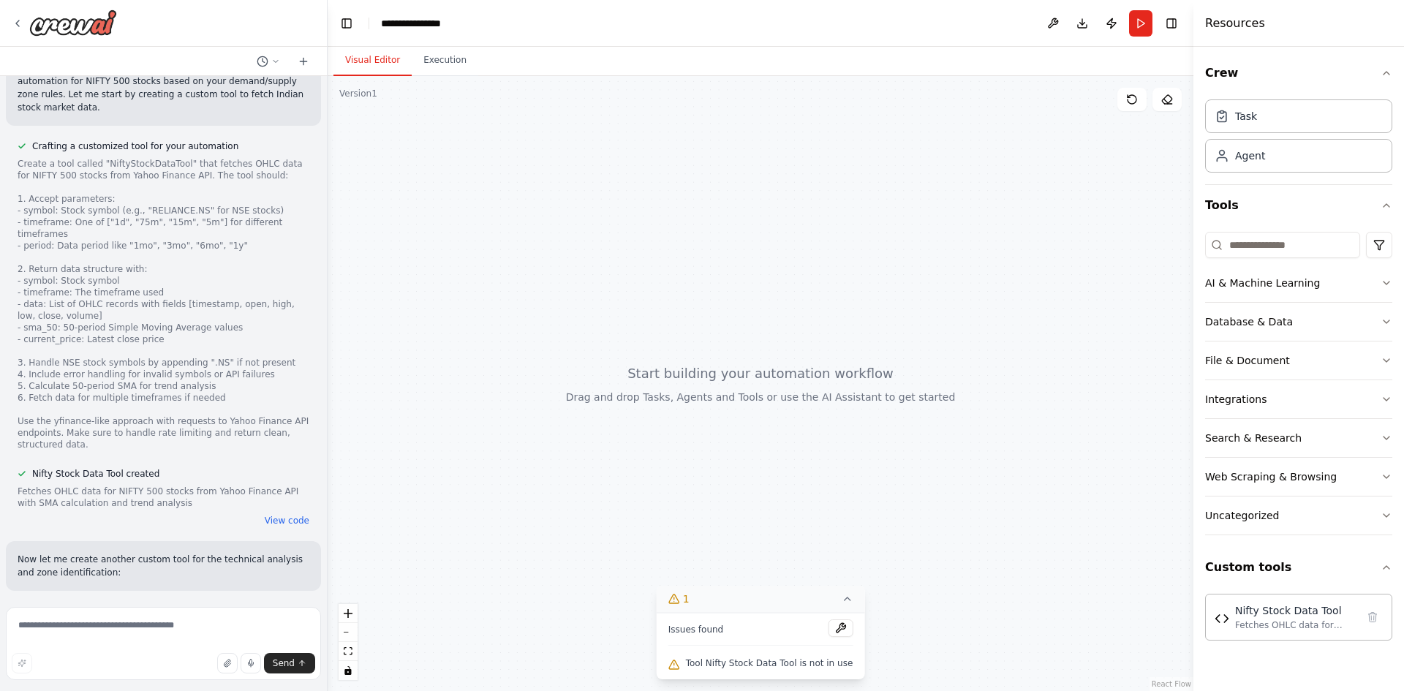
scroll to position [2565, 0]
click at [283, 514] on button "View code" at bounding box center [287, 520] width 45 height 12
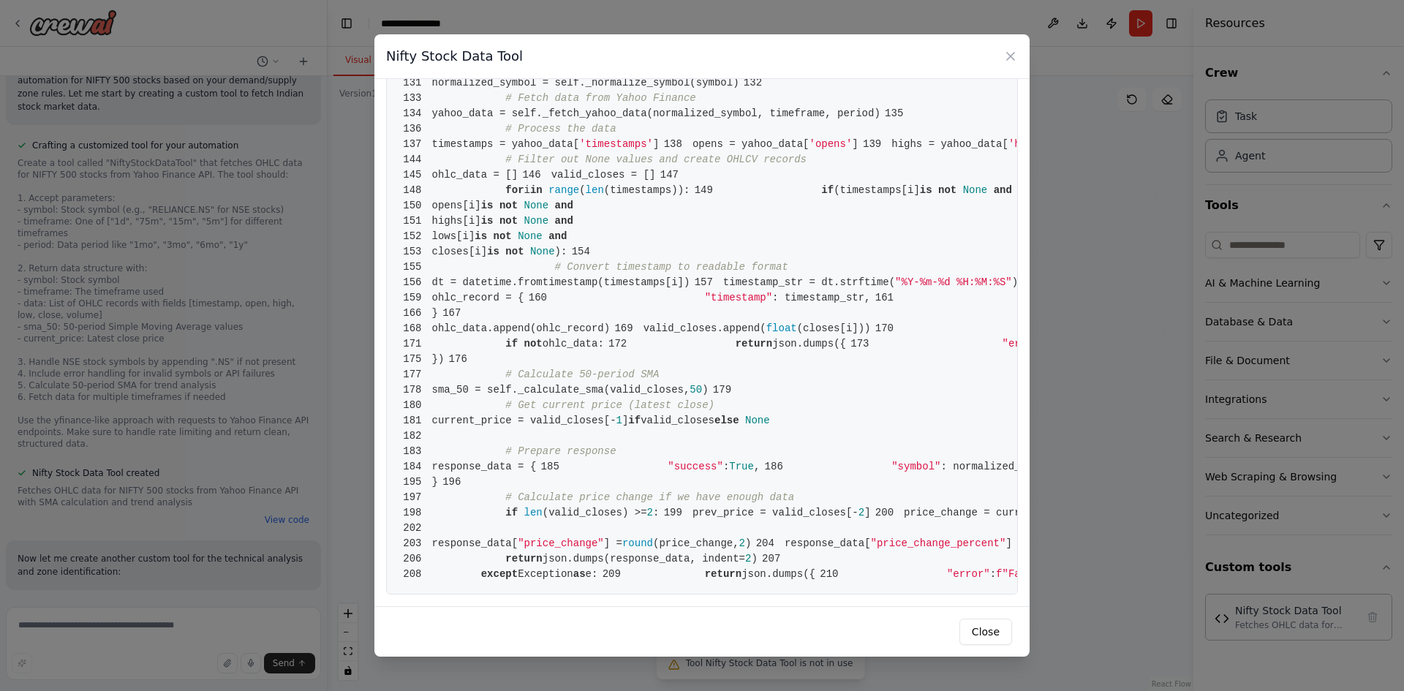
scroll to position [2833, 0]
click at [999, 636] on button "Close" at bounding box center [985, 631] width 53 height 26
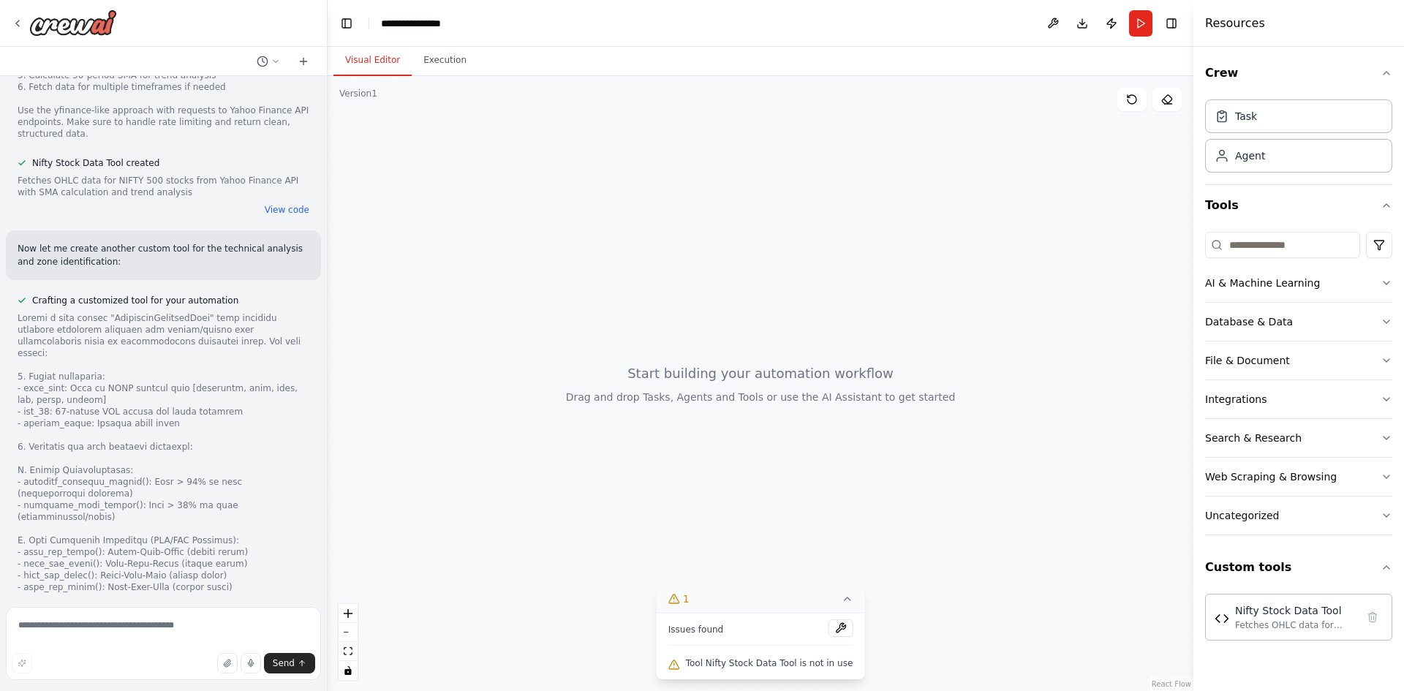
scroll to position [2931, 0]
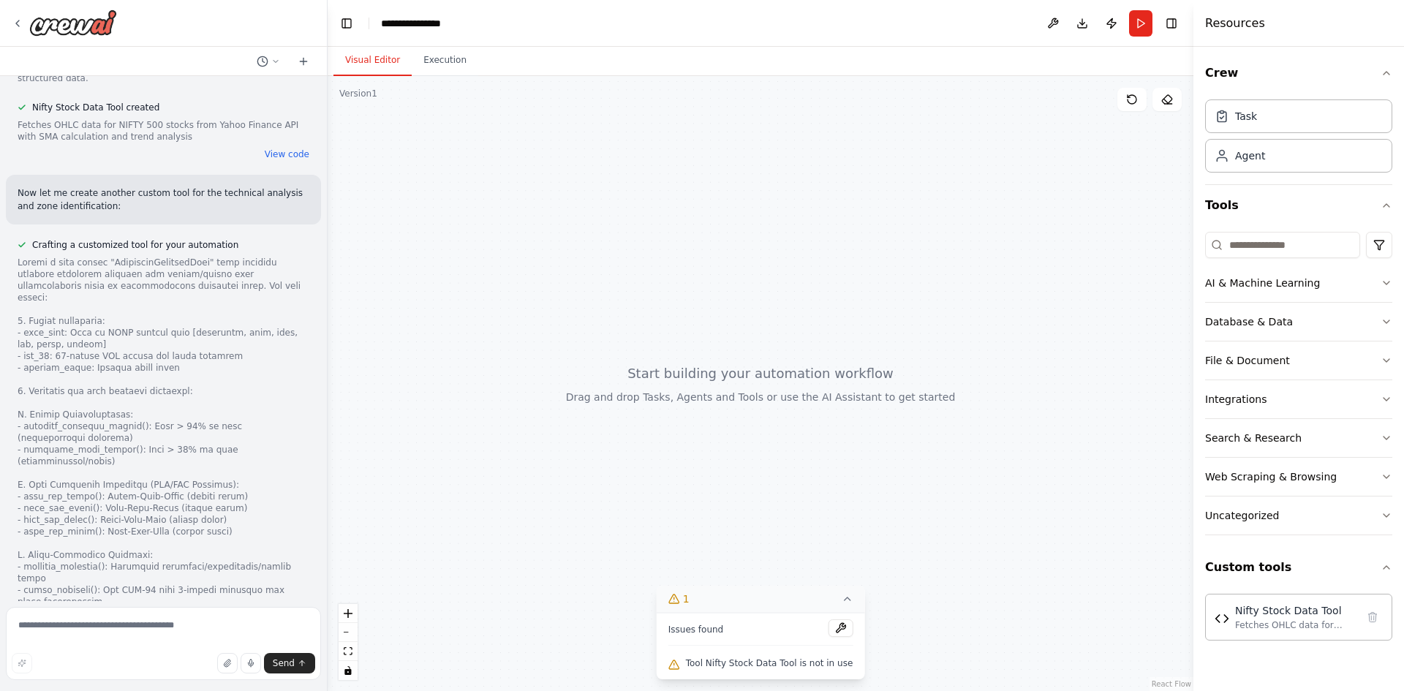
click at [143, 578] on div at bounding box center [164, 555] width 292 height 597
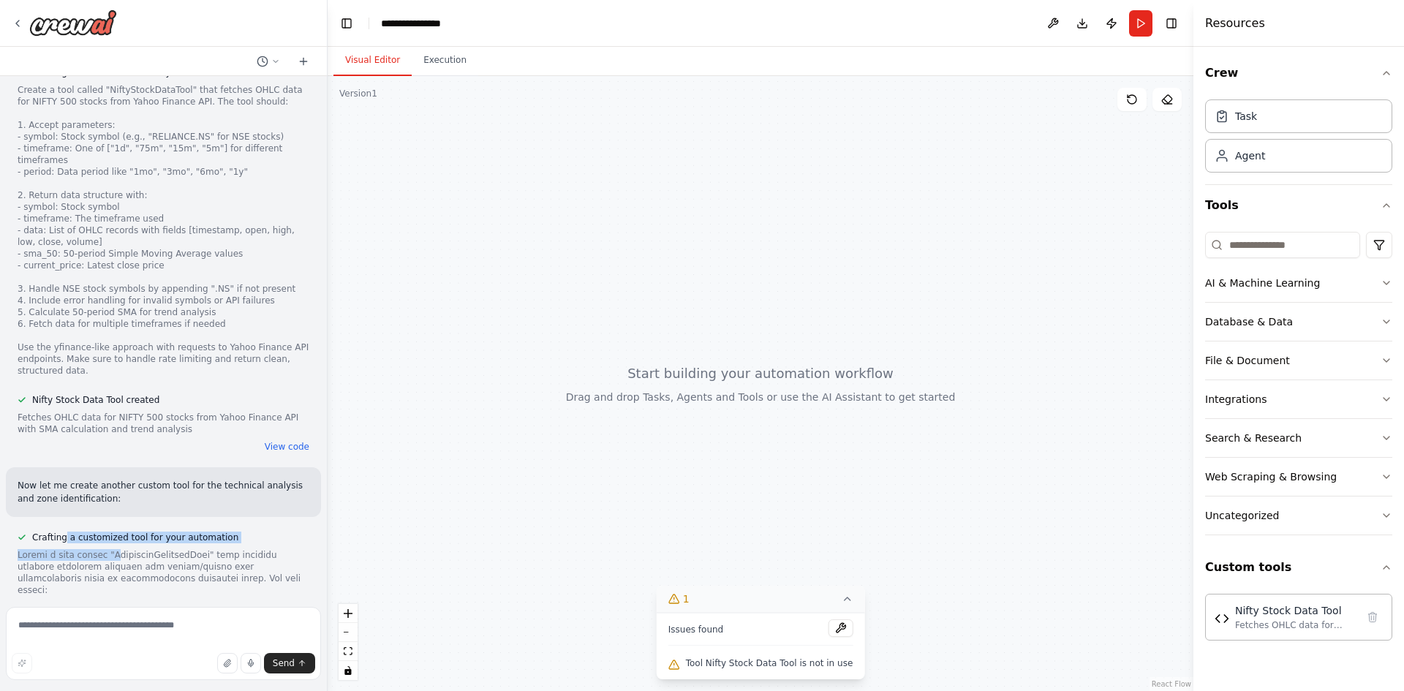
drag, startPoint x: 61, startPoint y: 329, endPoint x: 100, endPoint y: 336, distance: 39.4
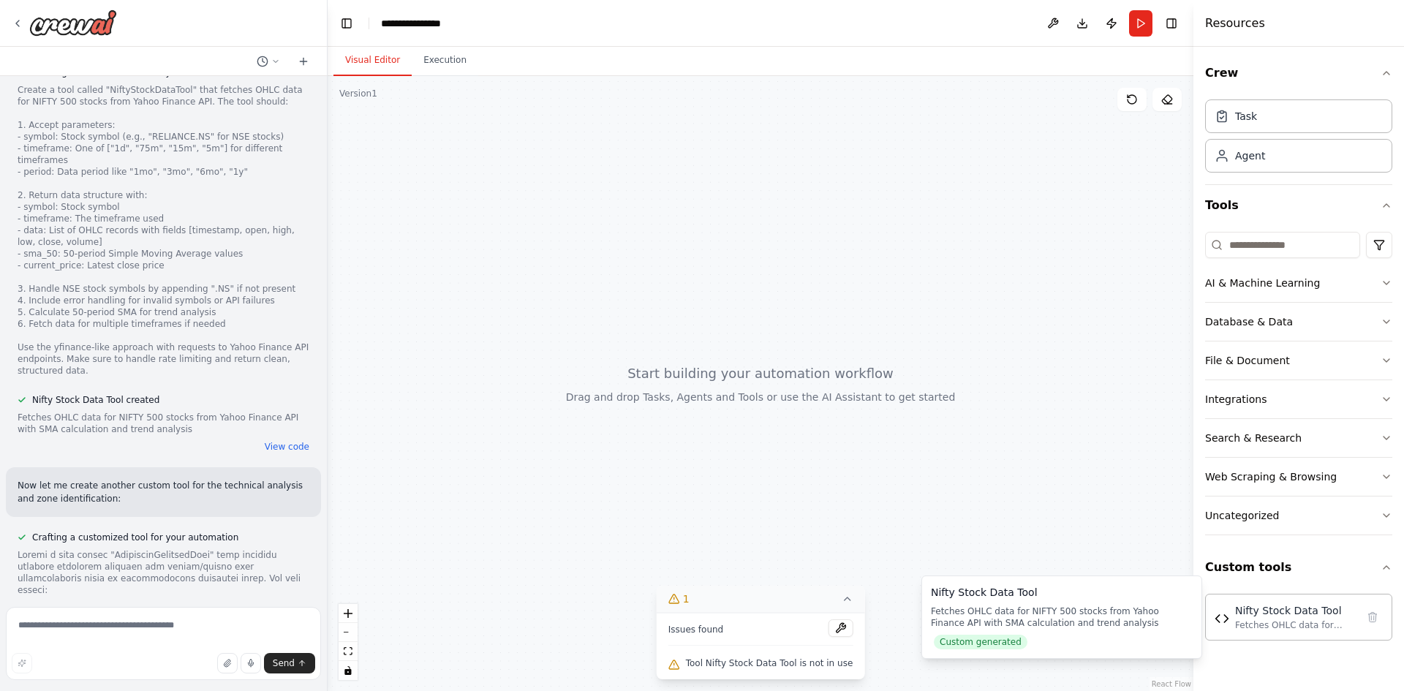
click at [995, 640] on span "Custom generated" at bounding box center [981, 642] width 94 height 15
click at [742, 631] on div "Issues found" at bounding box center [760, 632] width 185 height 26
click at [282, 391] on div "Nifty Stock Data Tool created Fetches OHLC data for NIFTY 500 stocks from Yahoo…" at bounding box center [163, 423] width 315 height 64
click at [271, 441] on button "View code" at bounding box center [287, 447] width 45 height 12
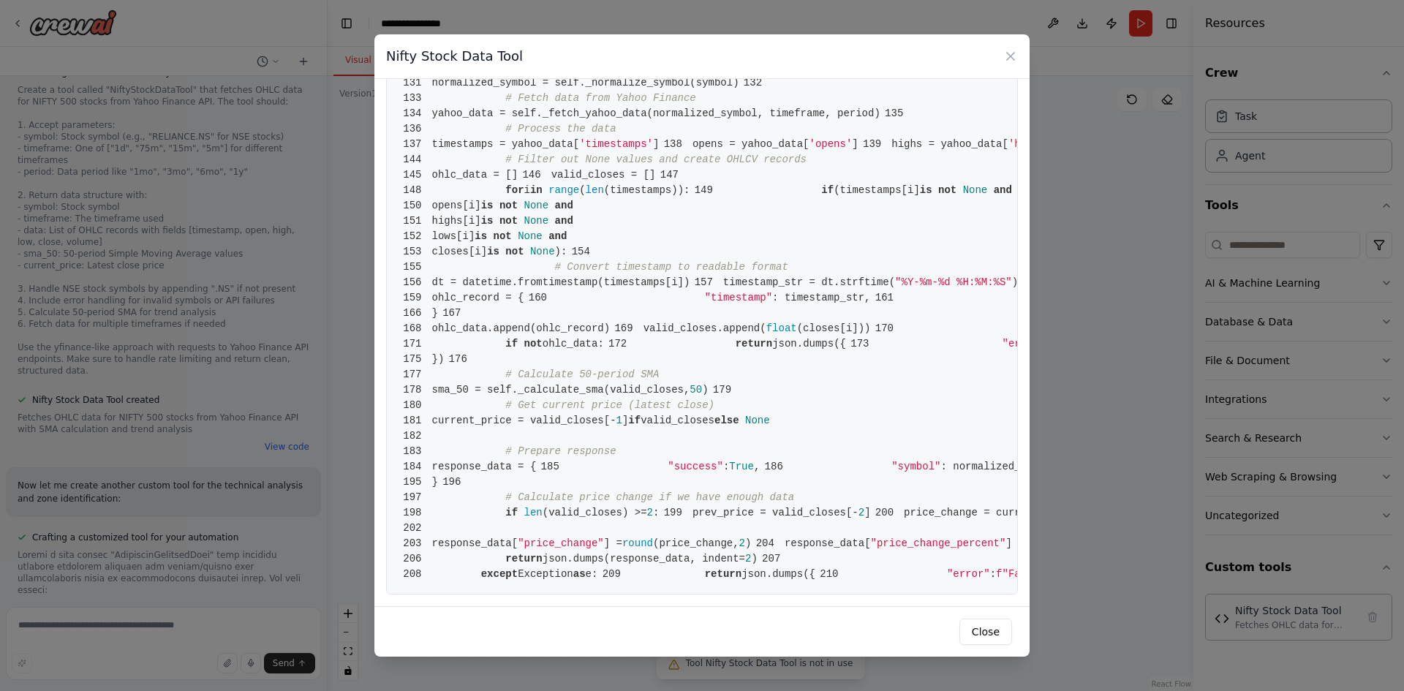
scroll to position [2833, 0]
click at [975, 629] on button "Close" at bounding box center [985, 631] width 53 height 26
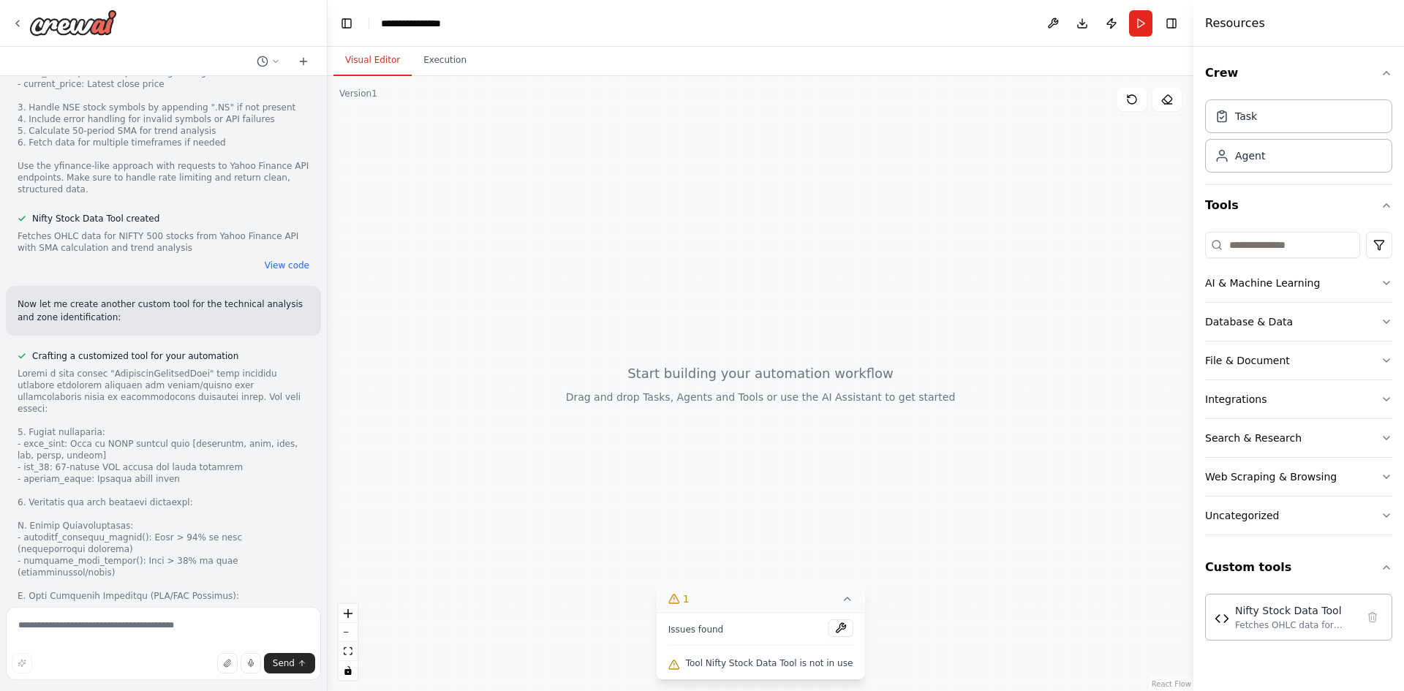
scroll to position [2931, 0]
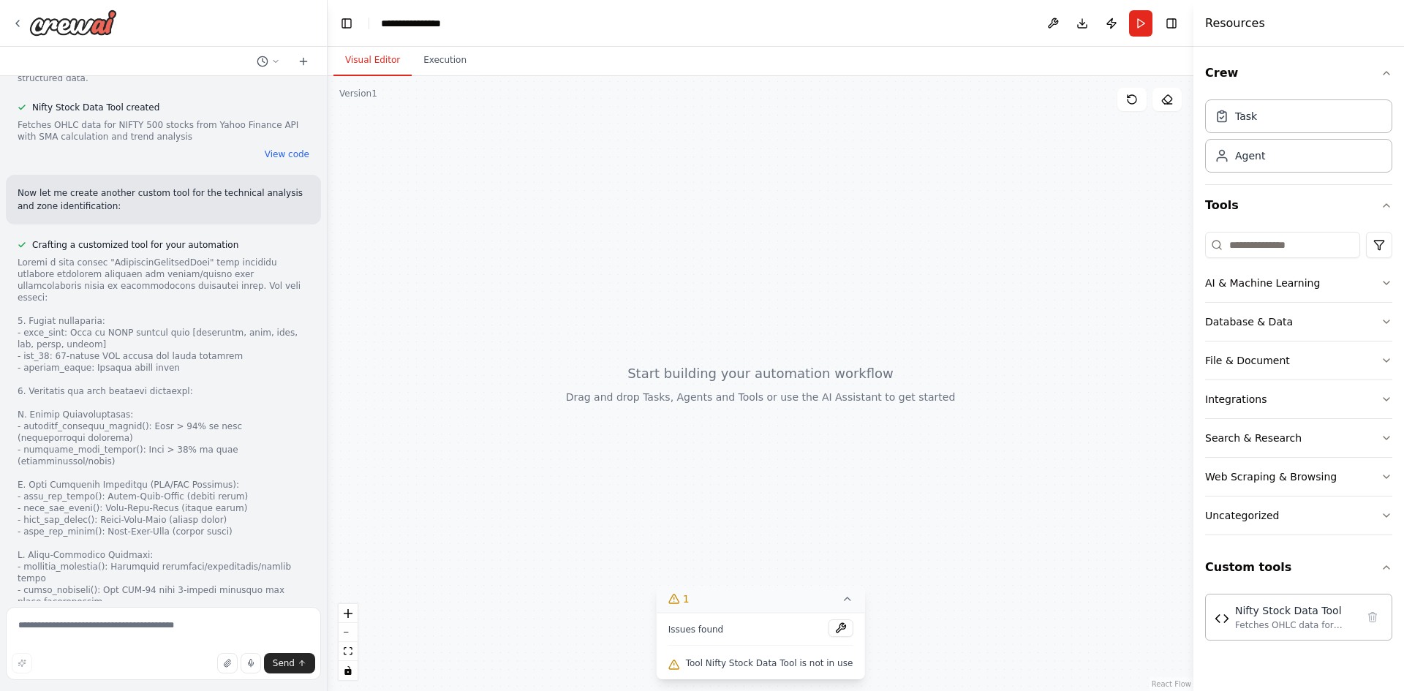
click at [132, 578] on div at bounding box center [164, 555] width 292 height 597
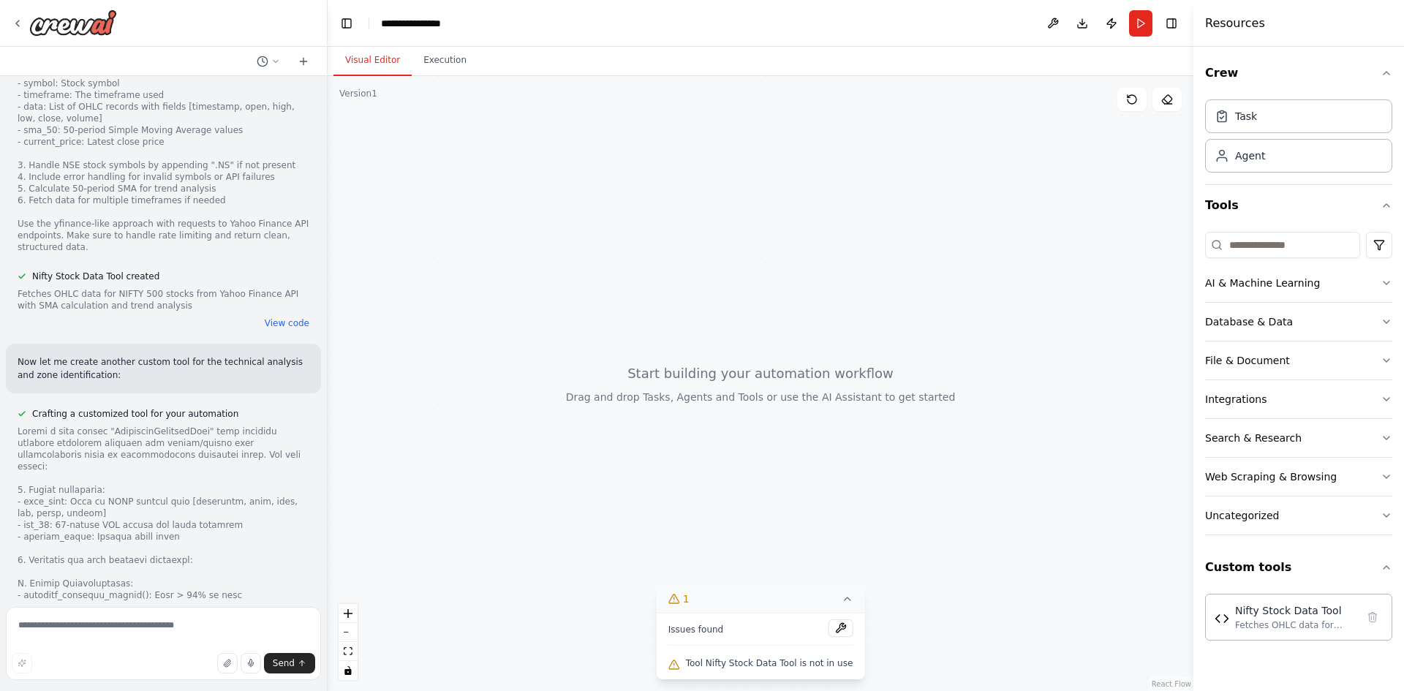
scroll to position [2565, 0]
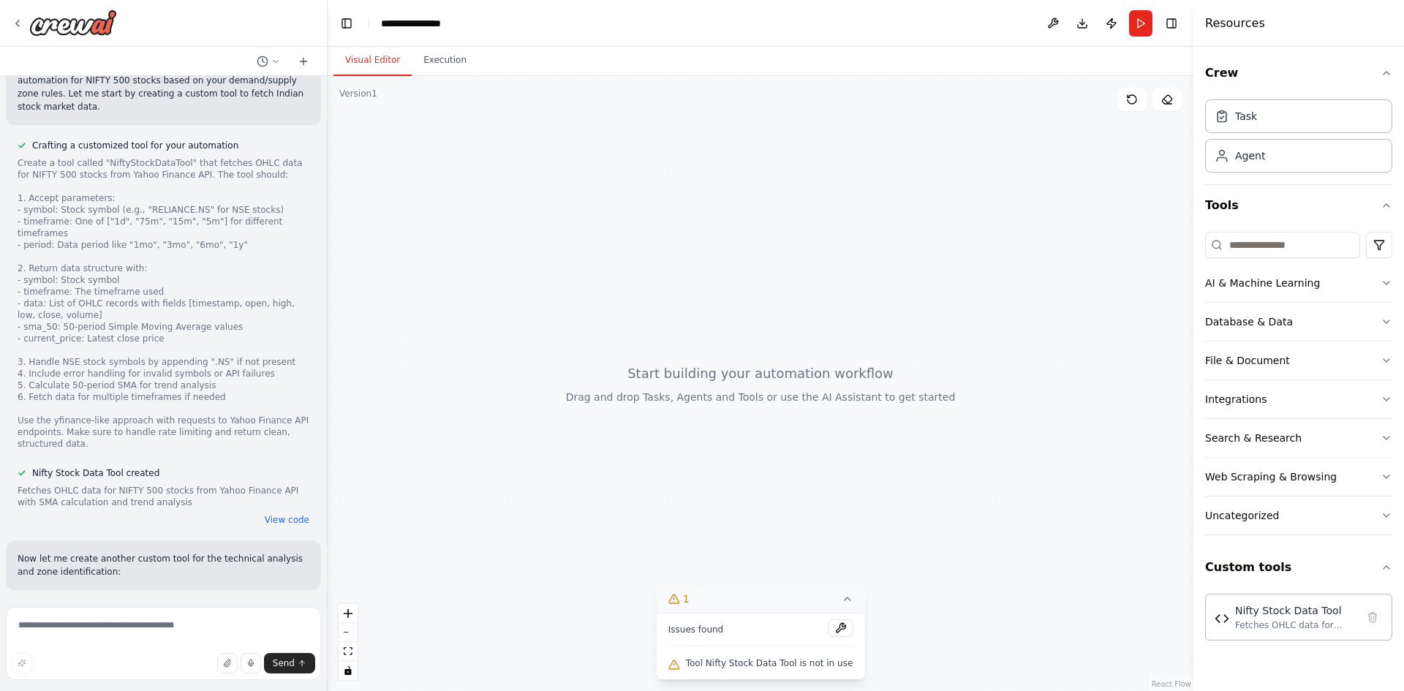
click at [151, 605] on span "Crafting a customized tool for your automation" at bounding box center [135, 611] width 206 height 12
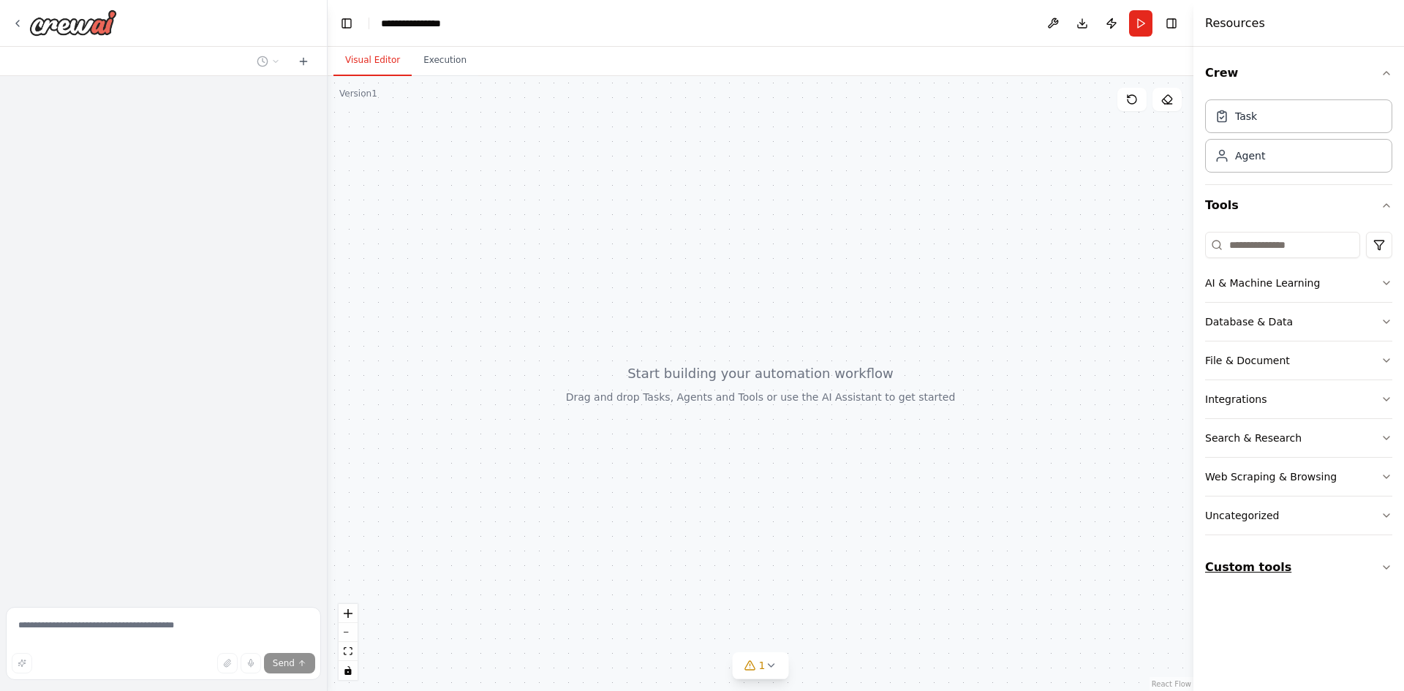
click at [1333, 571] on button "Custom tools" at bounding box center [1298, 567] width 187 height 41
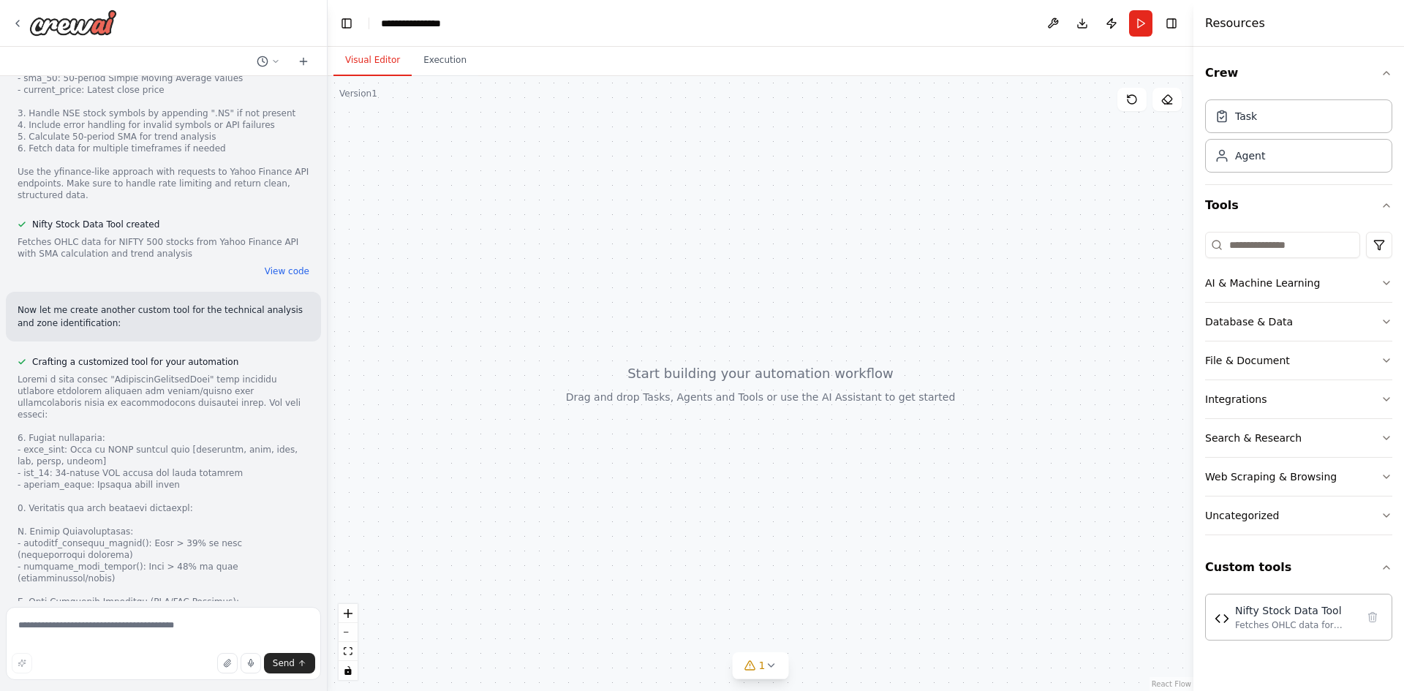
scroll to position [2712, 0]
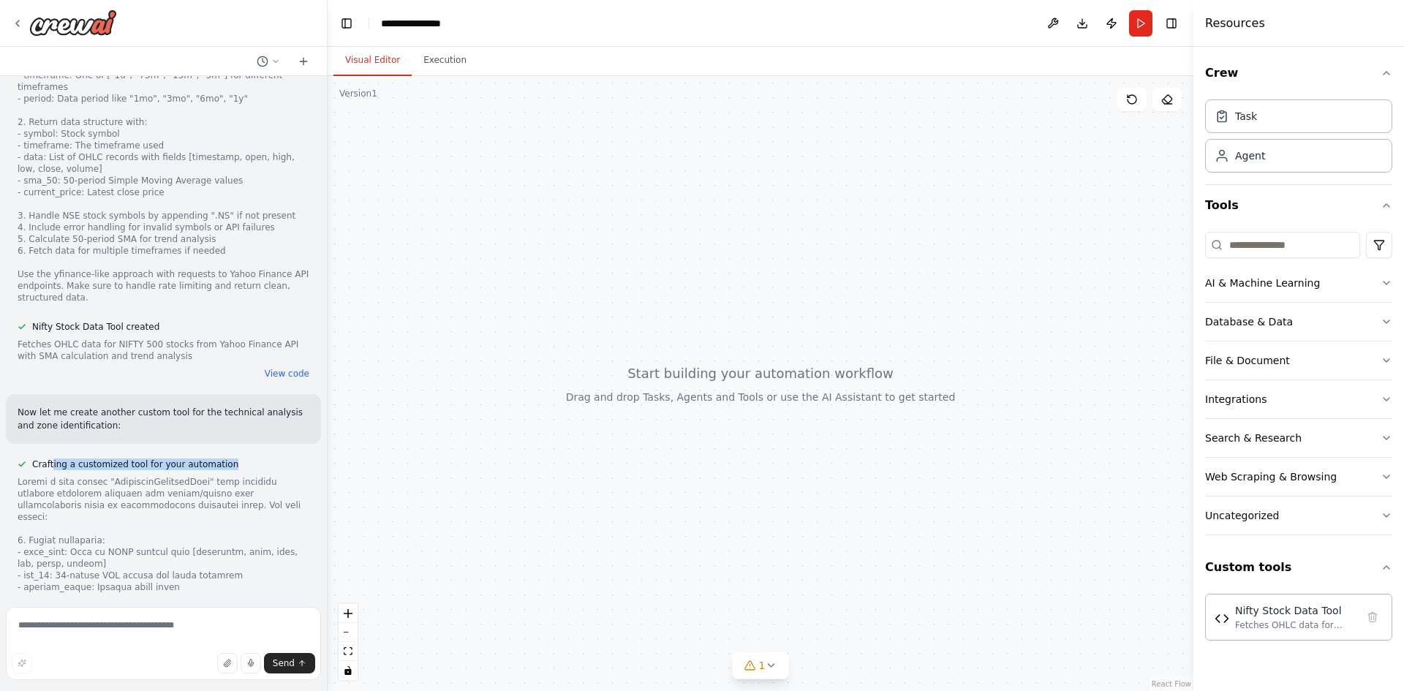
drag, startPoint x: 229, startPoint y: 254, endPoint x: 51, endPoint y: 252, distance: 177.7
click at [51, 458] on div "Crafting a customized tool for your automation" at bounding box center [164, 464] width 292 height 12
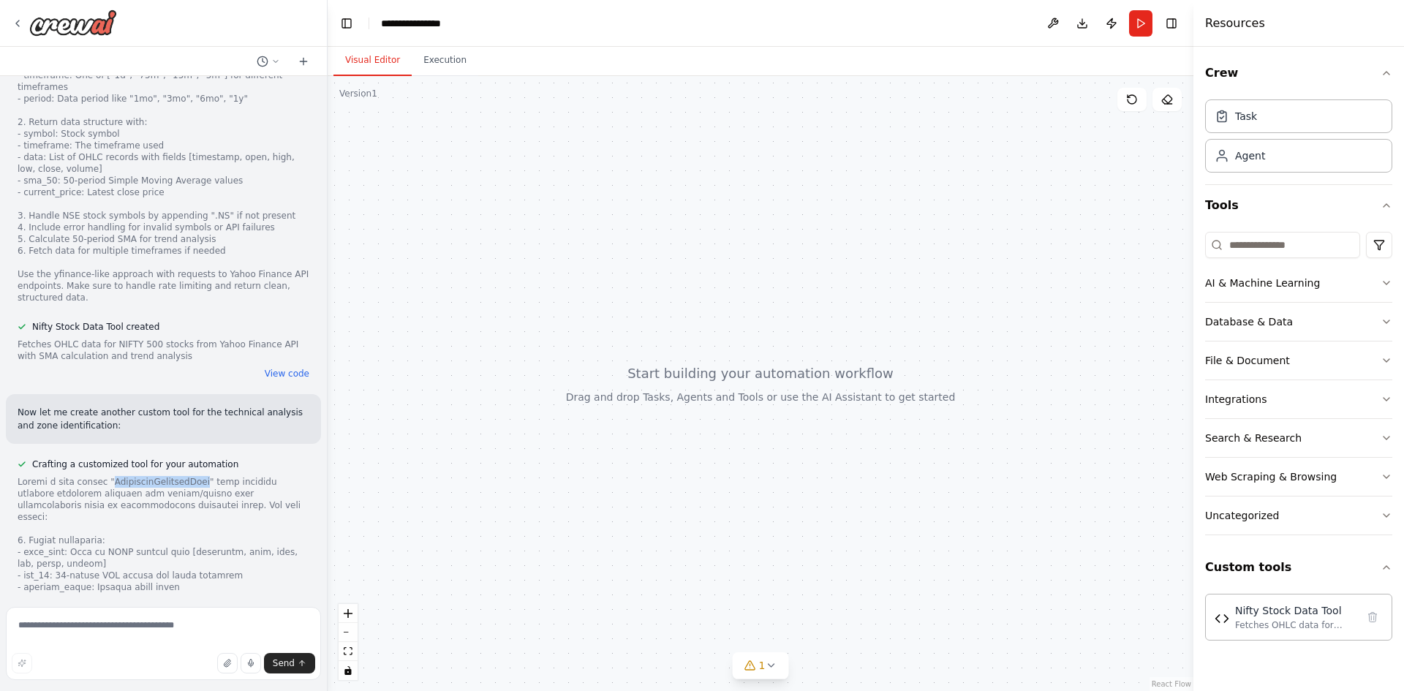
copy div "TechnicalAnalysisTool"
click at [154, 646] on textarea at bounding box center [163, 643] width 315 height 73
paste textarea "**********"
type textarea "**********"
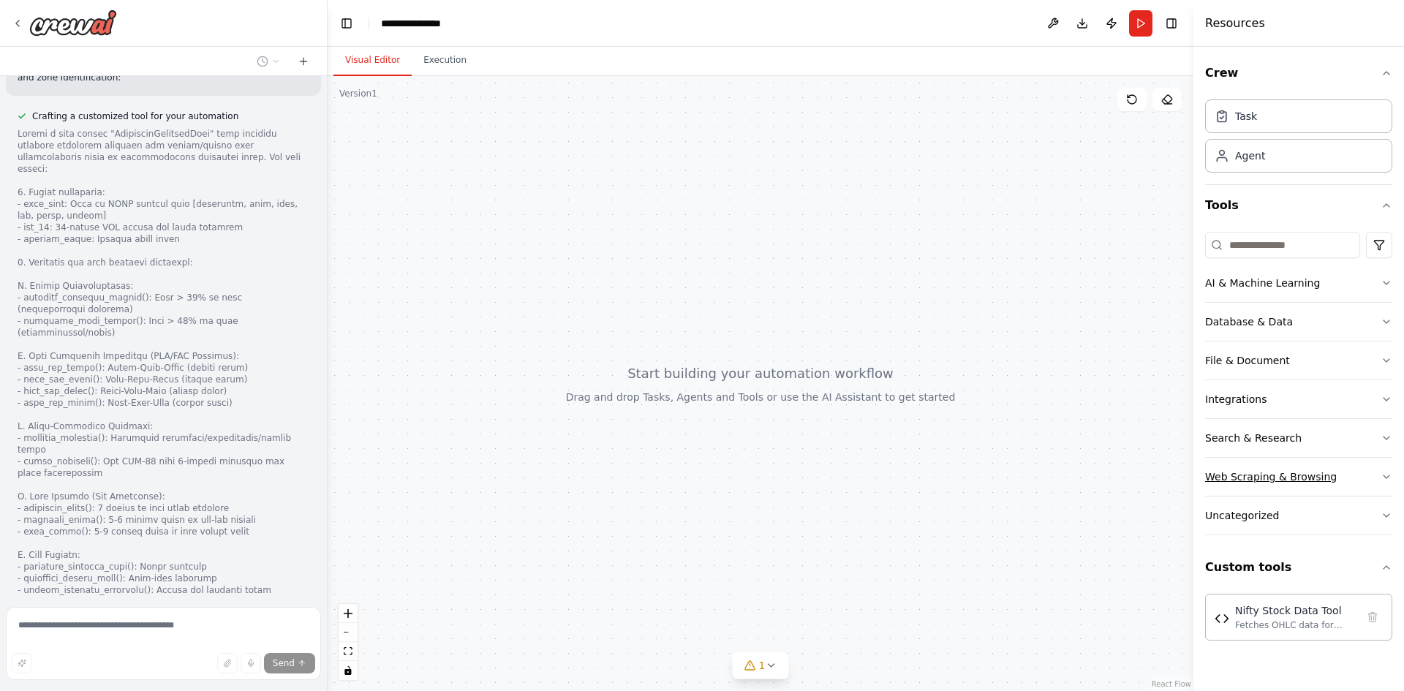
click at [1385, 474] on icon "button" at bounding box center [1386, 477] width 12 height 12
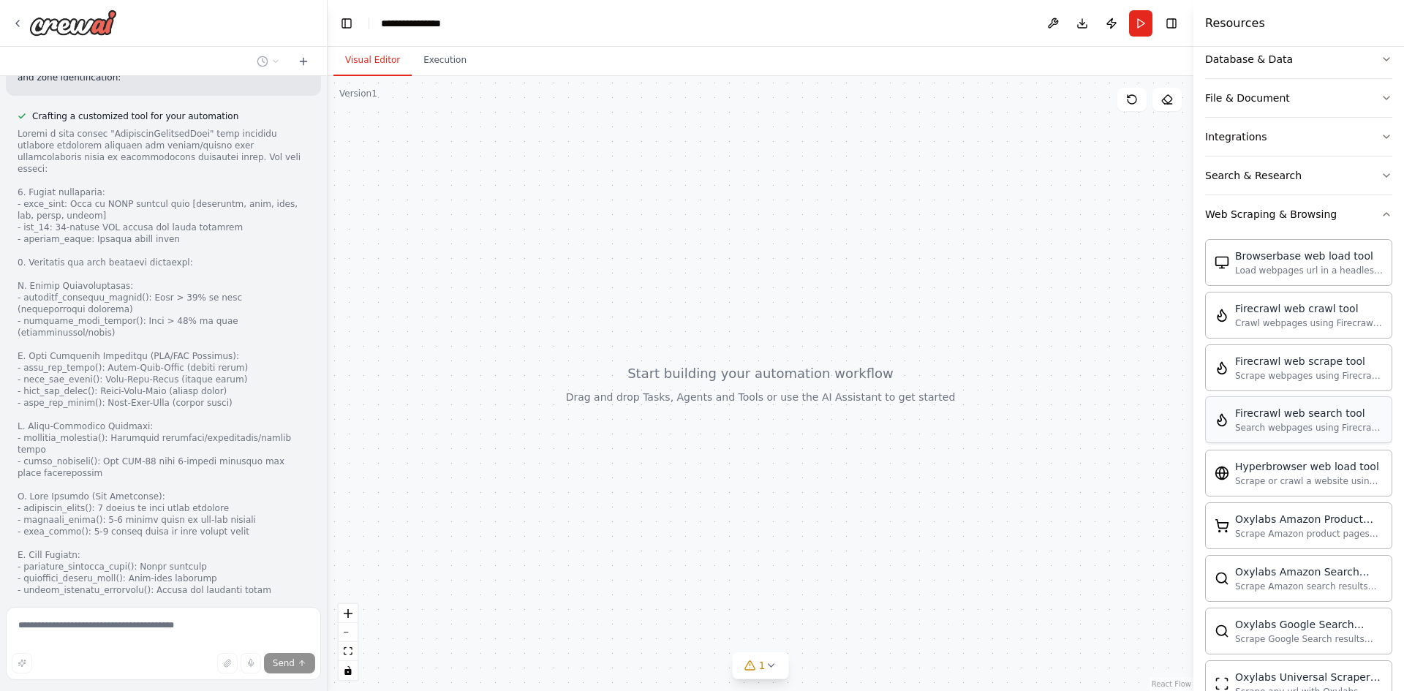
scroll to position [43, 0]
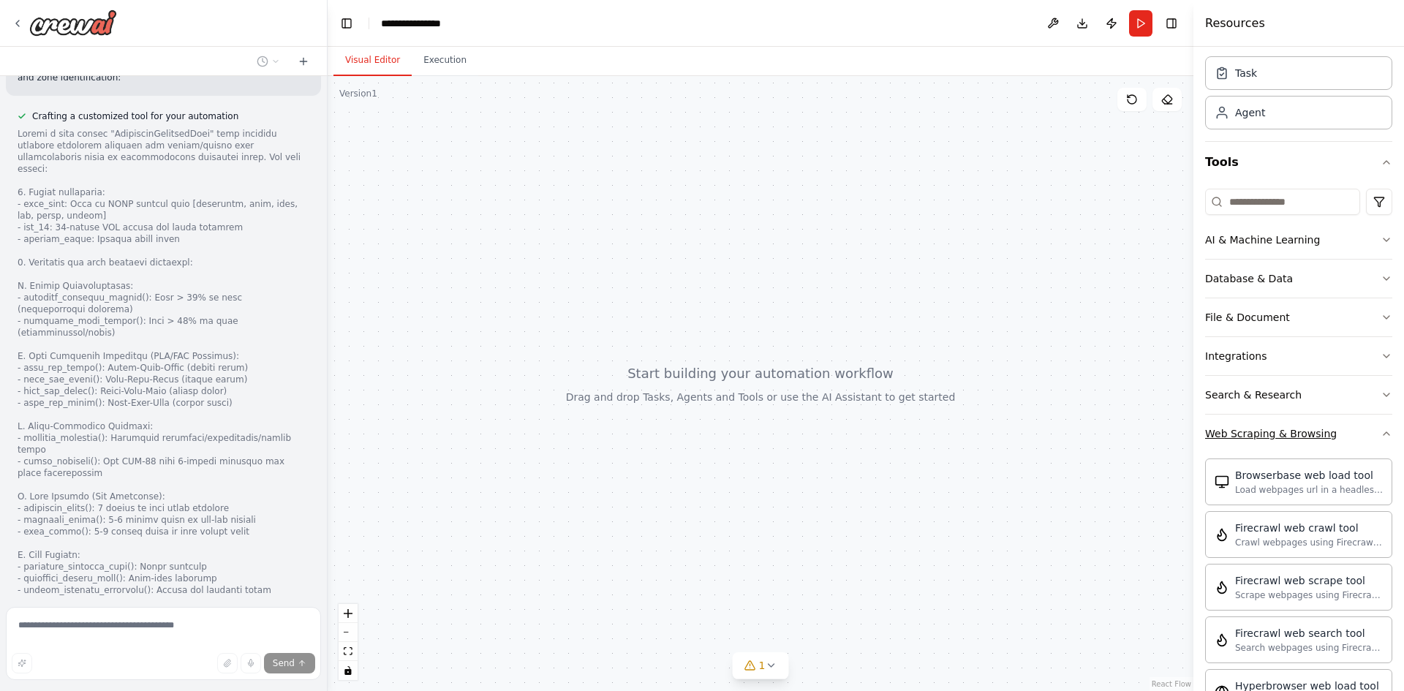
click at [1380, 437] on icon "button" at bounding box center [1386, 434] width 12 height 12
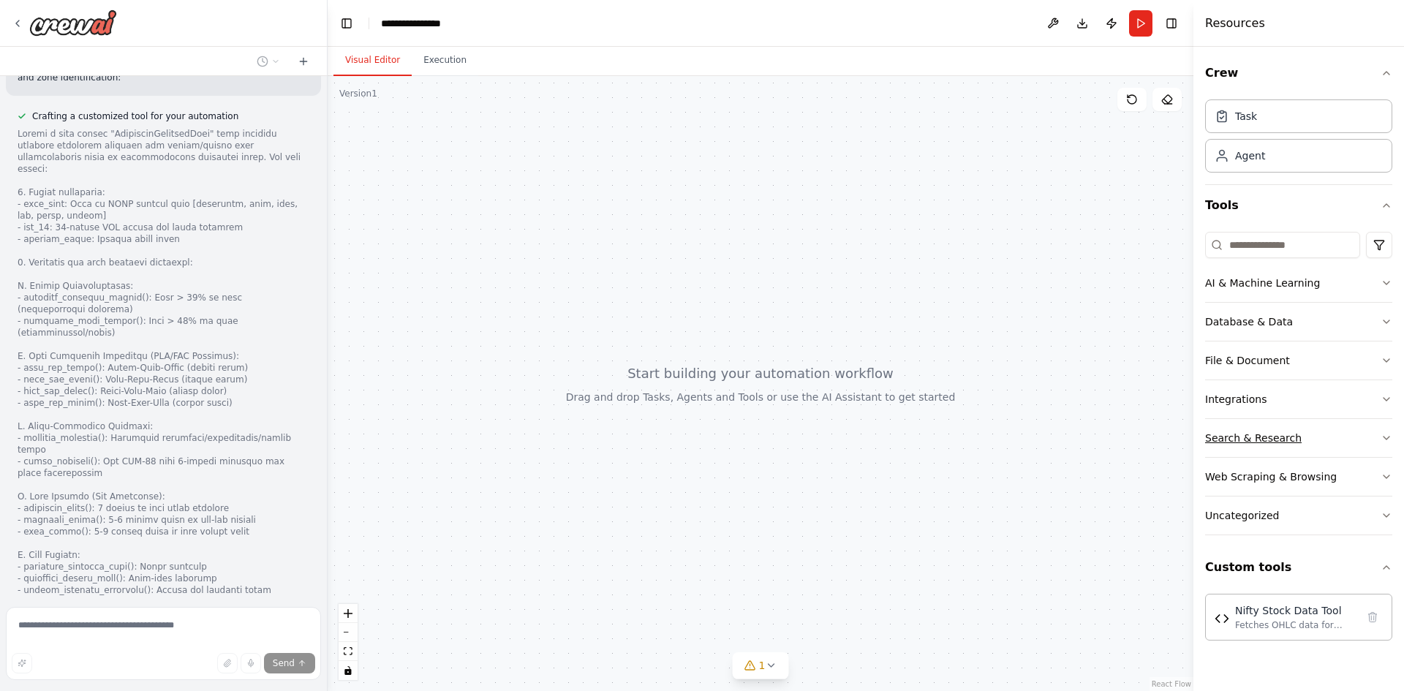
click at [1388, 444] on button "Search & Research" at bounding box center [1298, 438] width 187 height 38
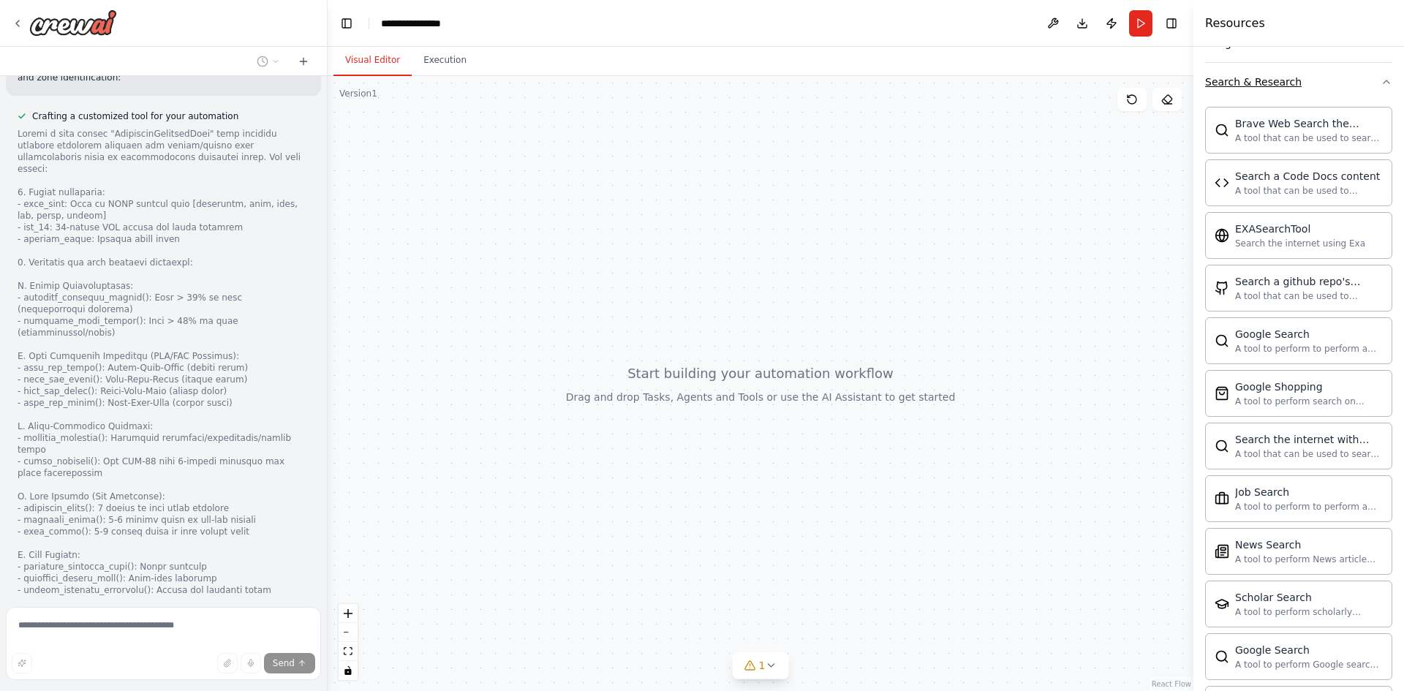
scroll to position [137, 0]
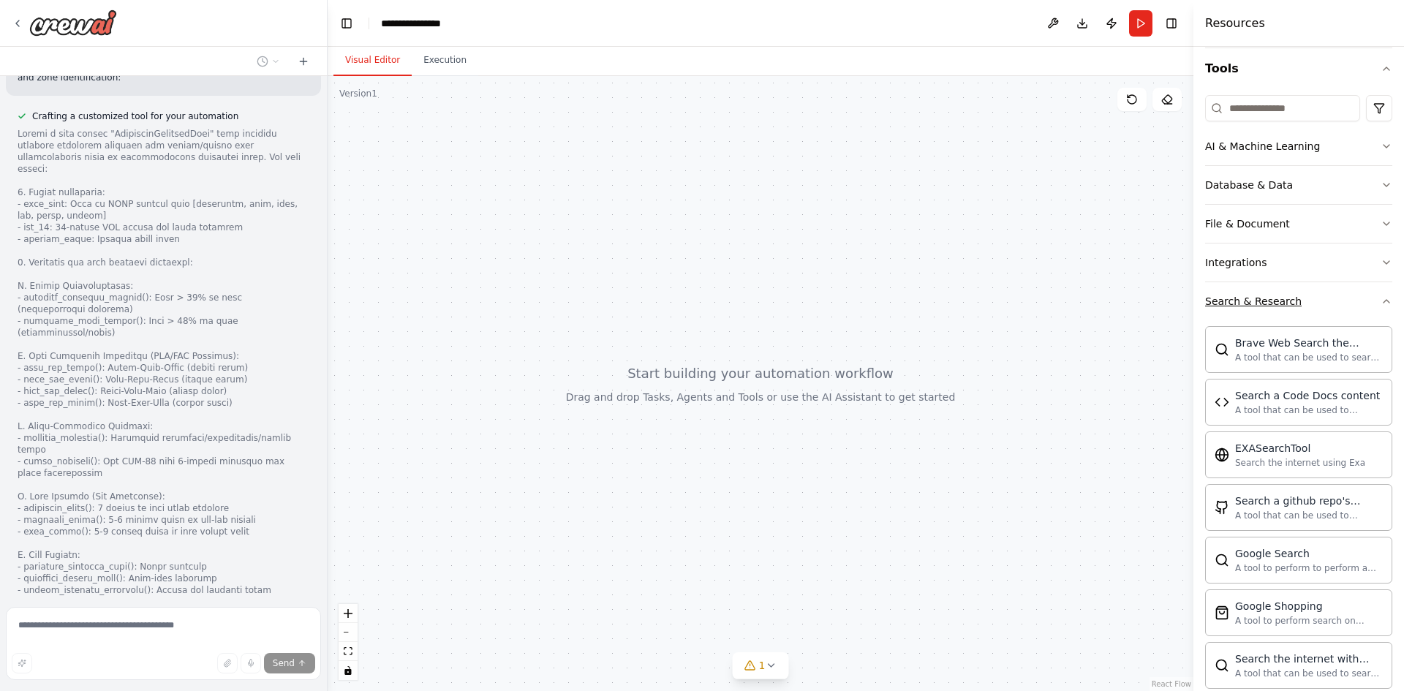
click at [1377, 294] on button "Search & Research" at bounding box center [1298, 301] width 187 height 38
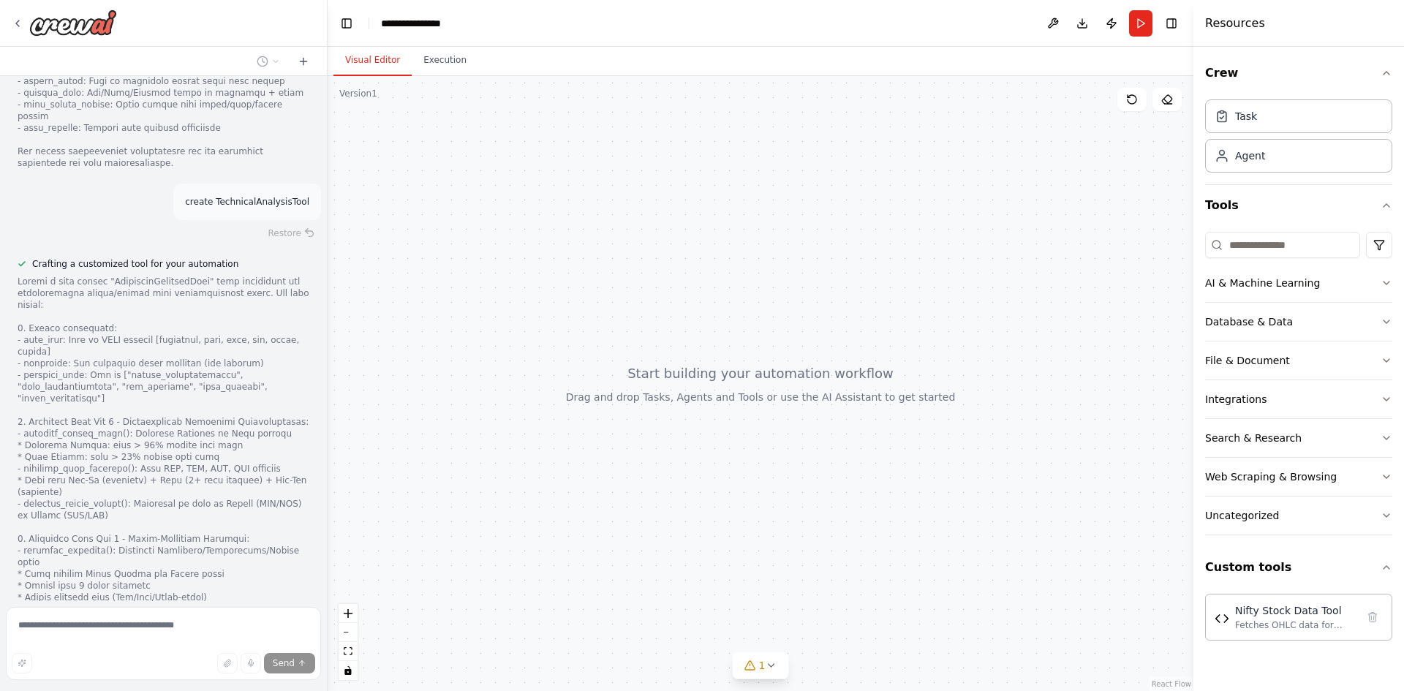
scroll to position [3761, 0]
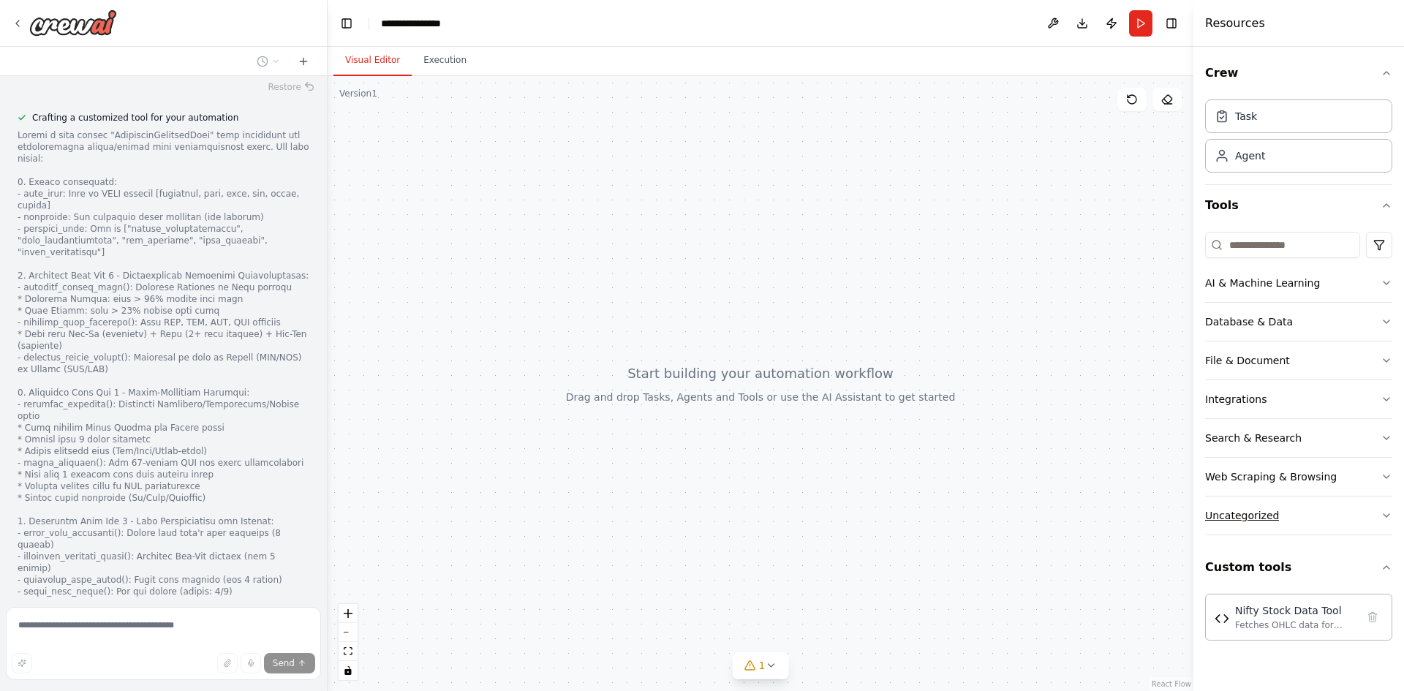
click at [1391, 504] on button "Uncategorized" at bounding box center [1298, 515] width 187 height 38
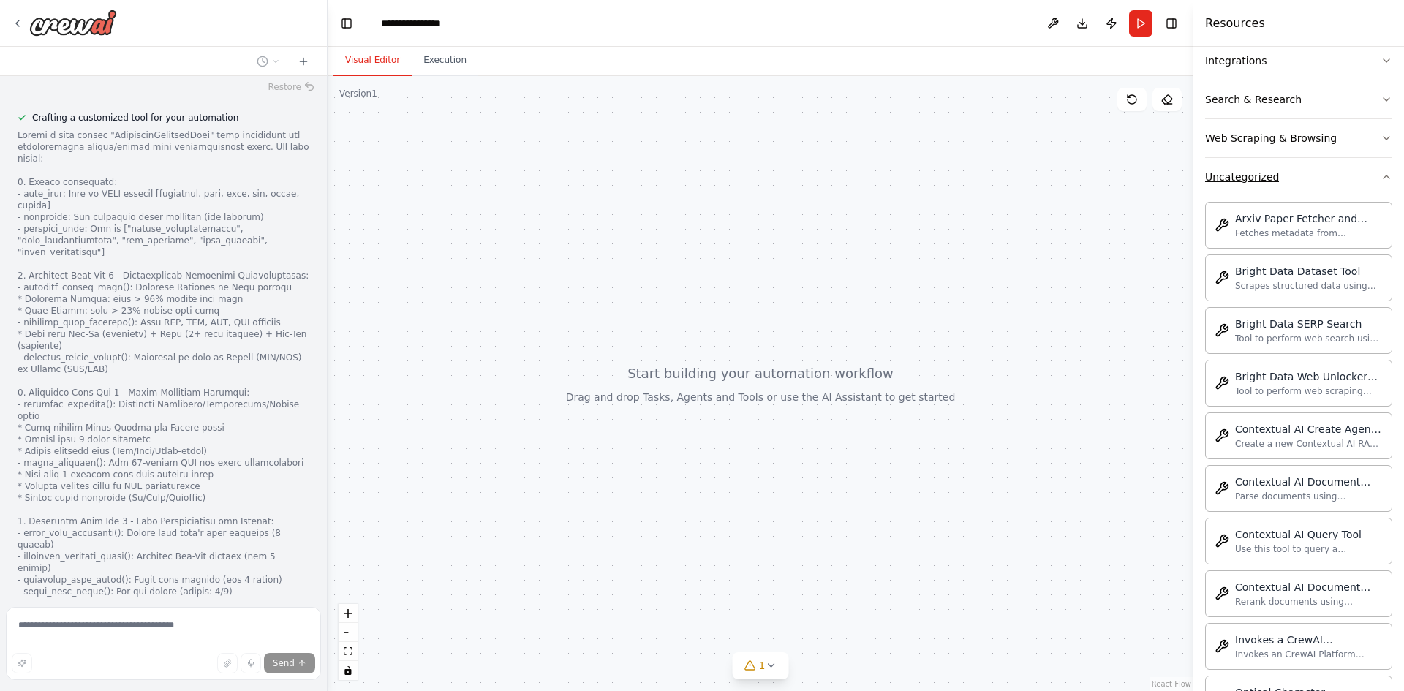
scroll to position [366, 0]
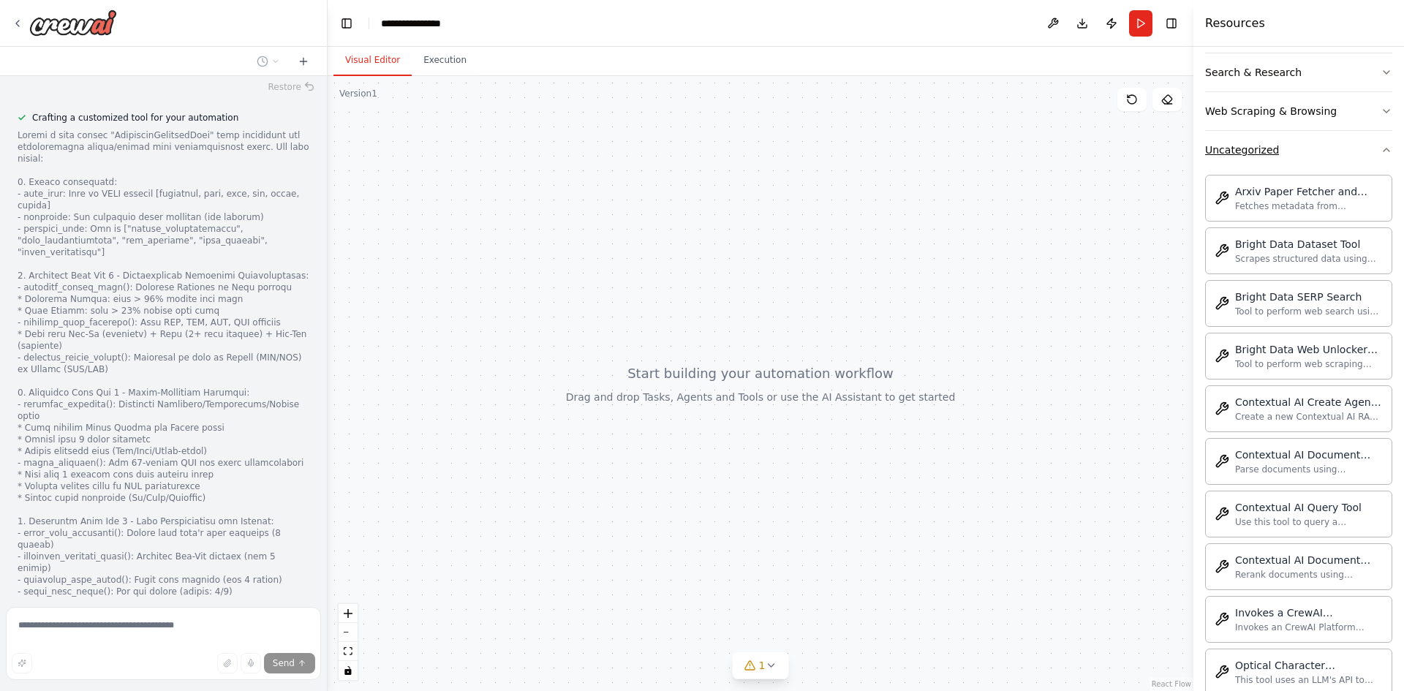
click at [1380, 153] on icon "button" at bounding box center [1386, 150] width 12 height 12
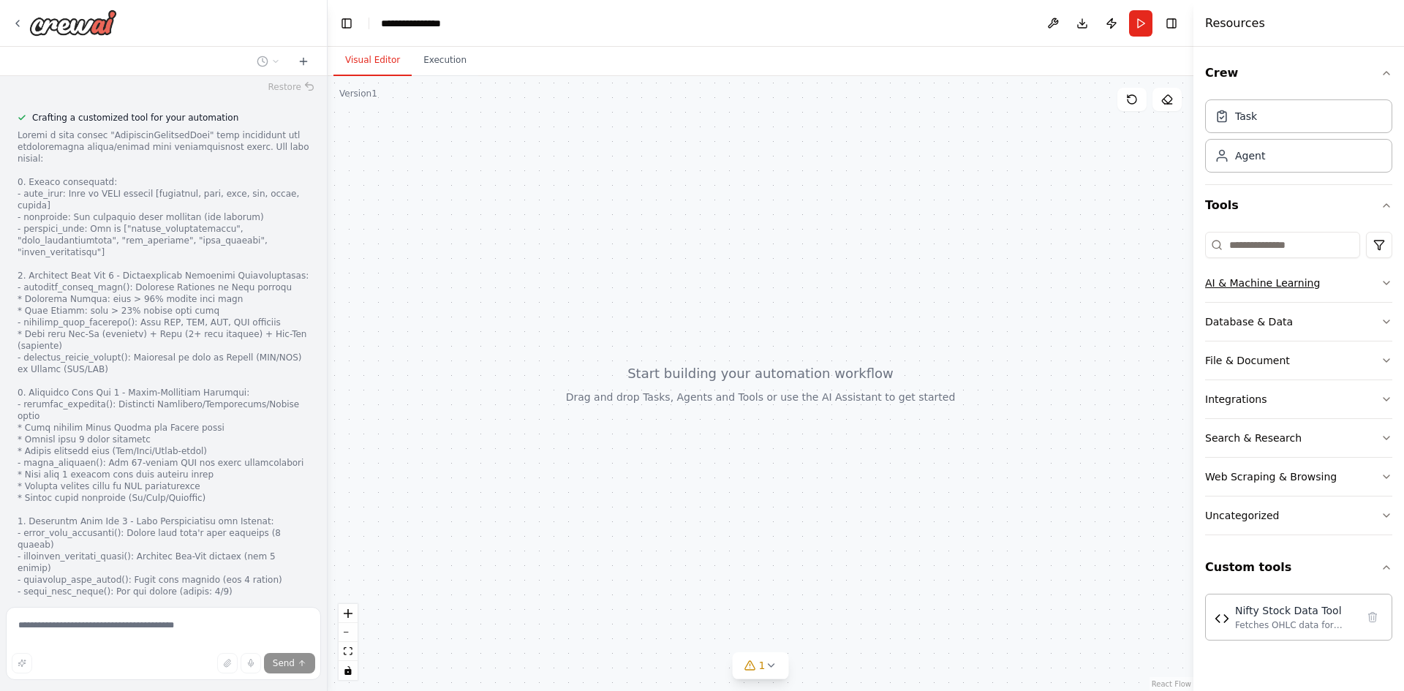
click at [1381, 284] on icon "button" at bounding box center [1386, 283] width 12 height 12
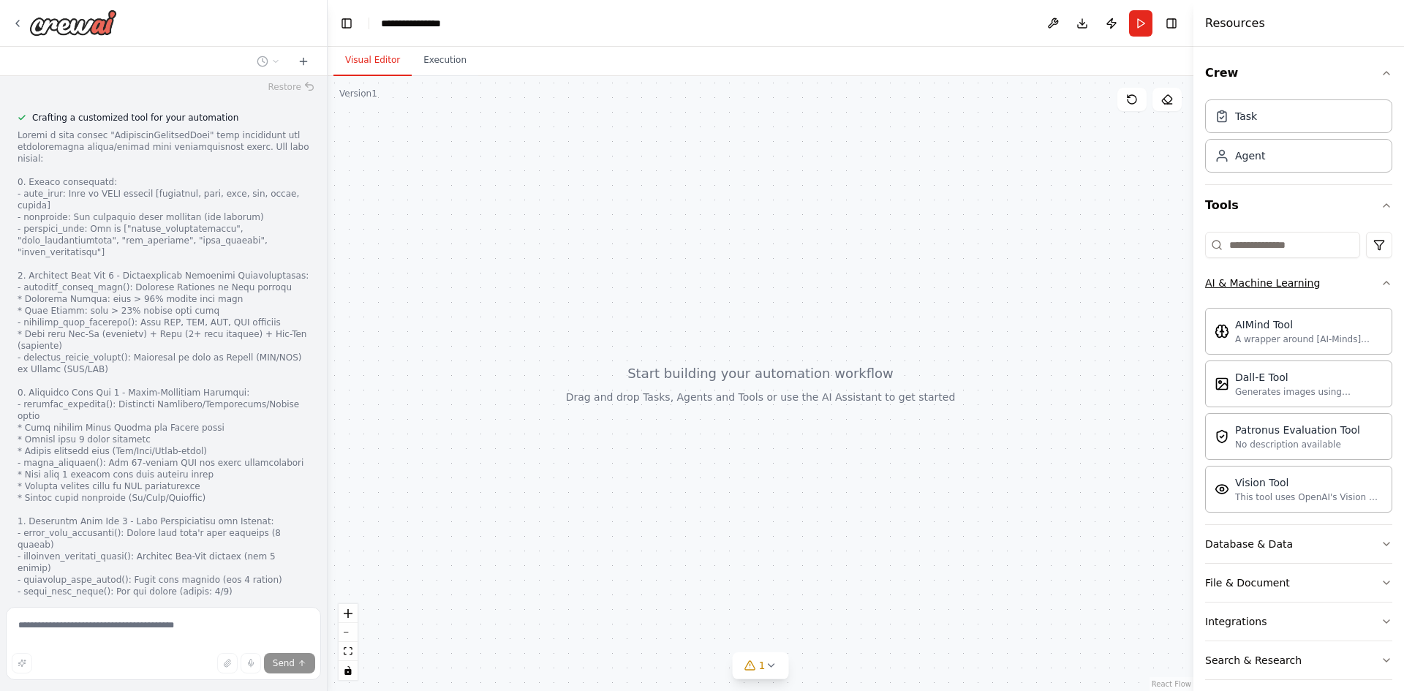
click at [1381, 284] on div "Crew Task Agent Tools AI & Machine Learning AIMind Tool A wrapper around [AI-Mi…" at bounding box center [1298, 369] width 211 height 644
click at [1371, 297] on button "AI & Machine Learning" at bounding box center [1298, 283] width 187 height 38
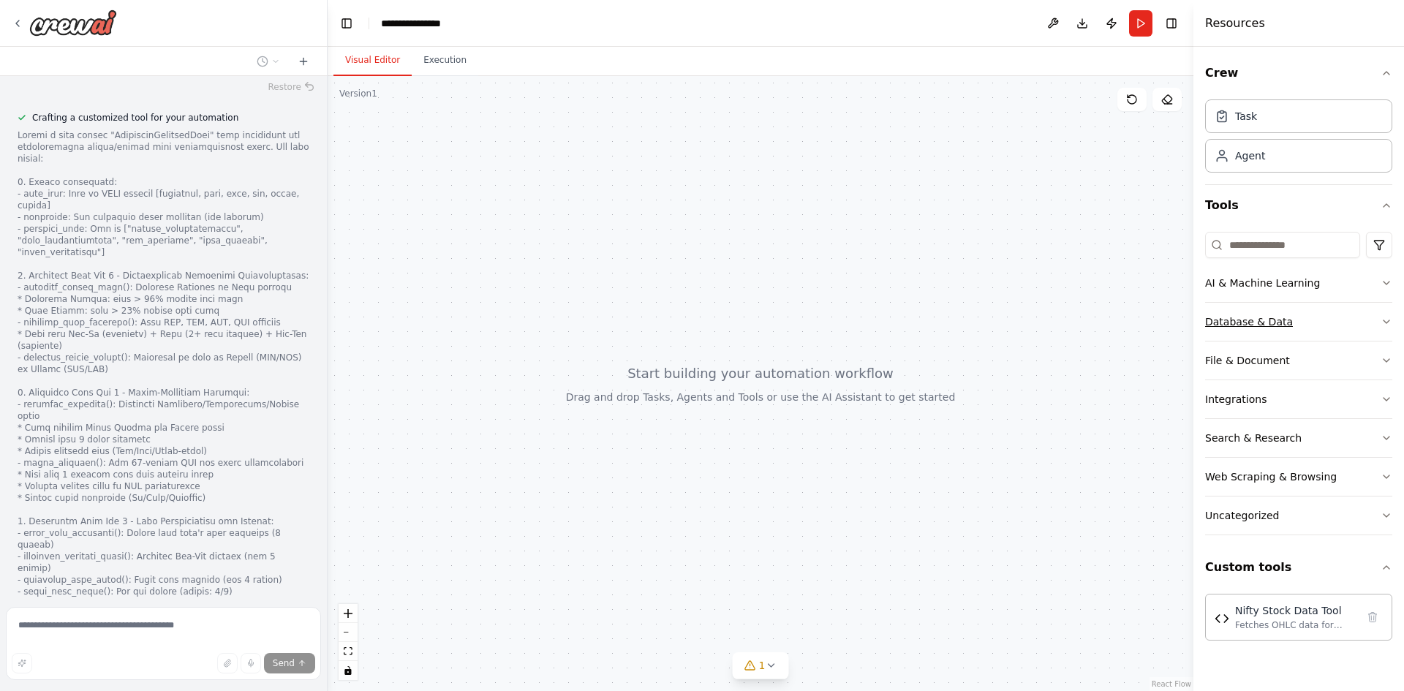
click at [1375, 314] on button "Database & Data" at bounding box center [1298, 322] width 187 height 38
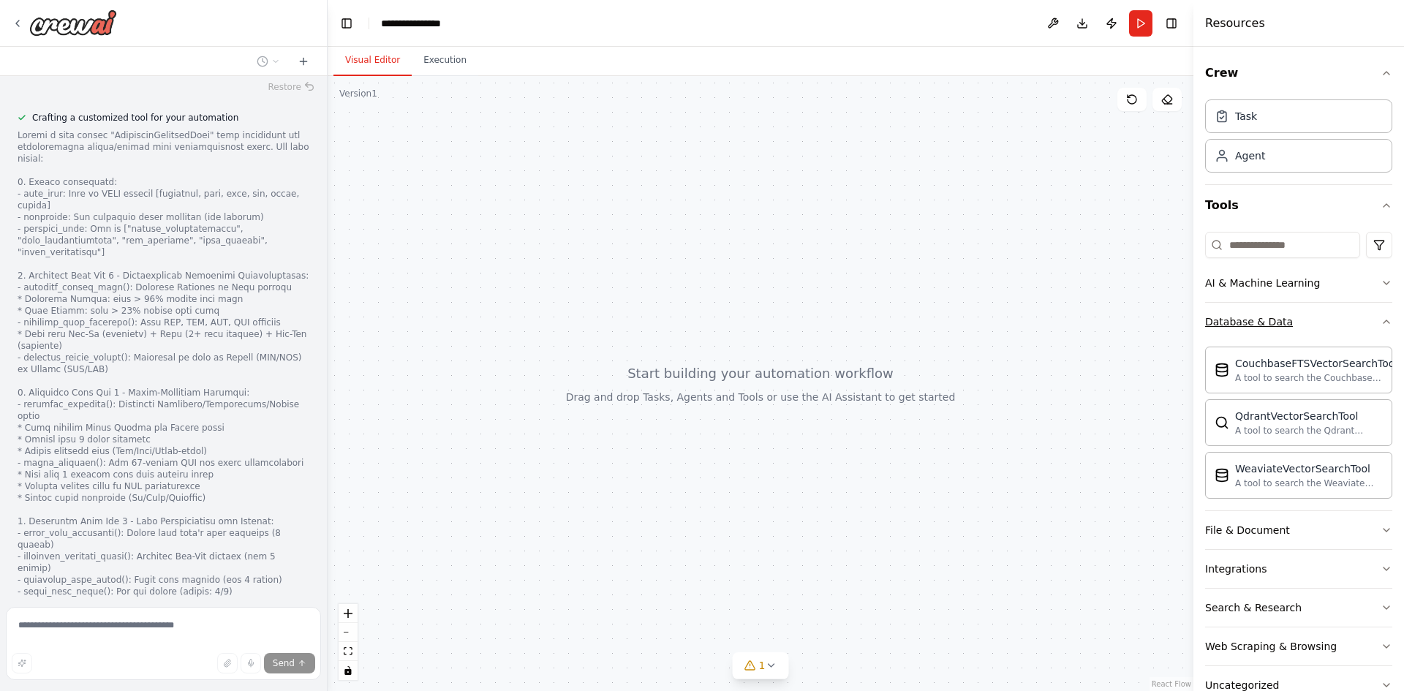
click at [1375, 314] on button "Database & Data" at bounding box center [1298, 322] width 187 height 38
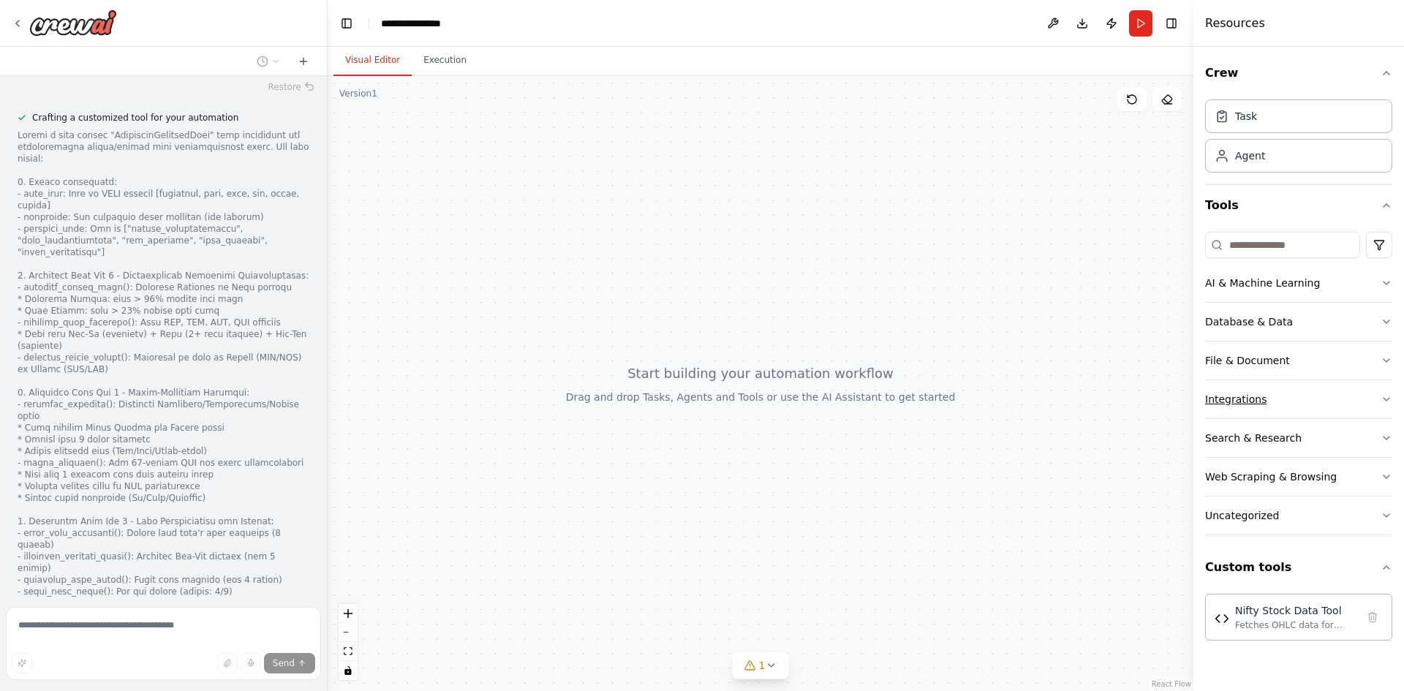
click at [1379, 398] on button "Integrations" at bounding box center [1298, 399] width 187 height 38
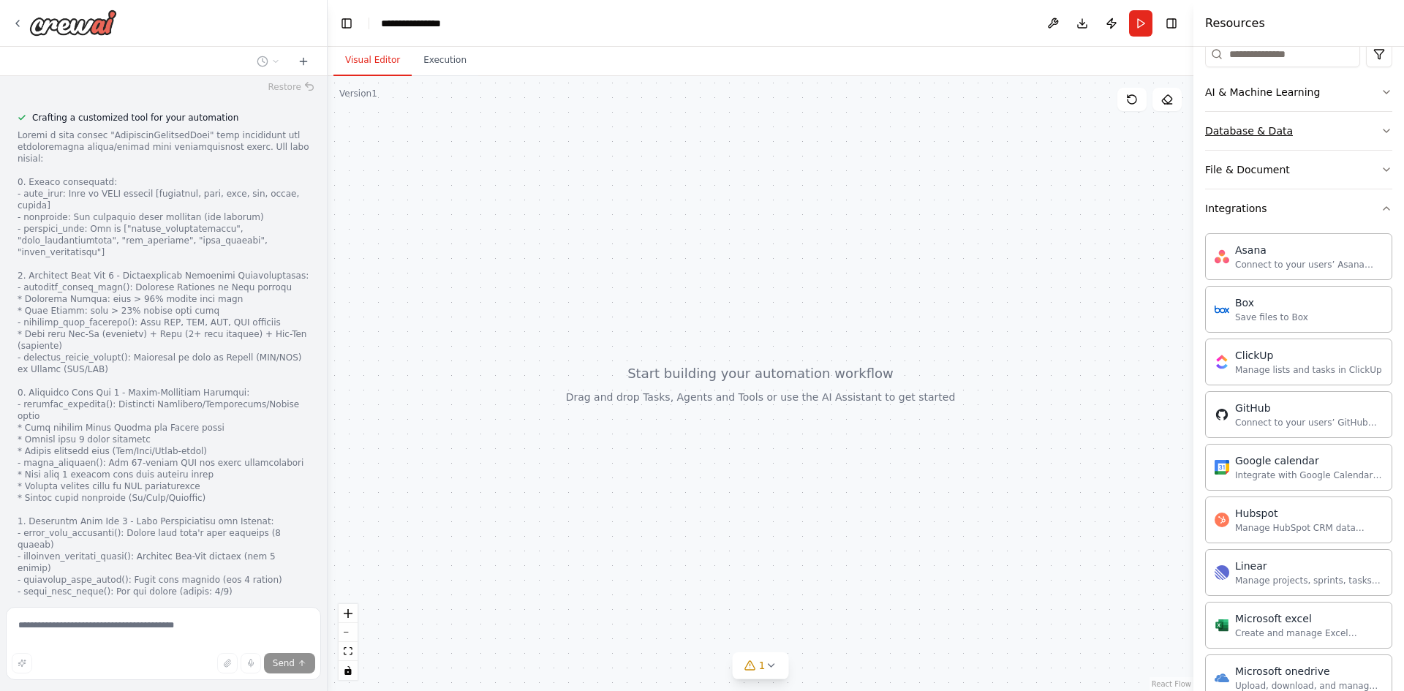
scroll to position [73, 0]
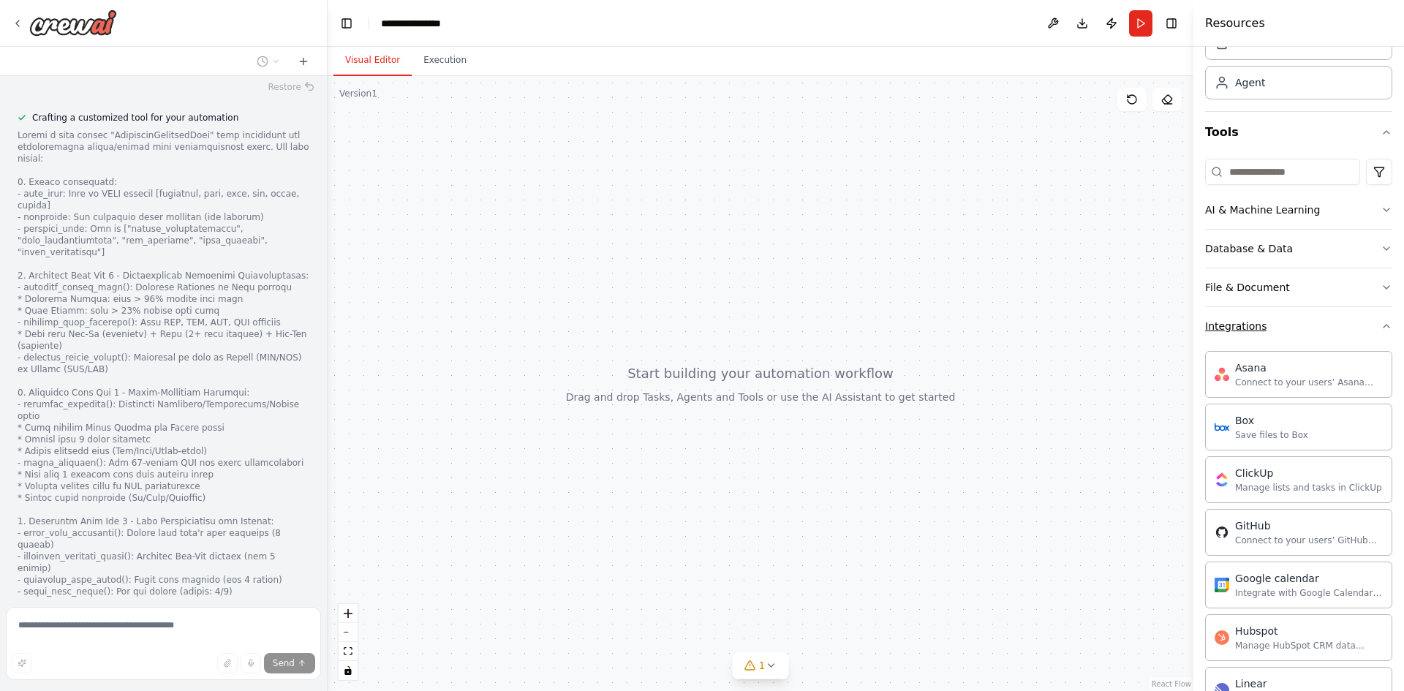
click at [1380, 326] on icon "button" at bounding box center [1386, 326] width 12 height 12
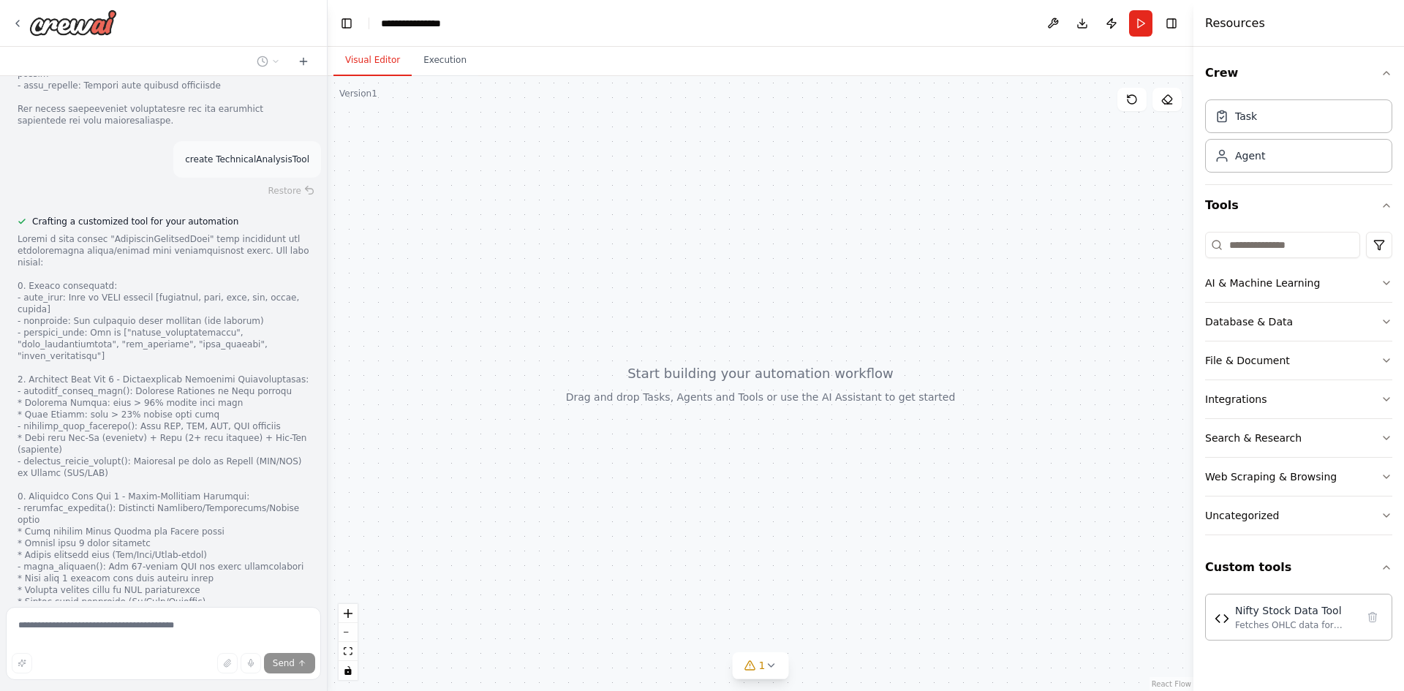
scroll to position [3761, 0]
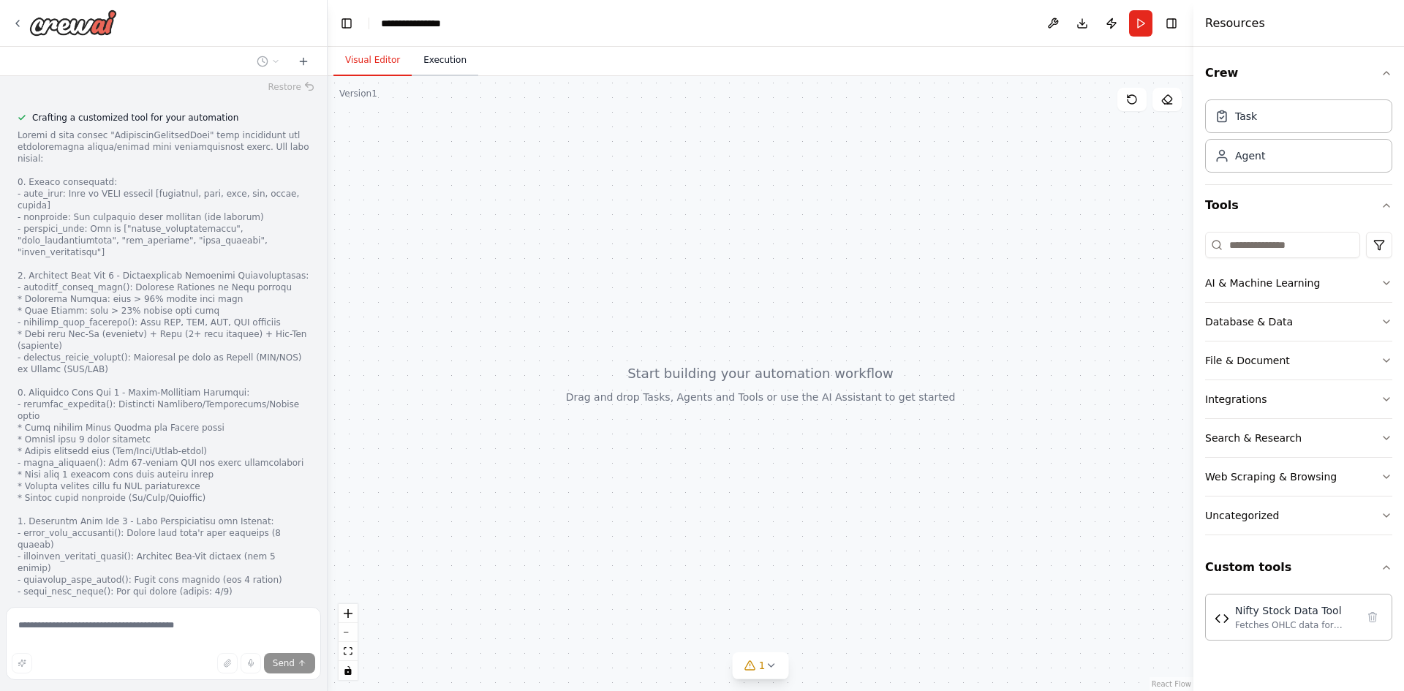
click at [458, 55] on button "Execution" at bounding box center [445, 60] width 67 height 31
click at [398, 58] on button "Visual Editor" at bounding box center [372, 60] width 78 height 31
click at [1282, 624] on div "Fetches OHLC data for NIFTY 500 stocks from Yahoo Finance API with SMA calculat…" at bounding box center [1295, 624] width 121 height 12
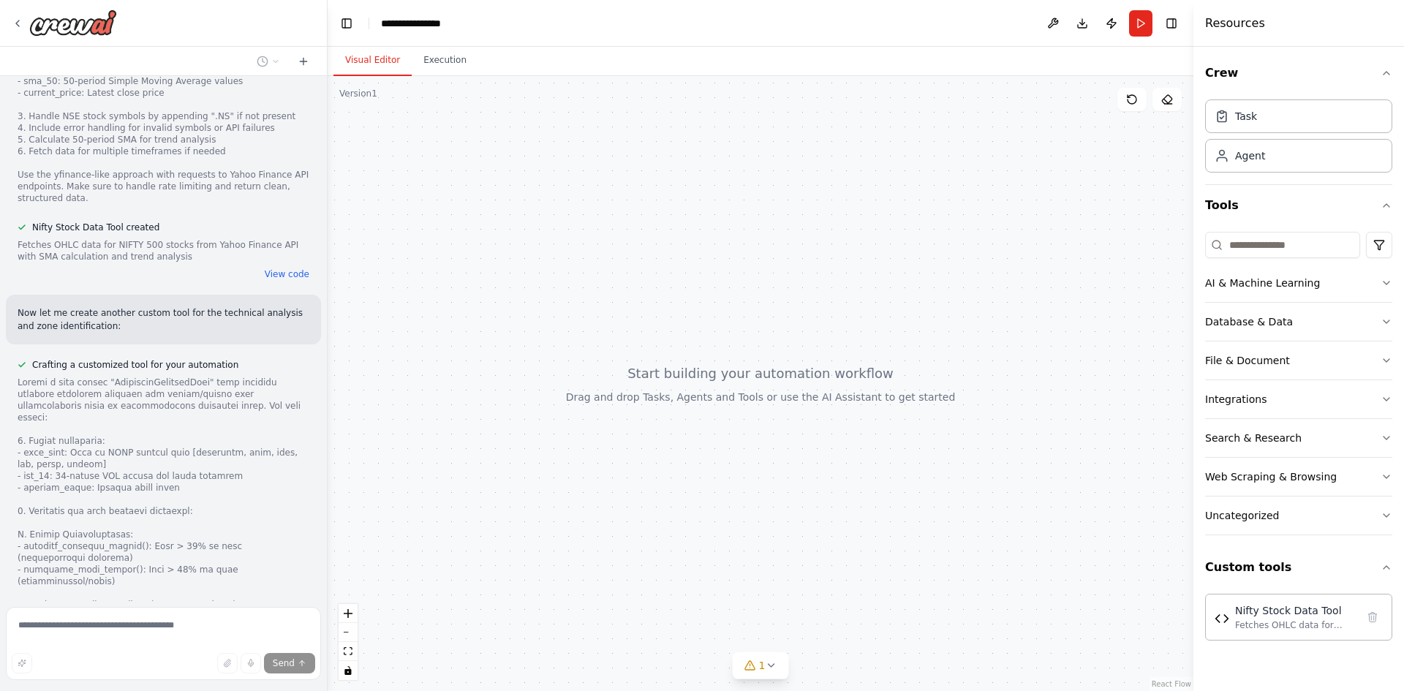
scroll to position [2445, 0]
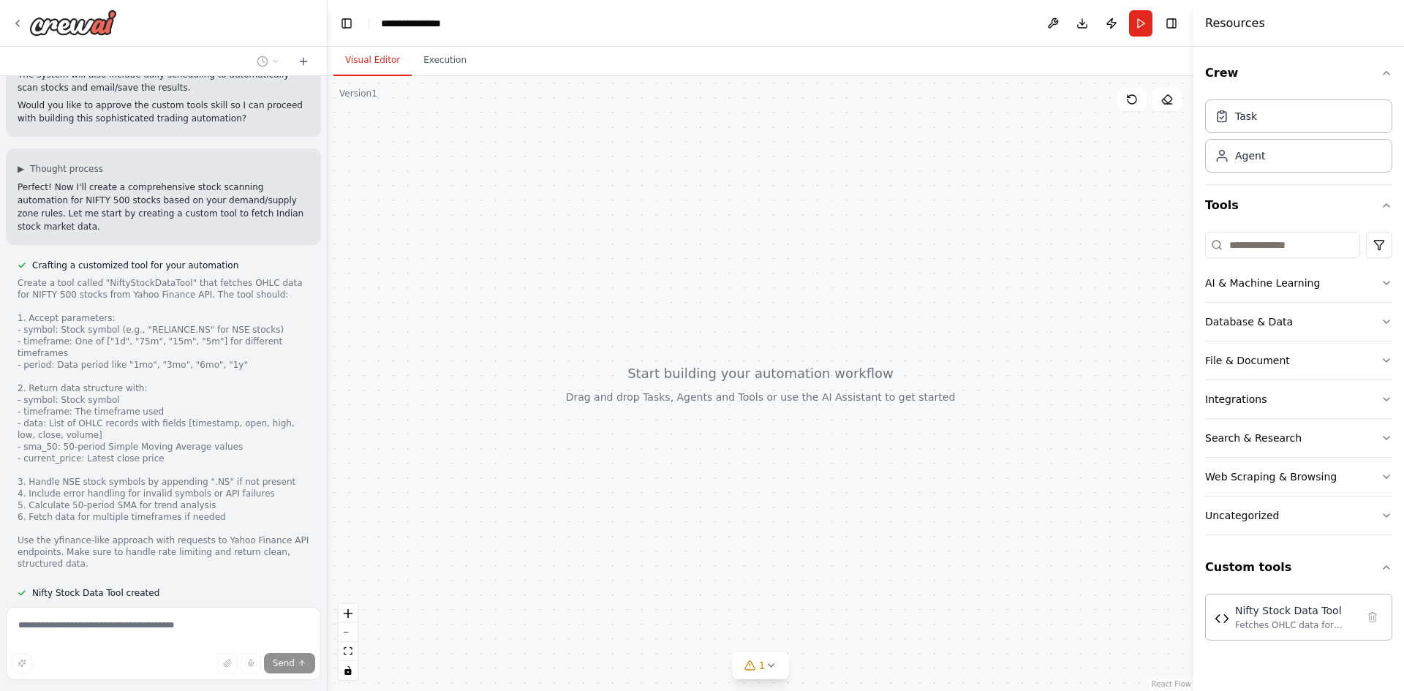
click at [280, 584] on div "Nifty Stock Data Tool created Fetches OHLC data for NIFTY 500 stocks from Yahoo…" at bounding box center [163, 616] width 315 height 64
click at [265, 634] on button "View code" at bounding box center [287, 640] width 45 height 12
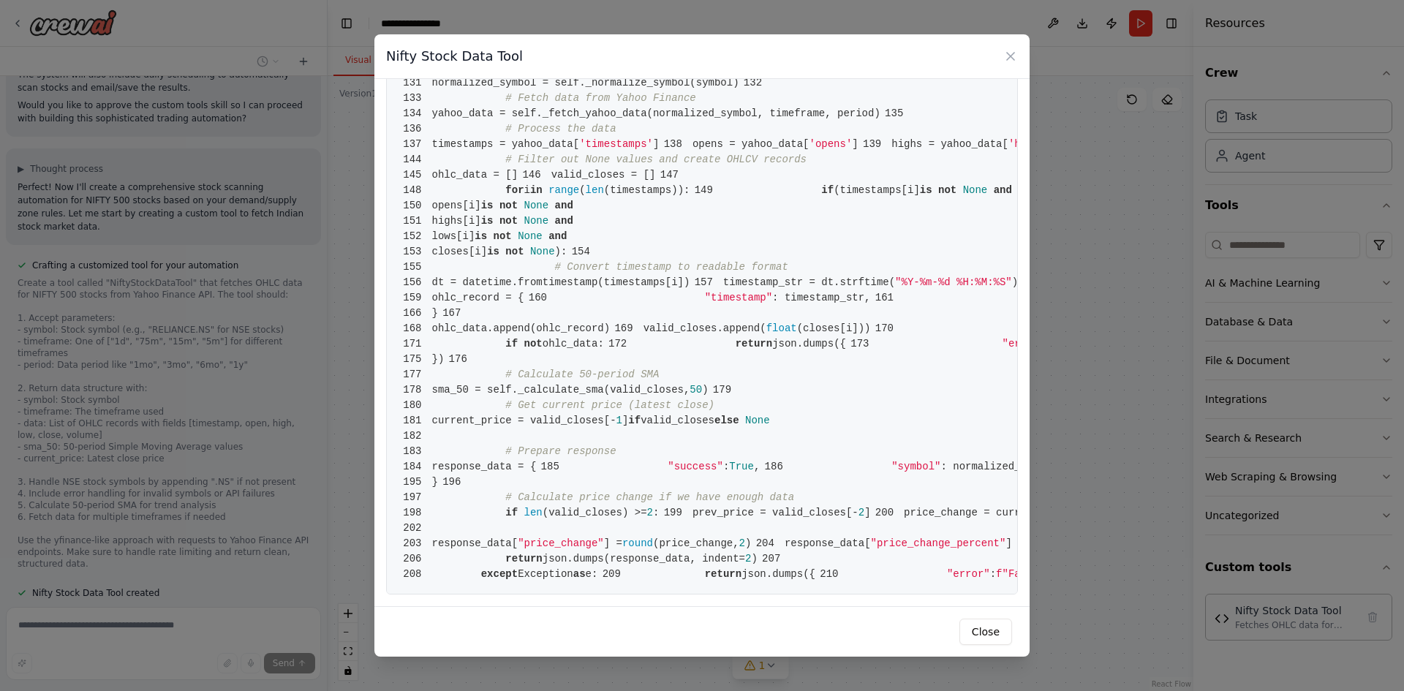
scroll to position [2833, 0]
click at [985, 631] on button "Close" at bounding box center [985, 631] width 53 height 26
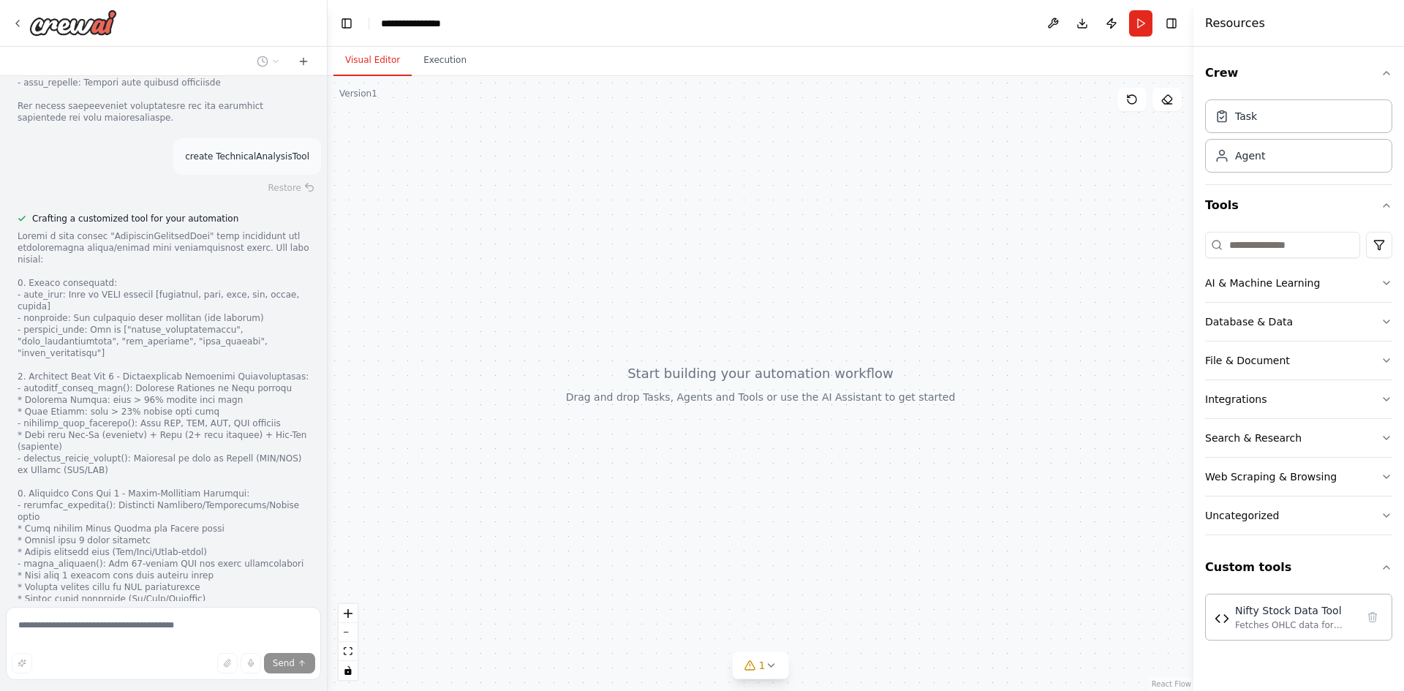
scroll to position [3761, 0]
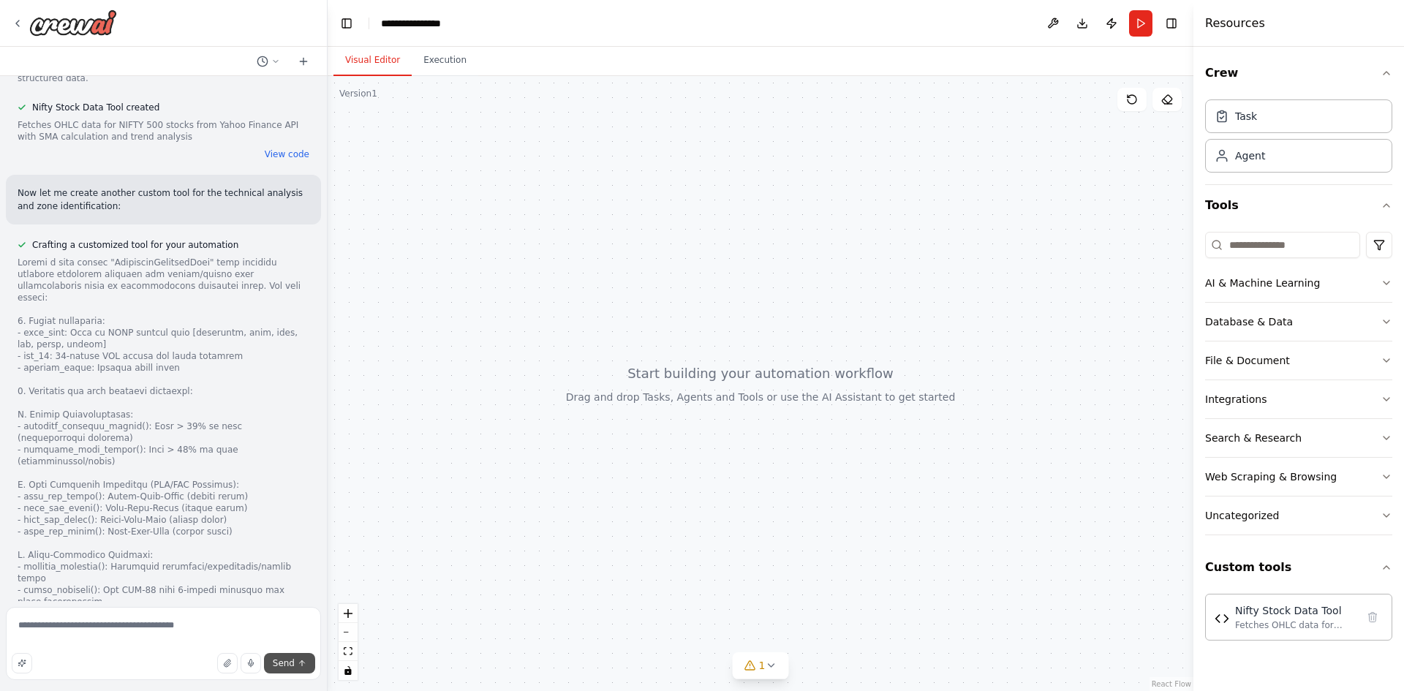
click at [288, 666] on span "Send" at bounding box center [284, 663] width 22 height 12
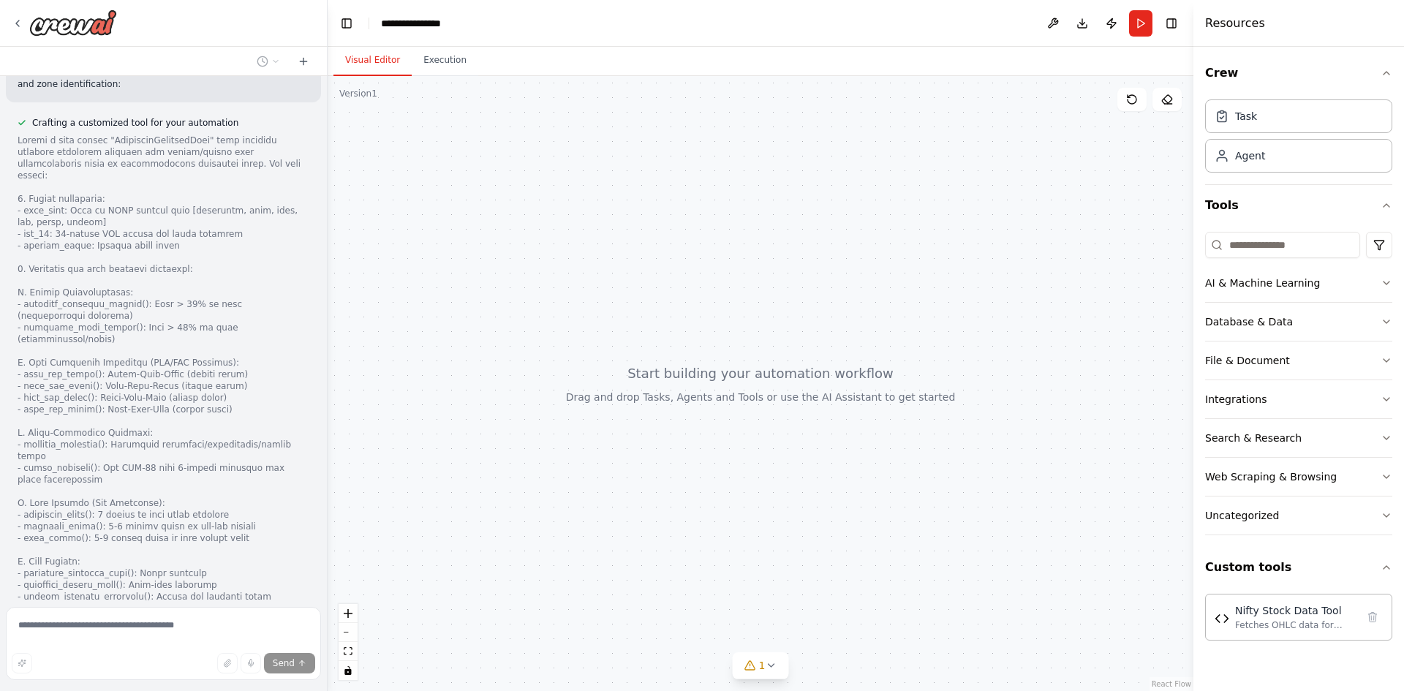
scroll to position [3060, 0]
click at [1289, 628] on div "Fetches OHLC data for NIFTY 500 stocks from Yahoo Finance API with SMA calculat…" at bounding box center [1295, 624] width 121 height 12
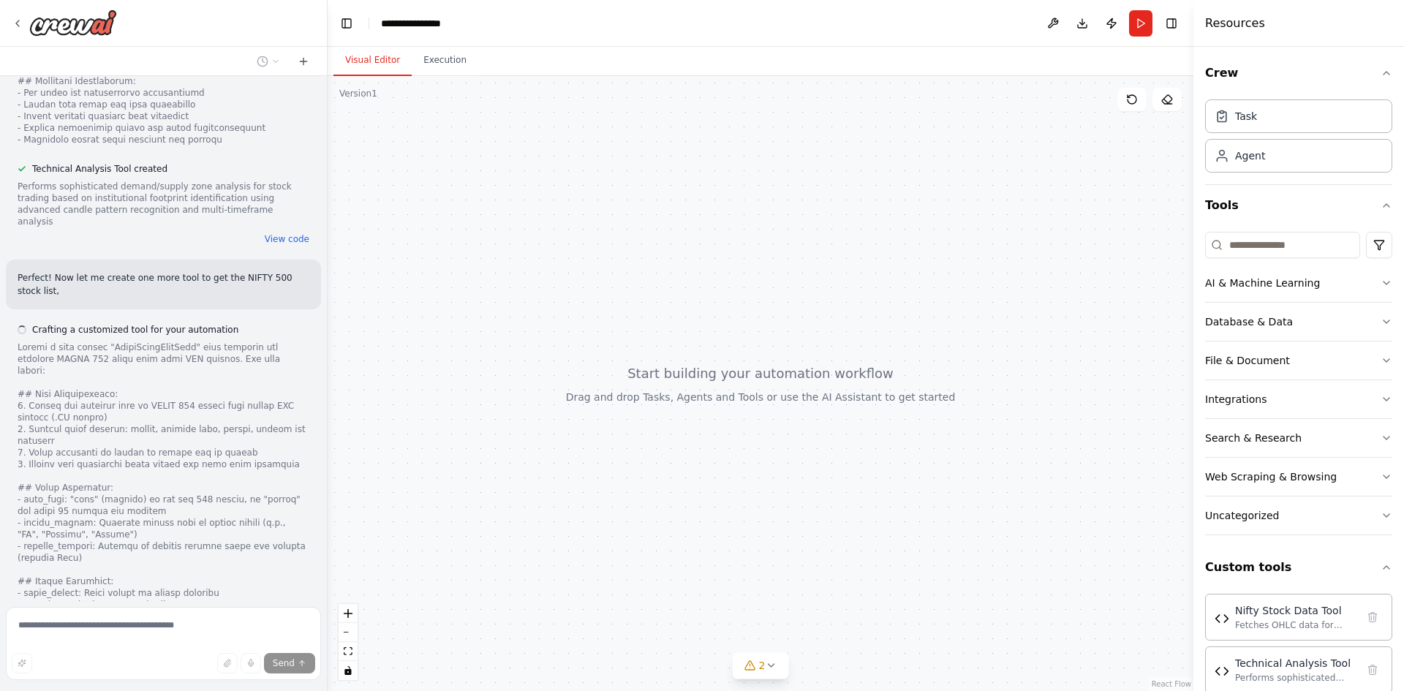
scroll to position [4566, 0]
